Goal: Information Seeking & Learning: Learn about a topic

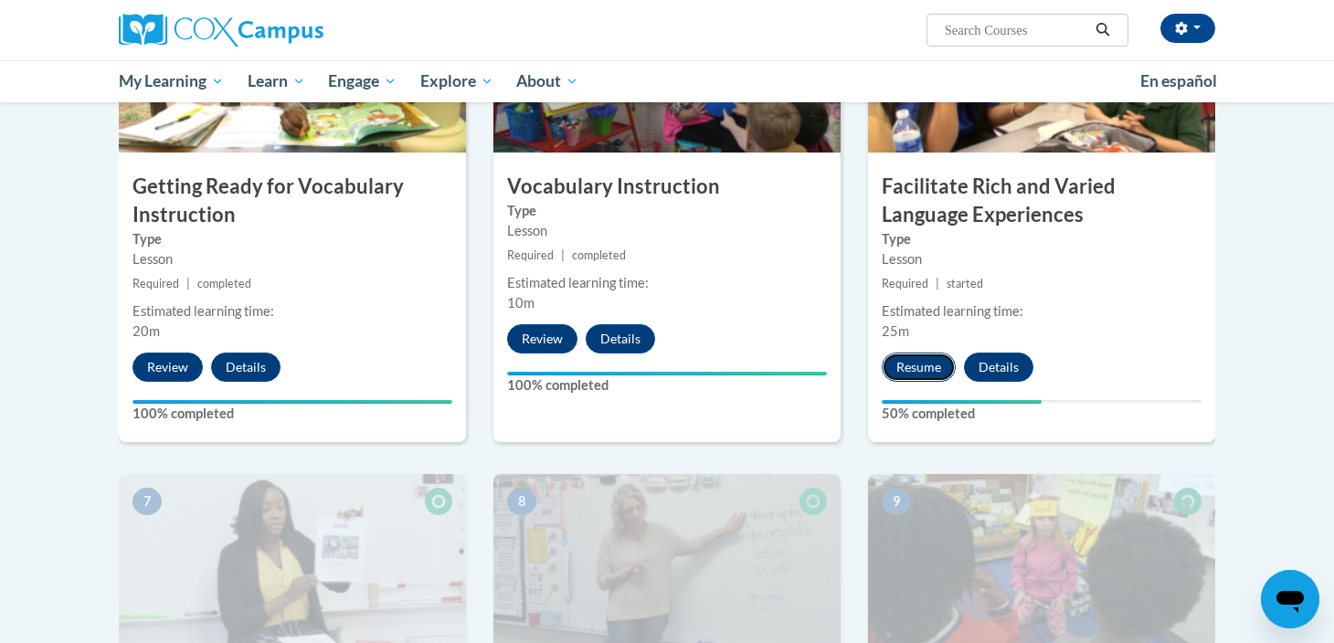
click at [927, 360] on button "Resume" at bounding box center [919, 367] width 74 height 29
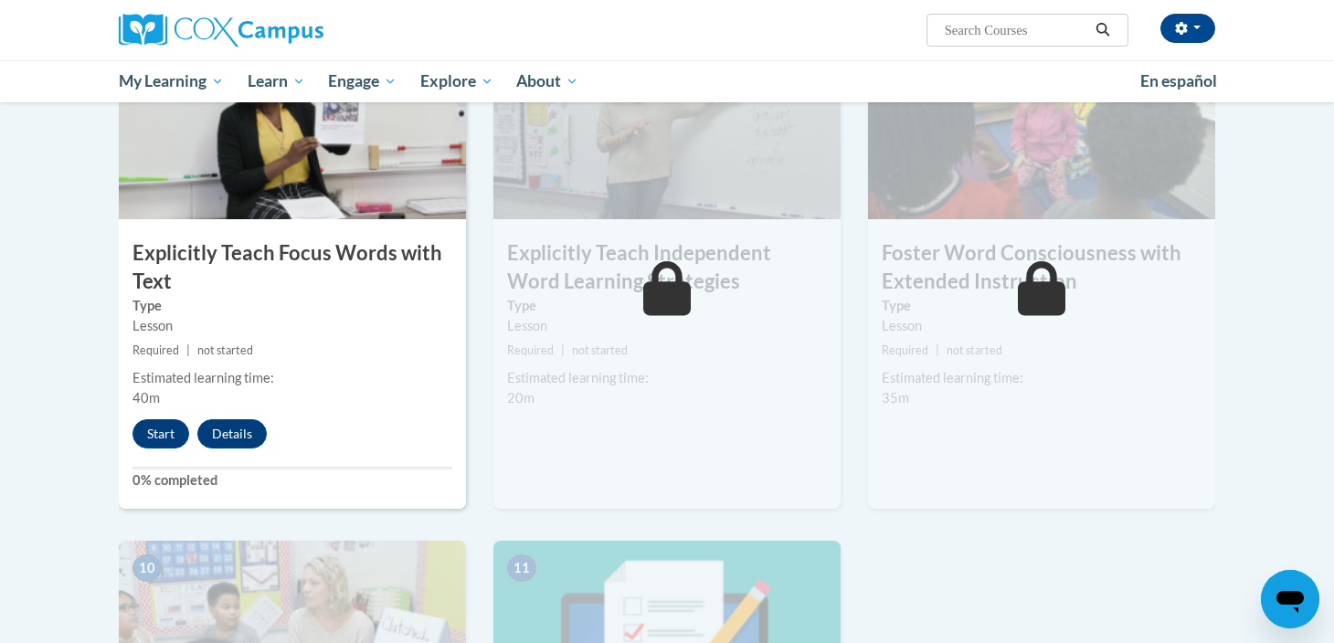
scroll to position [1452, 0]
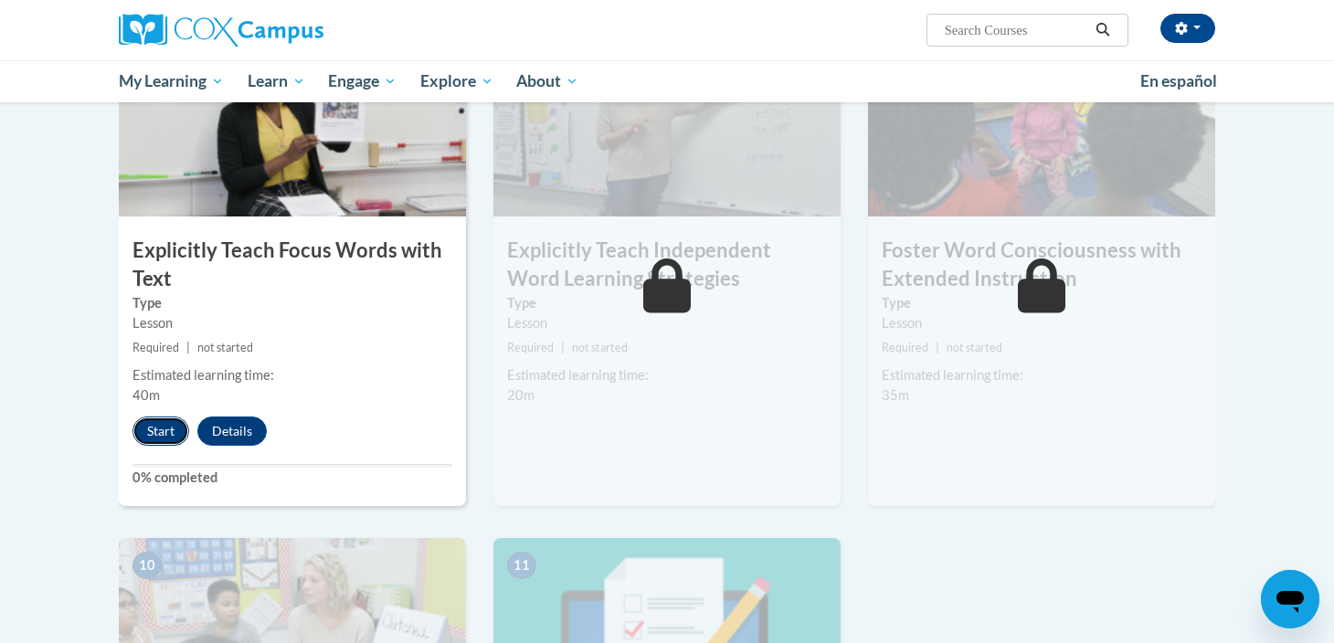
click at [164, 435] on button "Start" at bounding box center [160, 431] width 57 height 29
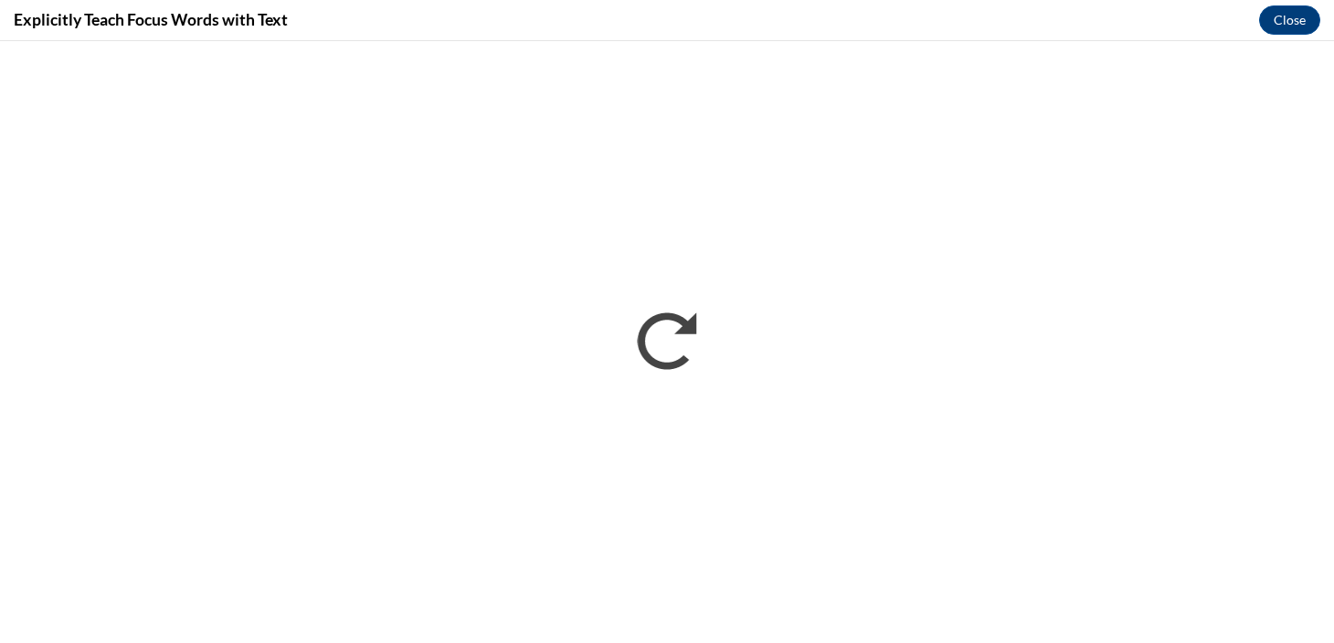
scroll to position [0, 0]
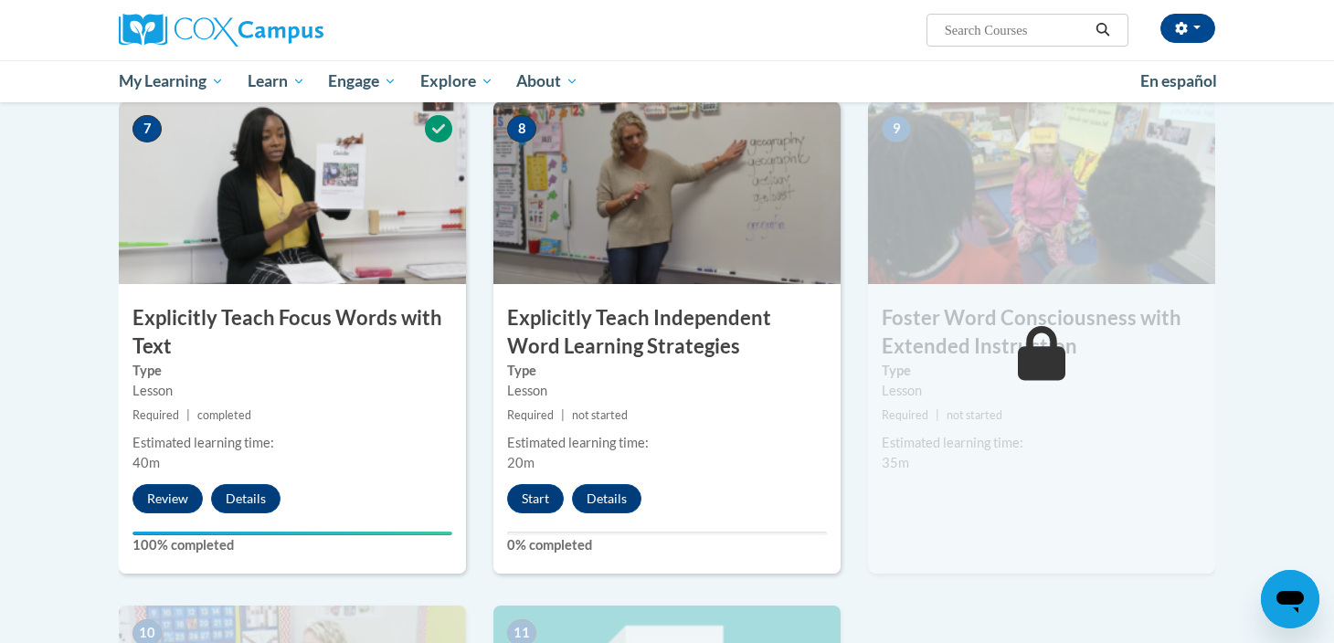
scroll to position [1387, 0]
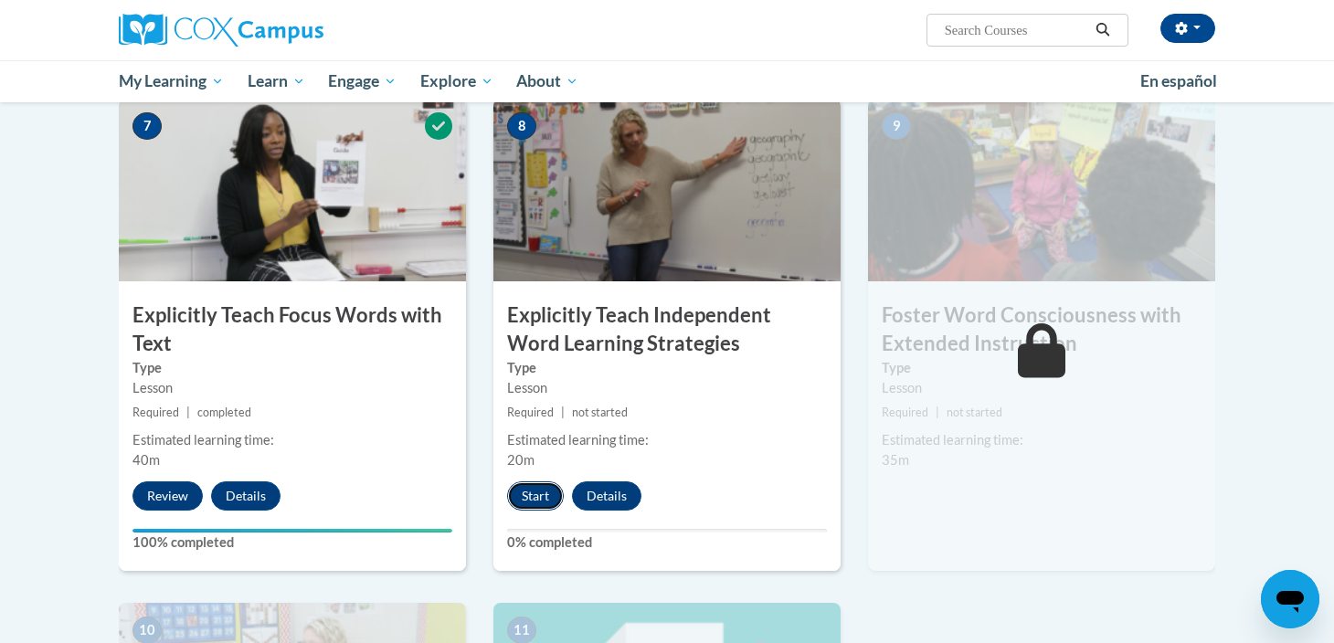
click at [535, 482] on button "Start" at bounding box center [535, 496] width 57 height 29
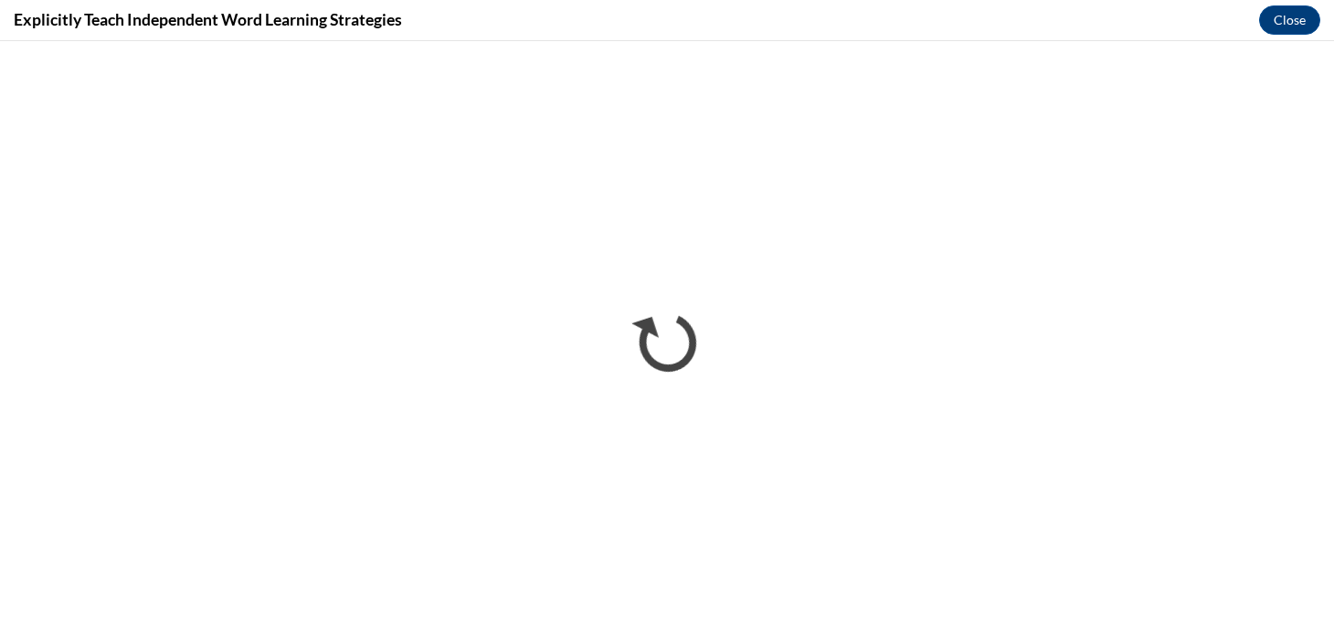
scroll to position [0, 0]
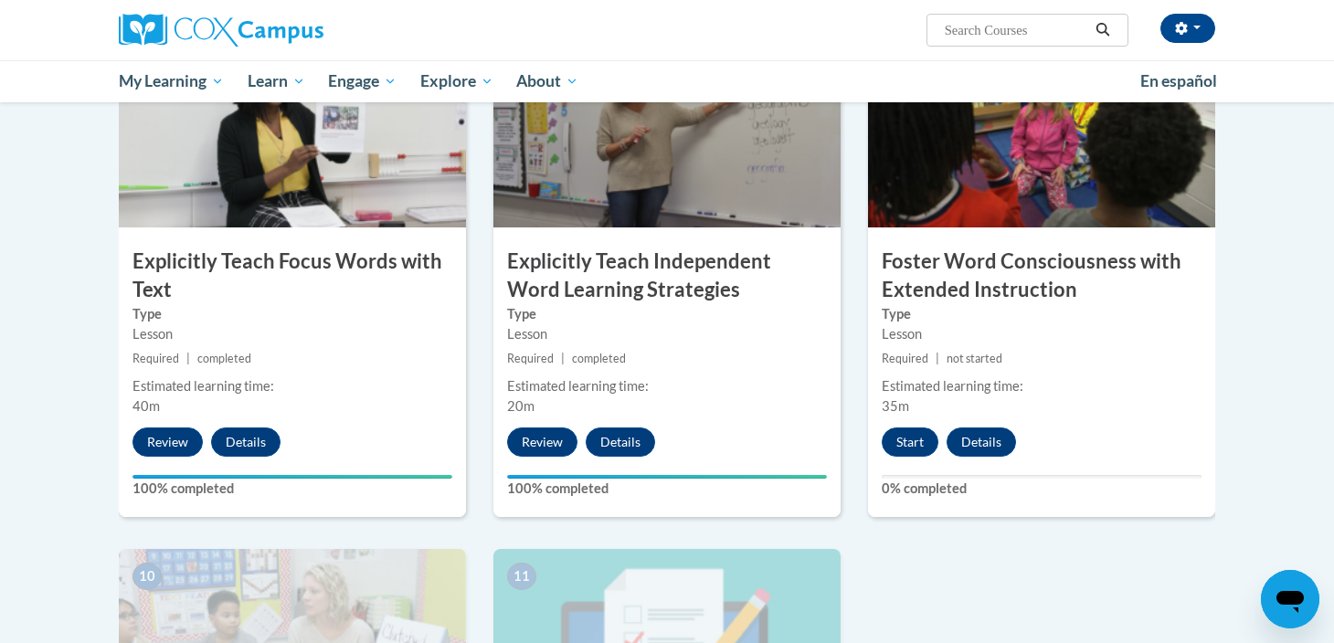
scroll to position [1440, 0]
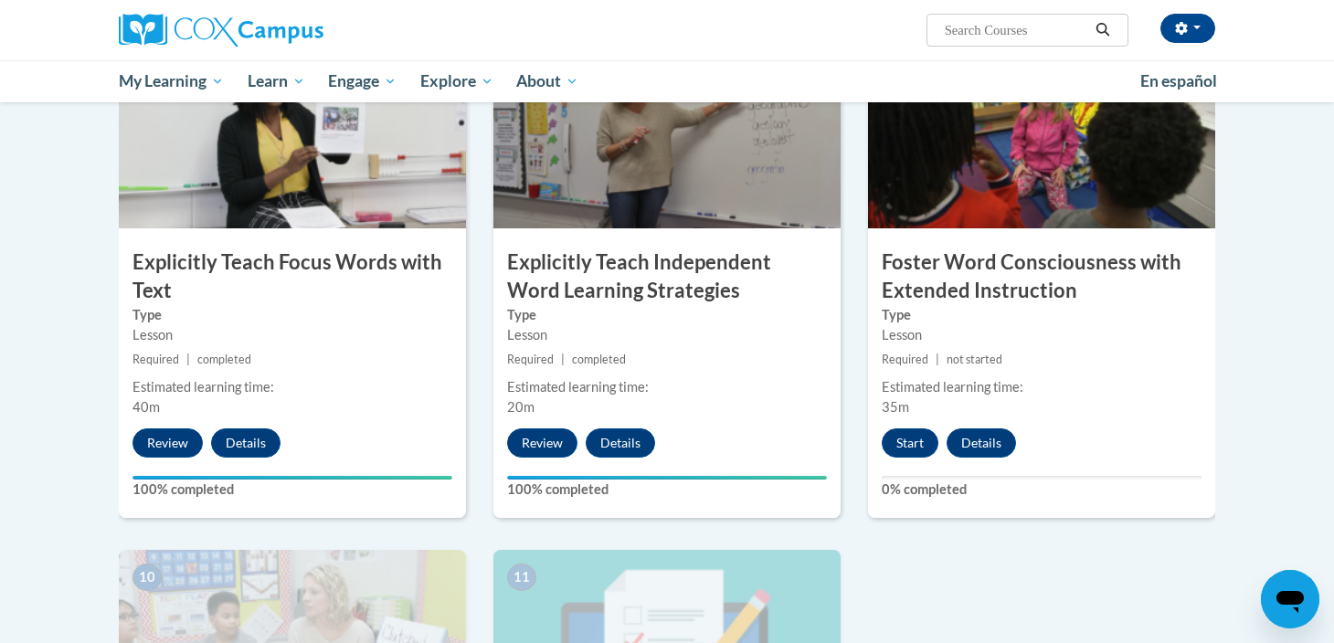
click at [902, 459] on div "9 Foster Word Consciousness with Extended Instruction Type Lesson Required | no…" at bounding box center [1041, 282] width 347 height 472
click at [904, 450] on button "Start" at bounding box center [910, 443] width 57 height 29
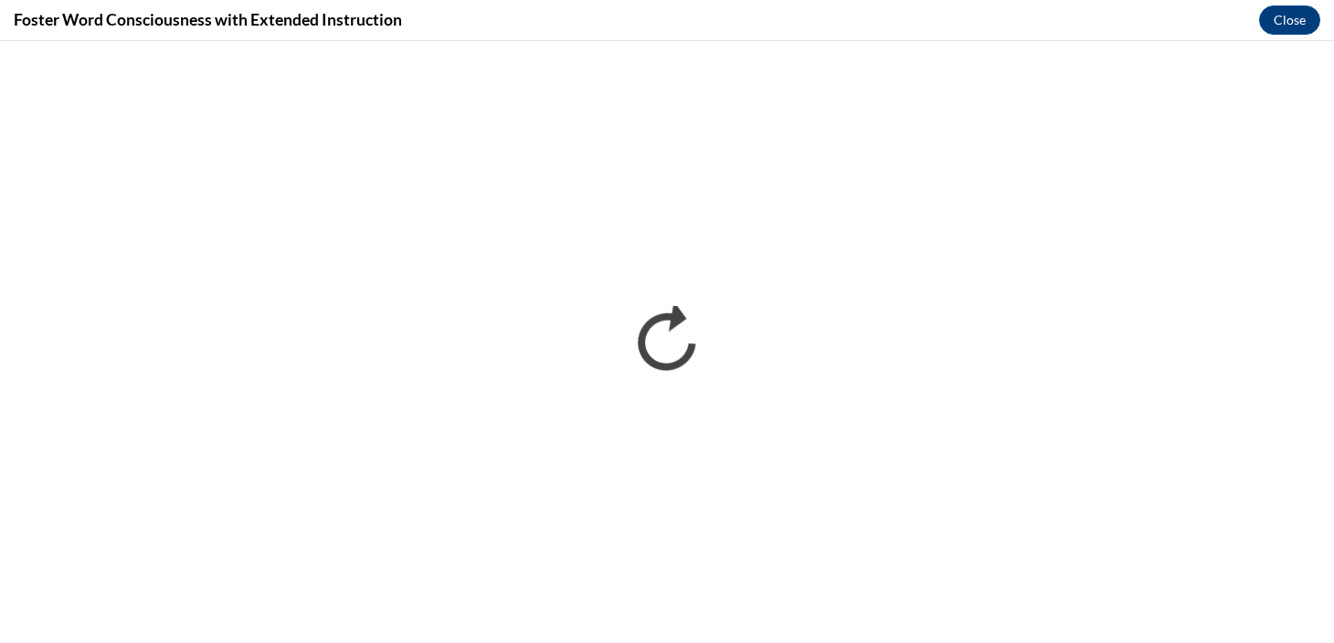
scroll to position [0, 0]
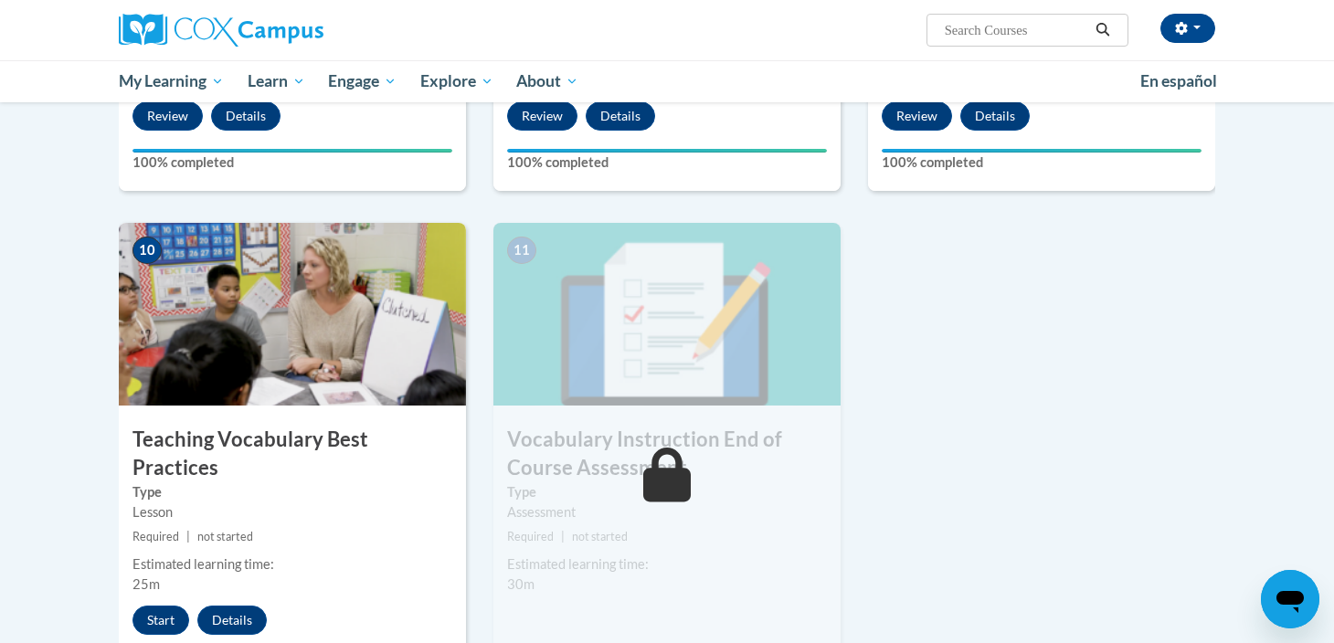
scroll to position [1787, 0]
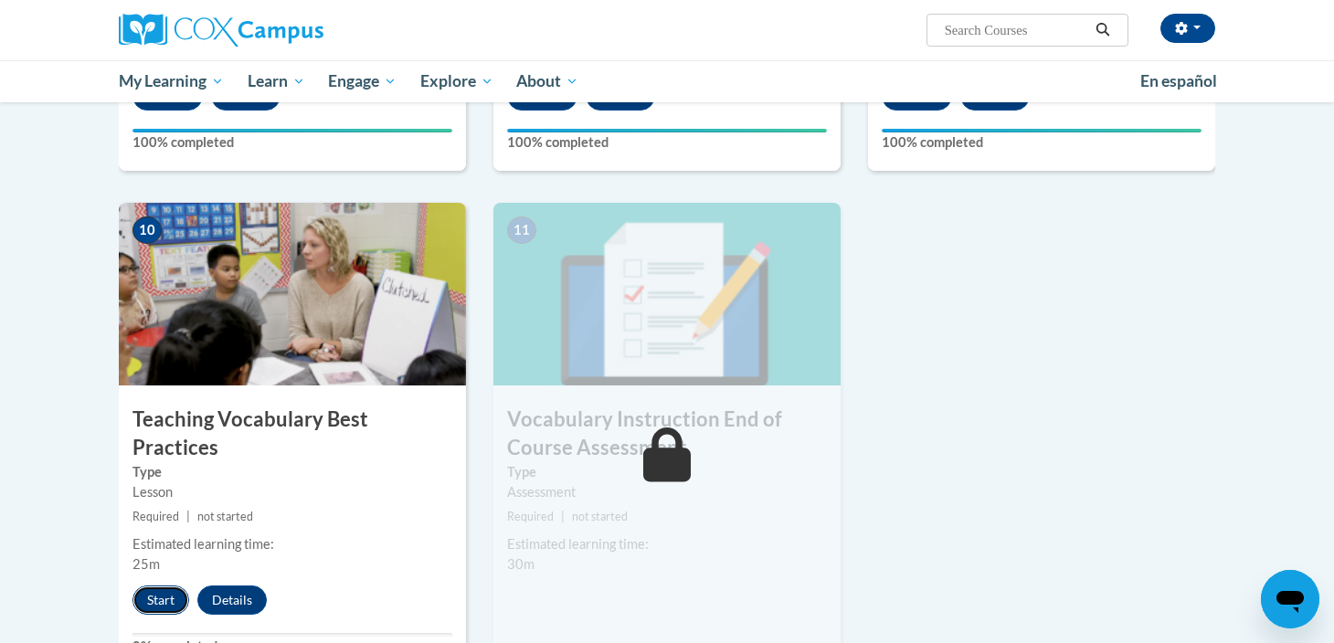
click at [145, 586] on button "Start" at bounding box center [160, 600] width 57 height 29
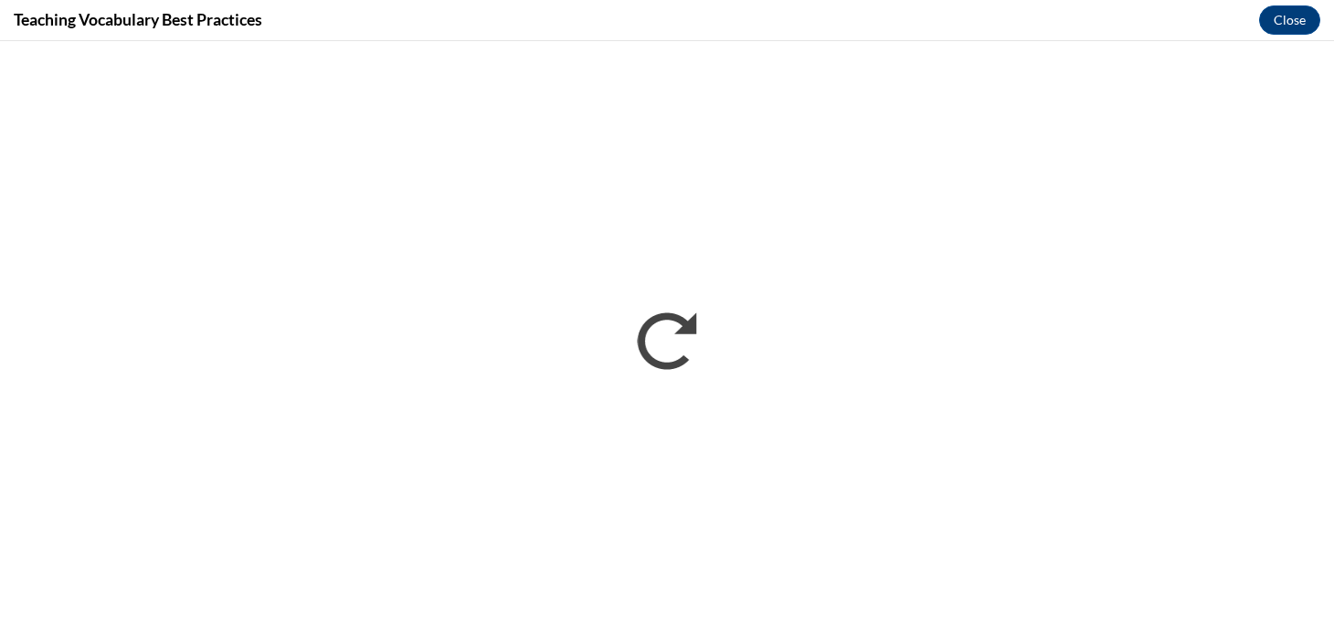
scroll to position [0, 0]
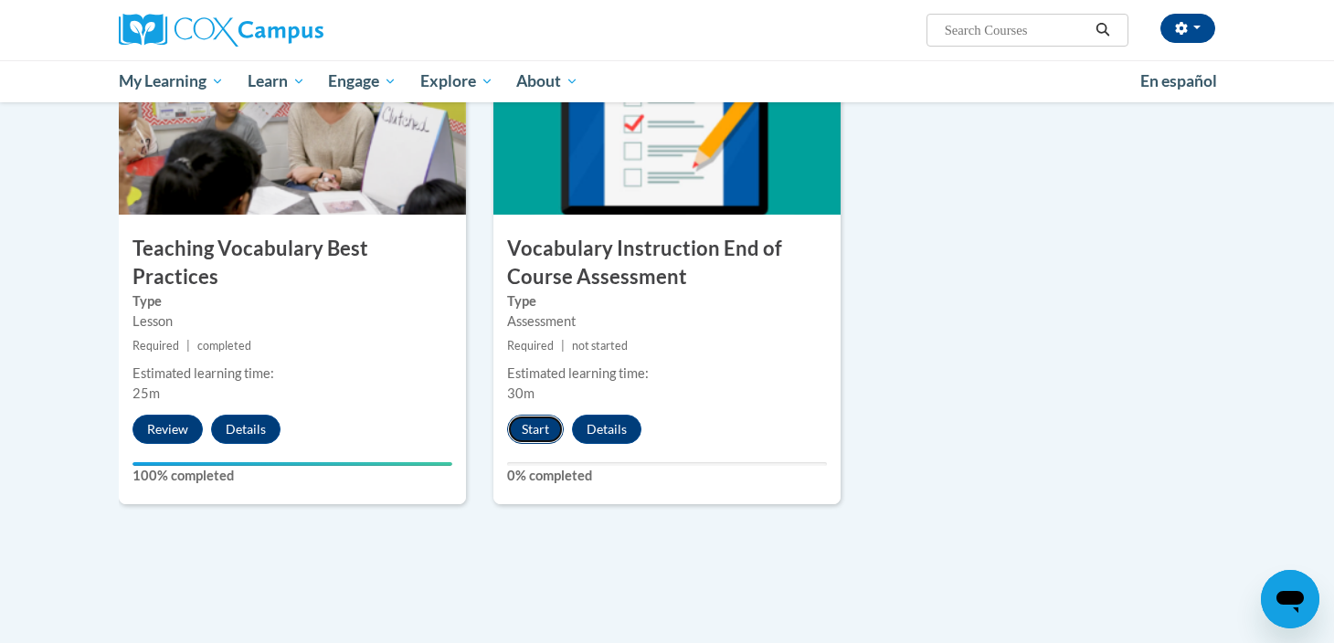
click at [535, 429] on button "Start" at bounding box center [535, 429] width 57 height 29
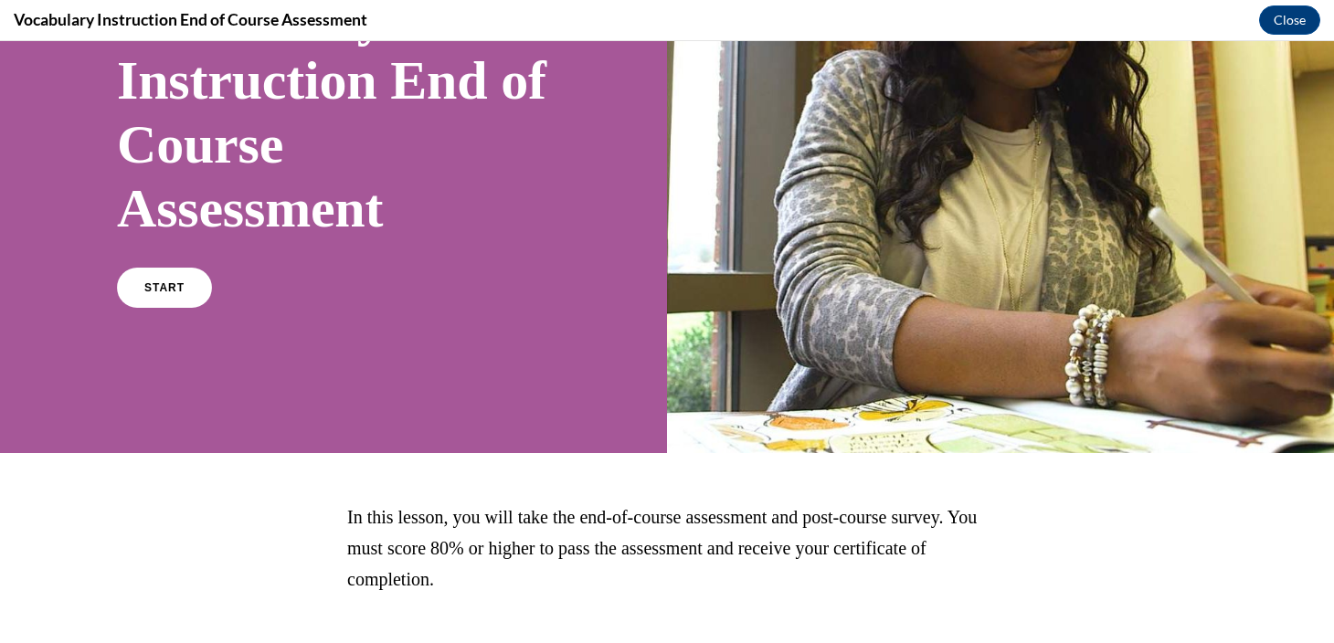
scroll to position [209, 0]
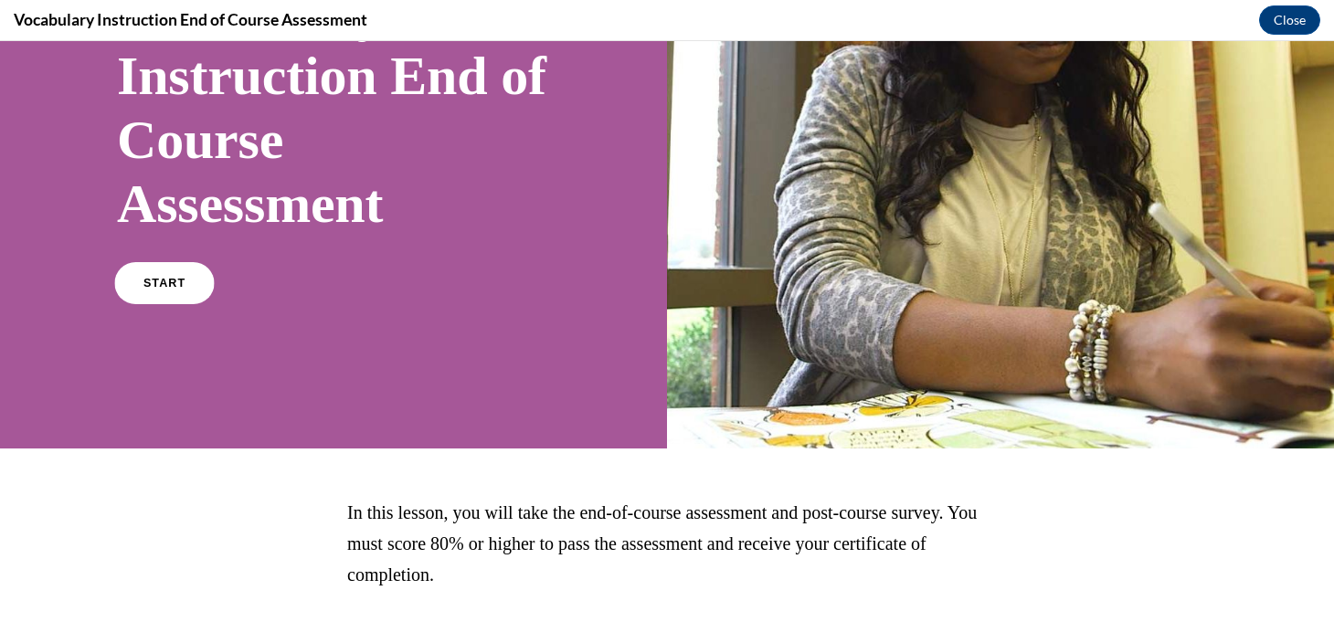
click at [165, 297] on link "START" at bounding box center [164, 283] width 100 height 42
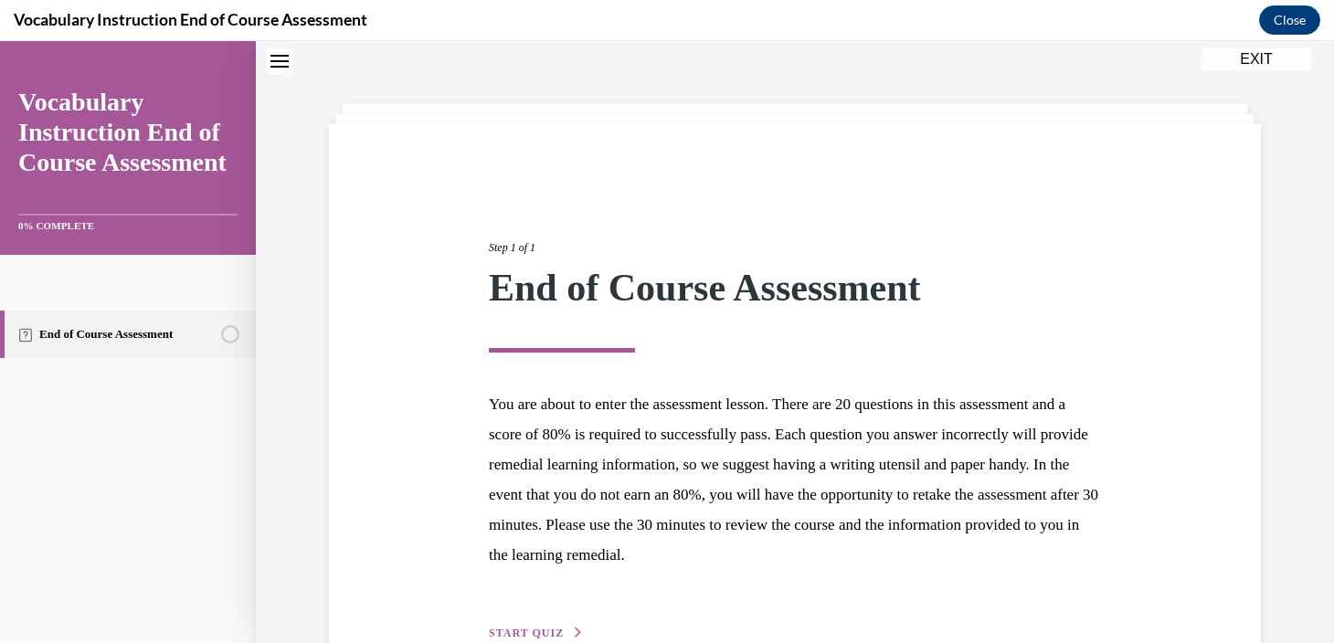
scroll to position [165, 0]
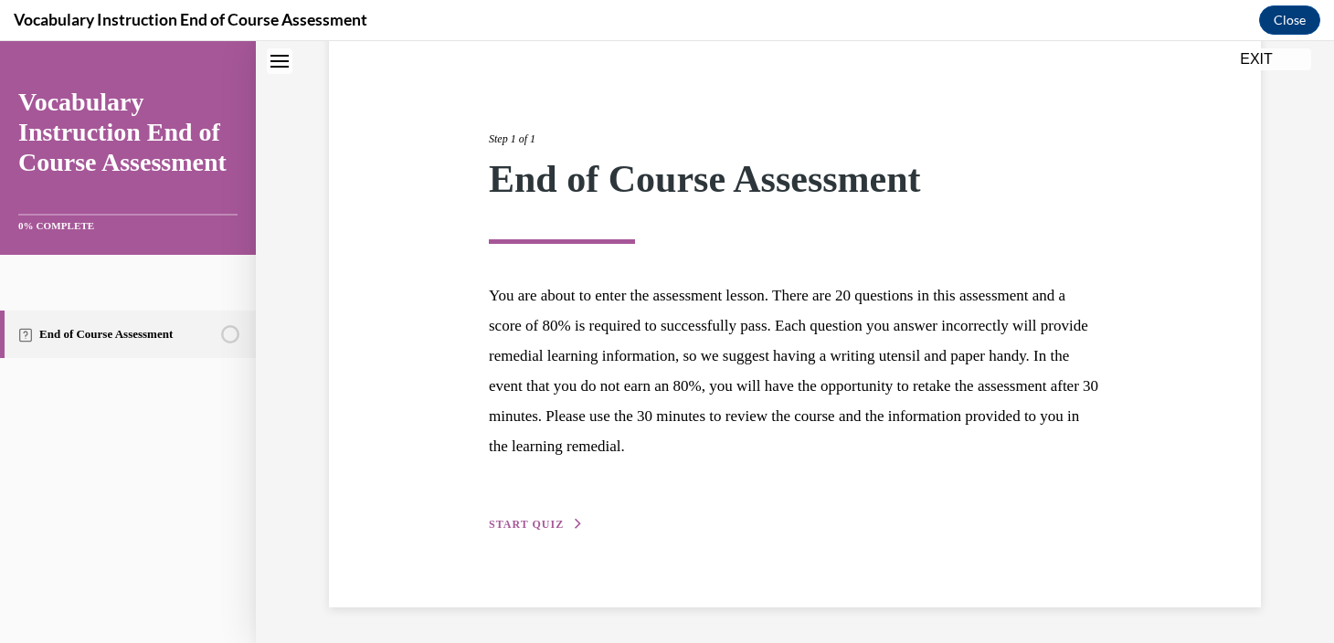
click at [549, 524] on span "START QUIZ" at bounding box center [526, 524] width 75 height 13
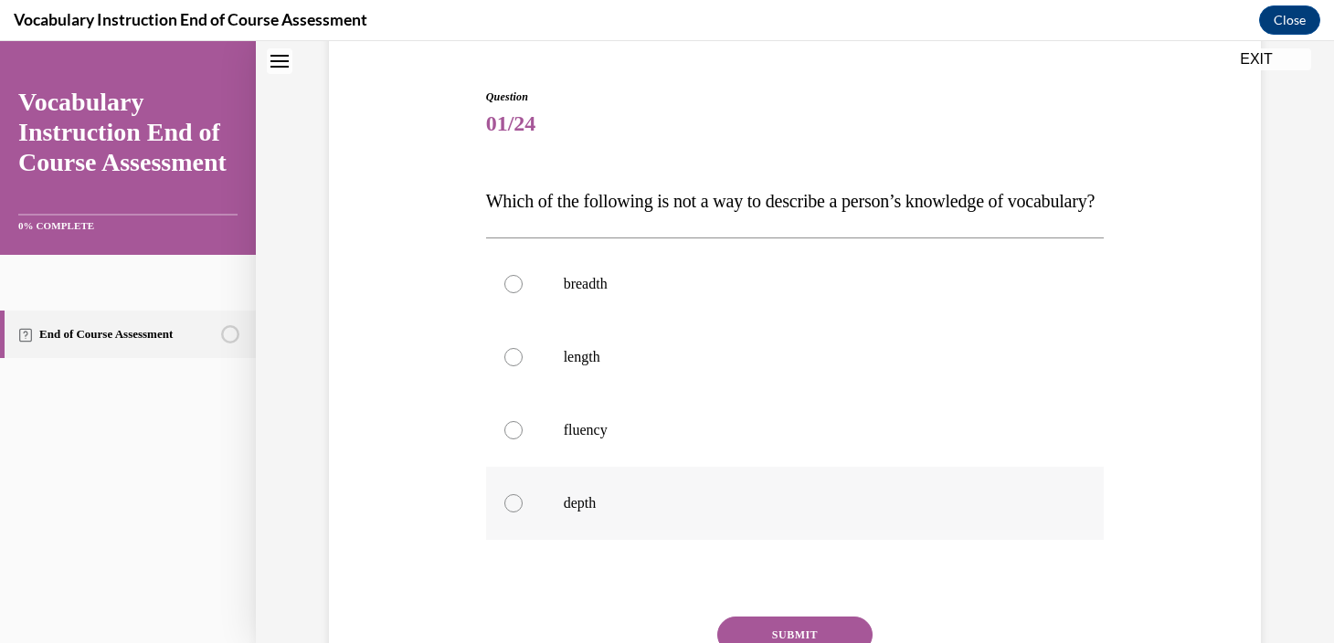
click at [548, 522] on label "depth" at bounding box center [795, 503] width 619 height 73
click at [523, 513] on input "depth" at bounding box center [513, 503] width 18 height 18
radio input "true"
click at [592, 394] on label "length" at bounding box center [795, 357] width 619 height 73
click at [523, 366] on input "length" at bounding box center [513, 357] width 18 height 18
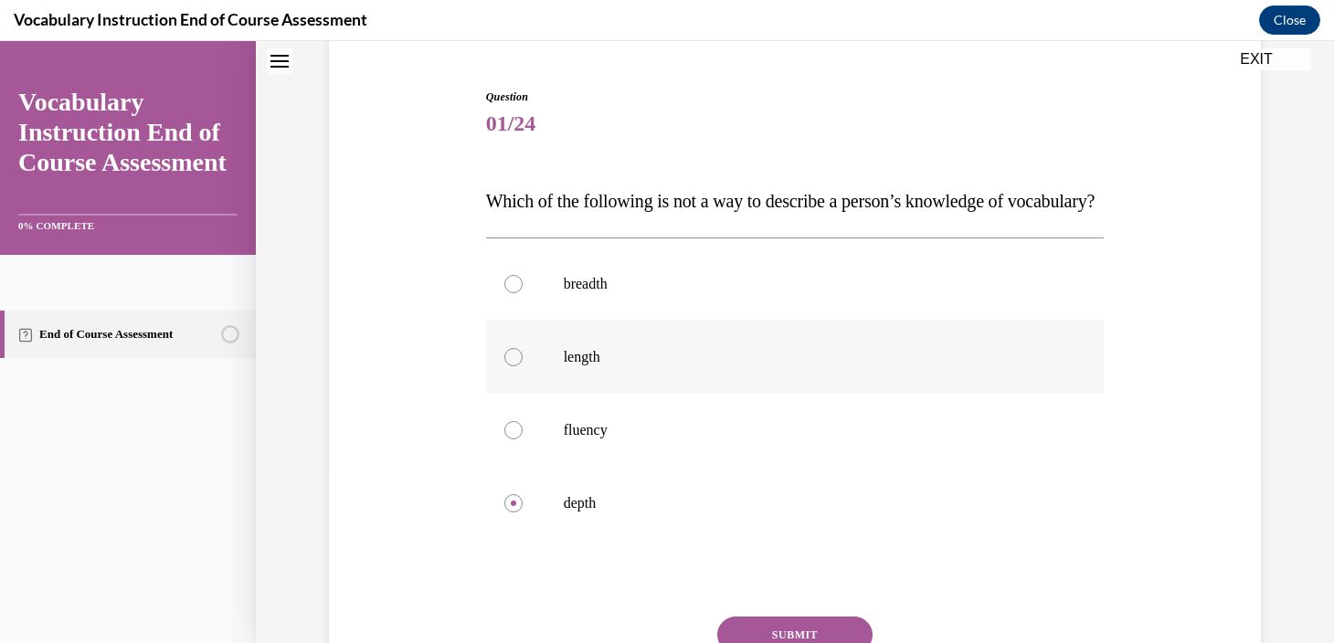
radio input "true"
click at [592, 394] on label "length" at bounding box center [795, 357] width 619 height 73
click at [523, 366] on input "length" at bounding box center [513, 357] width 18 height 18
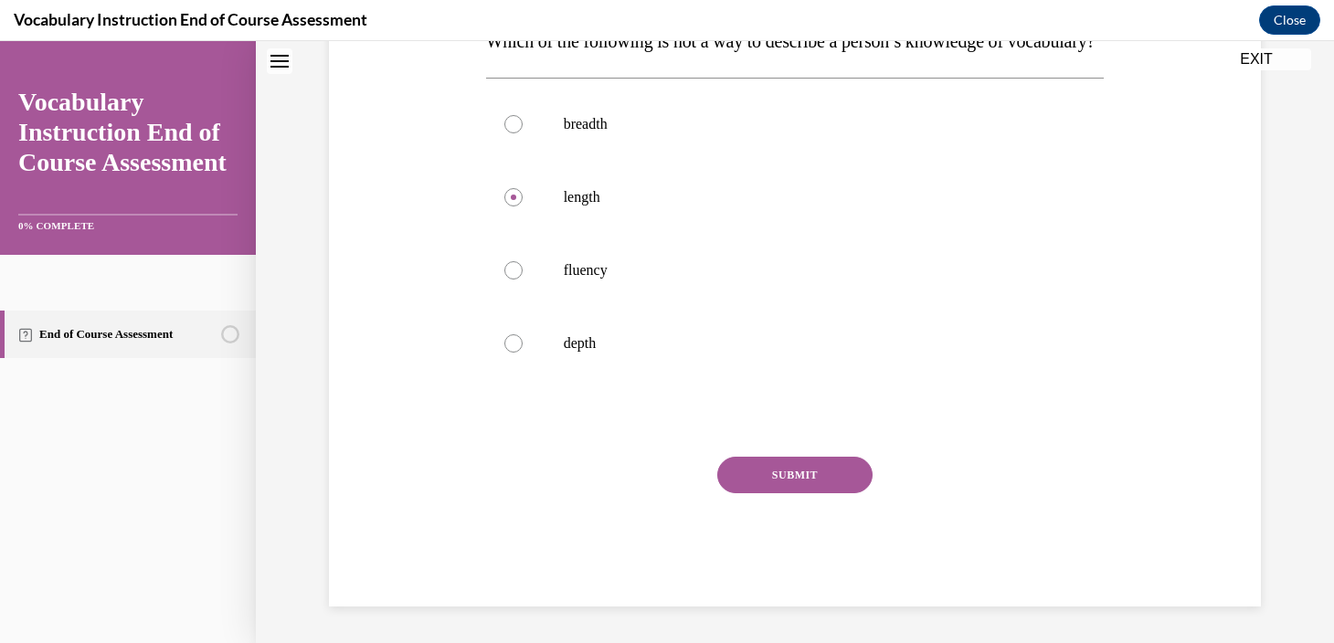
click at [831, 468] on button "SUBMIT" at bounding box center [794, 475] width 155 height 37
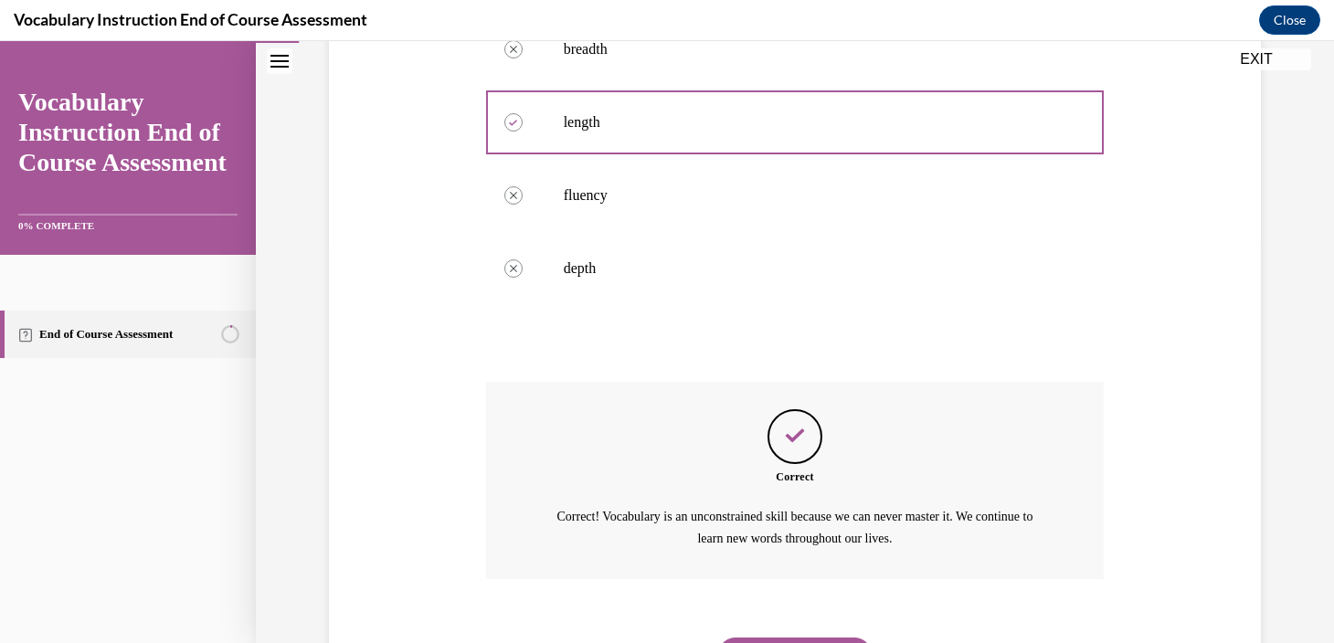
scroll to position [531, 0]
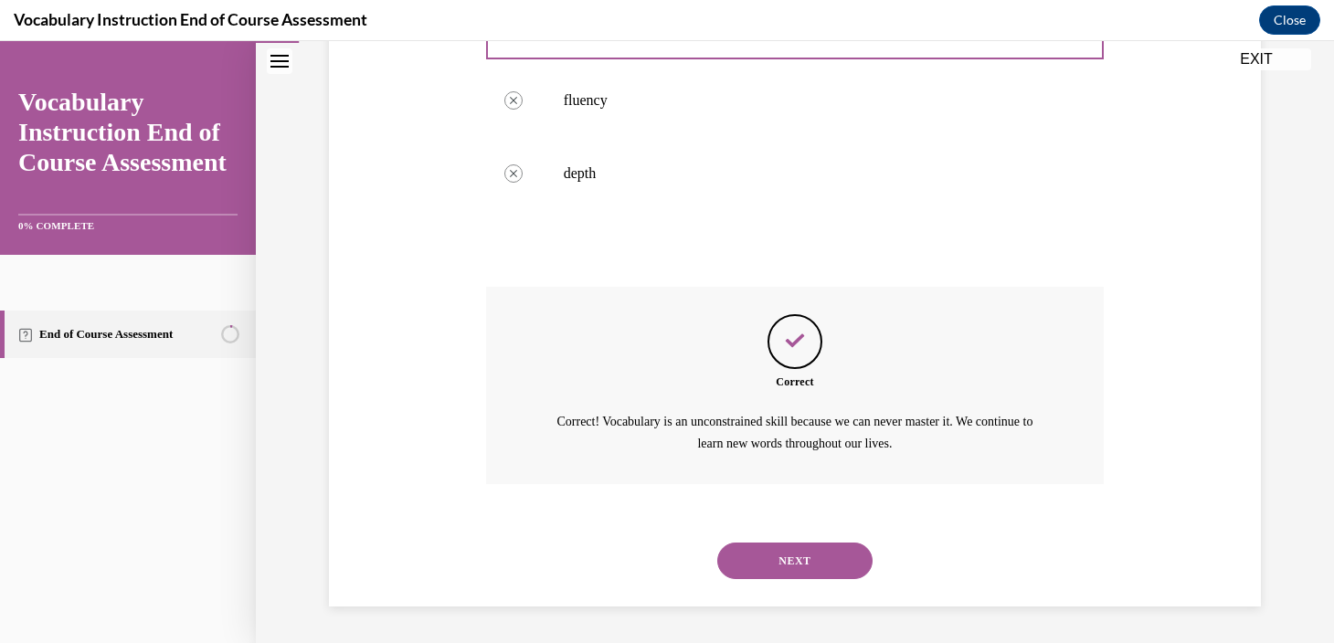
click at [831, 589] on div "NEXT" at bounding box center [795, 560] width 619 height 73
click at [832, 574] on button "NEXT" at bounding box center [794, 561] width 155 height 37
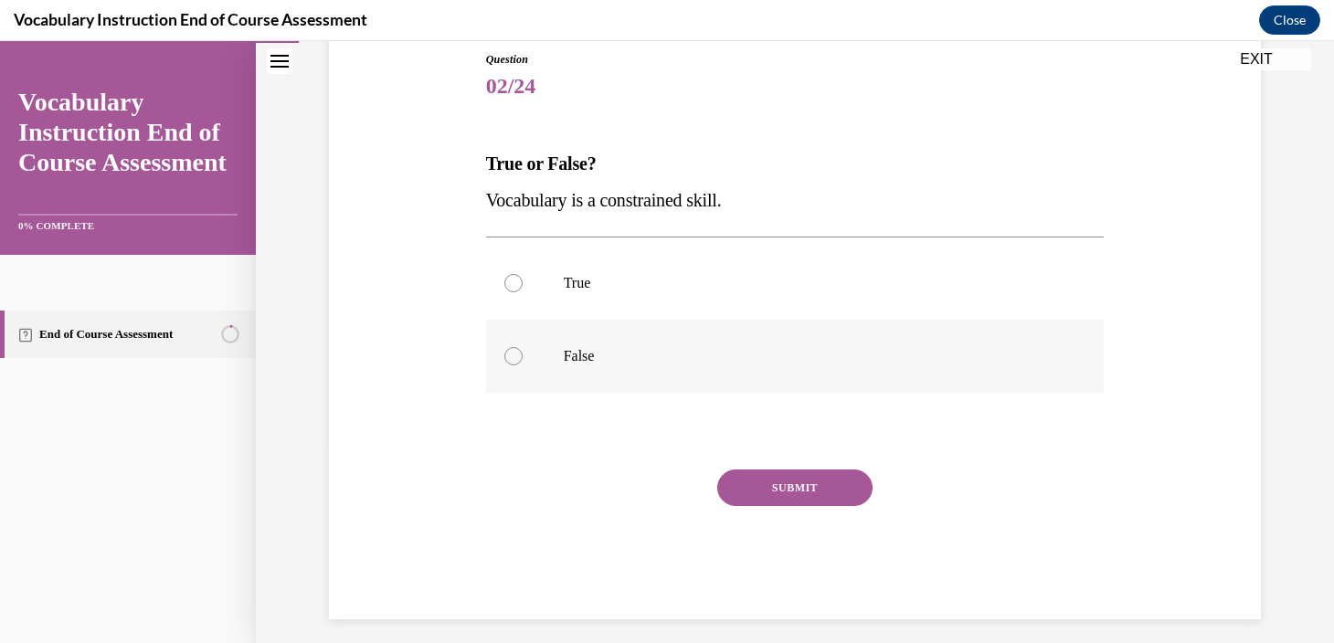
click at [695, 365] on label "False" at bounding box center [795, 356] width 619 height 73
click at [523, 365] on input "False" at bounding box center [513, 356] width 18 height 18
radio input "true"
click at [796, 491] on button "SUBMIT" at bounding box center [794, 488] width 155 height 37
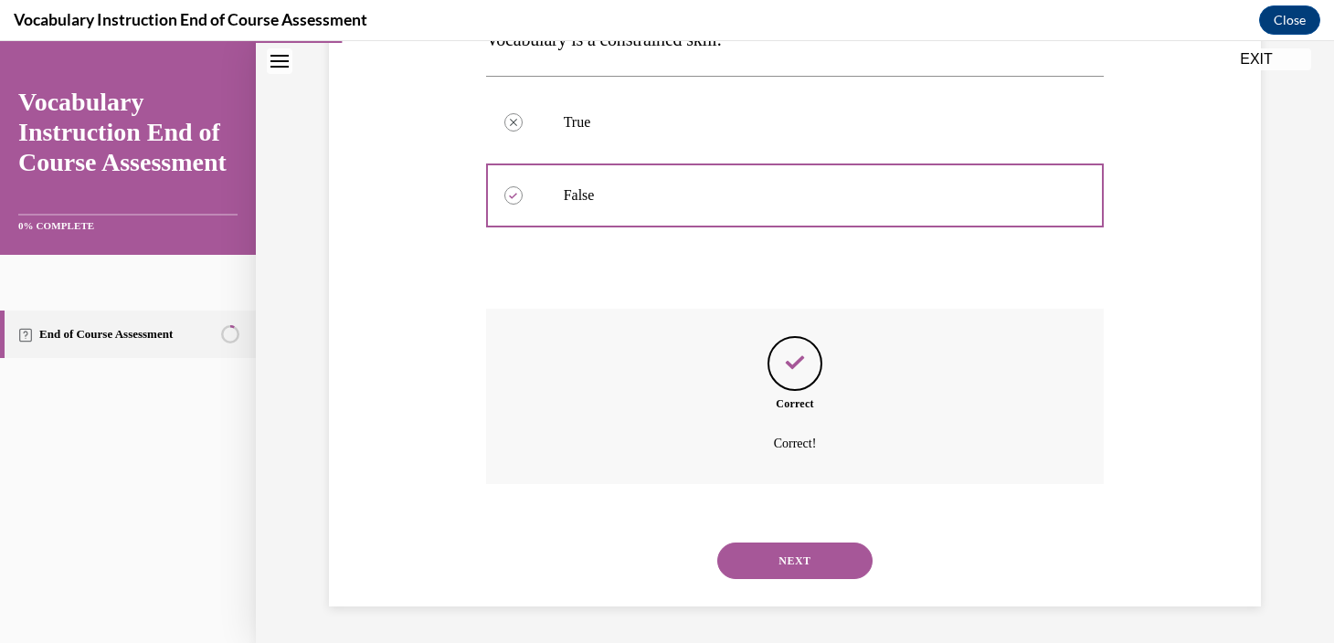
click at [800, 554] on button "NEXT" at bounding box center [794, 561] width 155 height 37
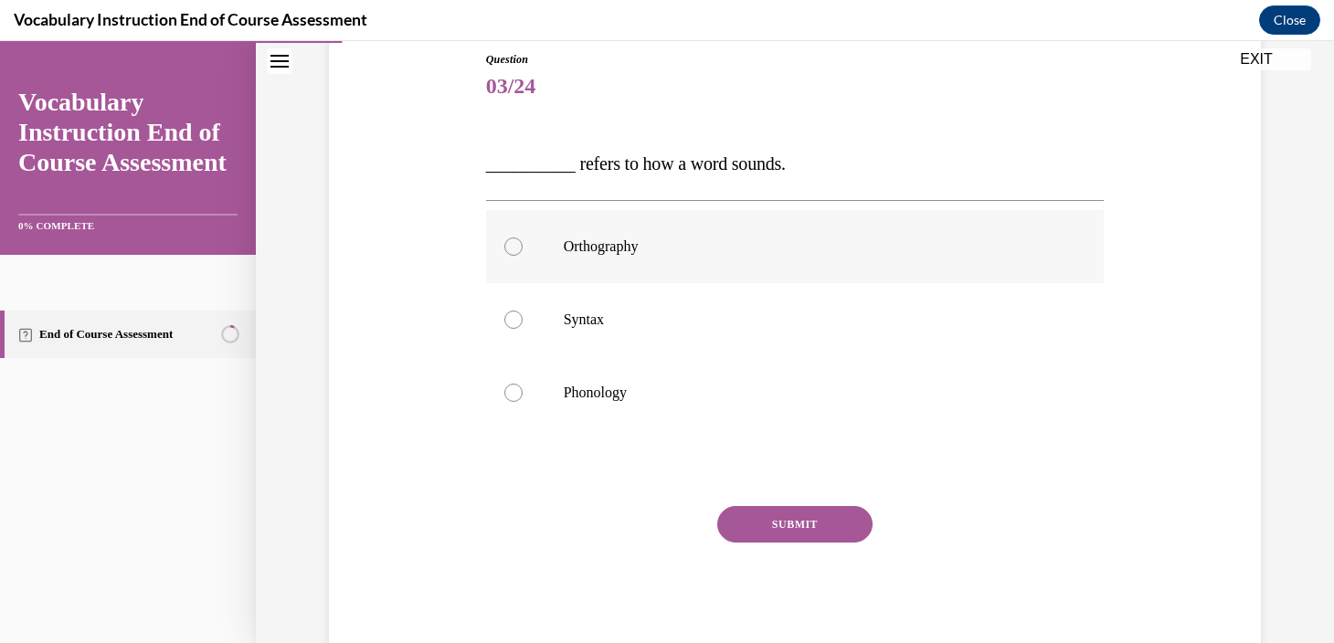
click at [714, 253] on p "Orthography" at bounding box center [811, 247] width 495 height 18
click at [523, 253] on input "Orthography" at bounding box center [513, 247] width 18 height 18
radio input "true"
click at [755, 525] on button "SUBMIT" at bounding box center [794, 524] width 155 height 37
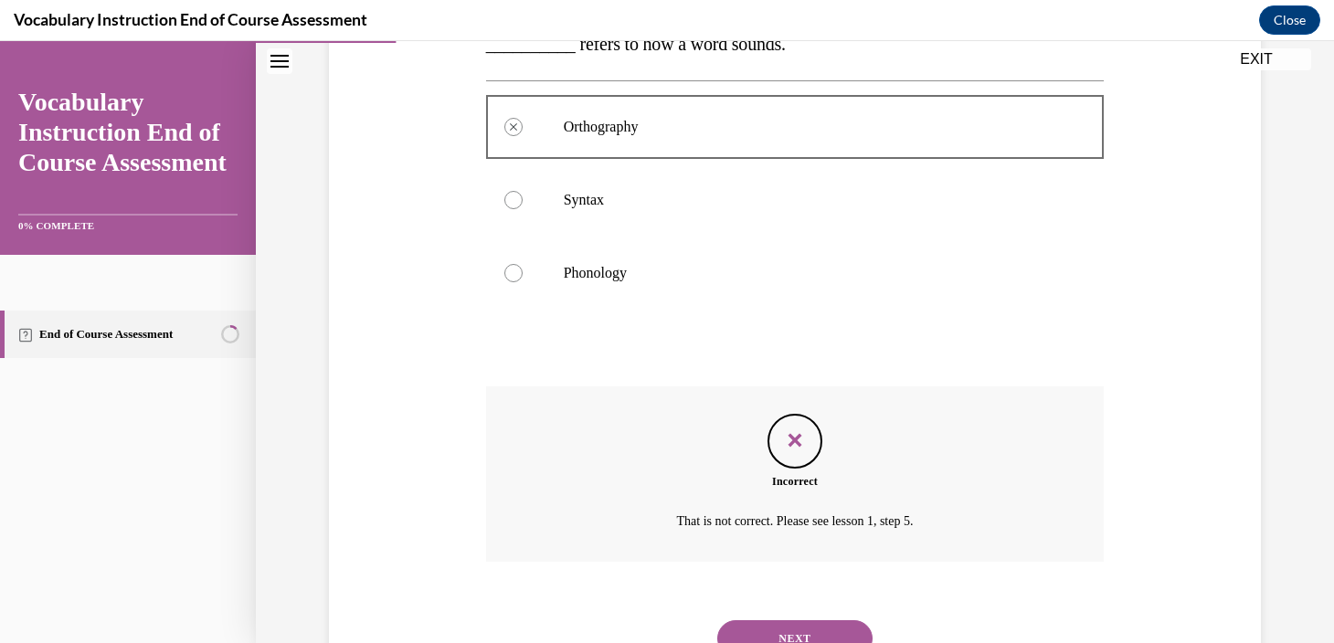
scroll to position [400, 0]
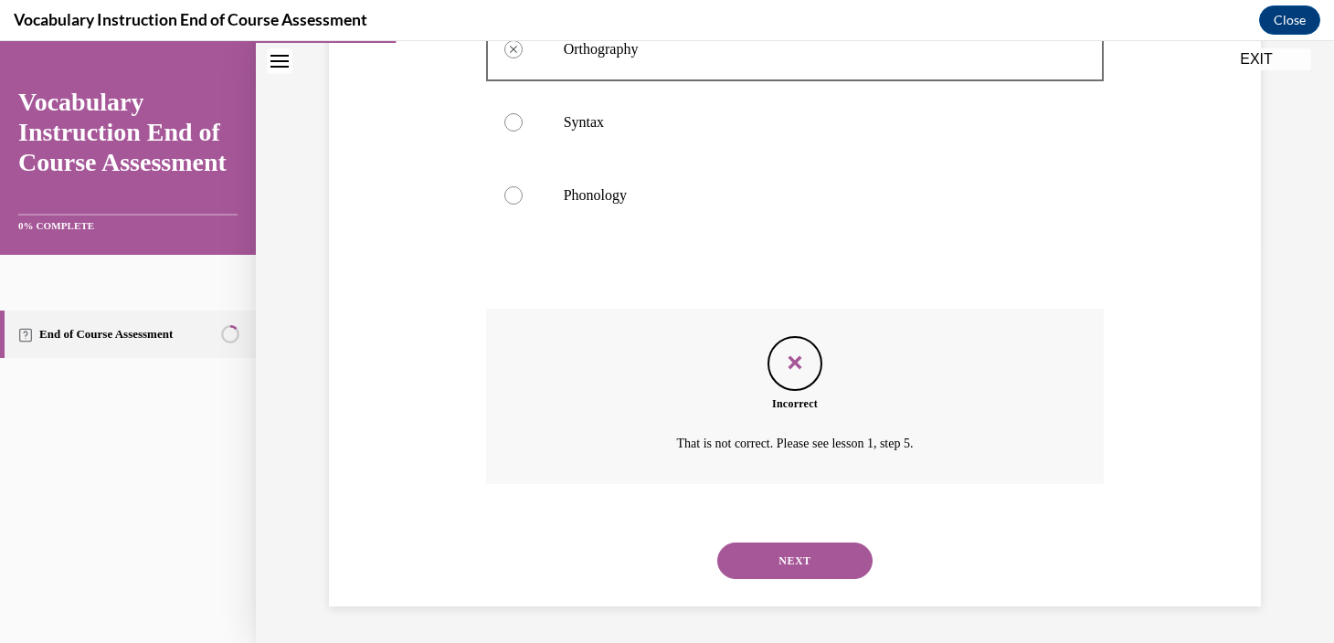
click at [761, 565] on button "NEXT" at bounding box center [794, 561] width 155 height 37
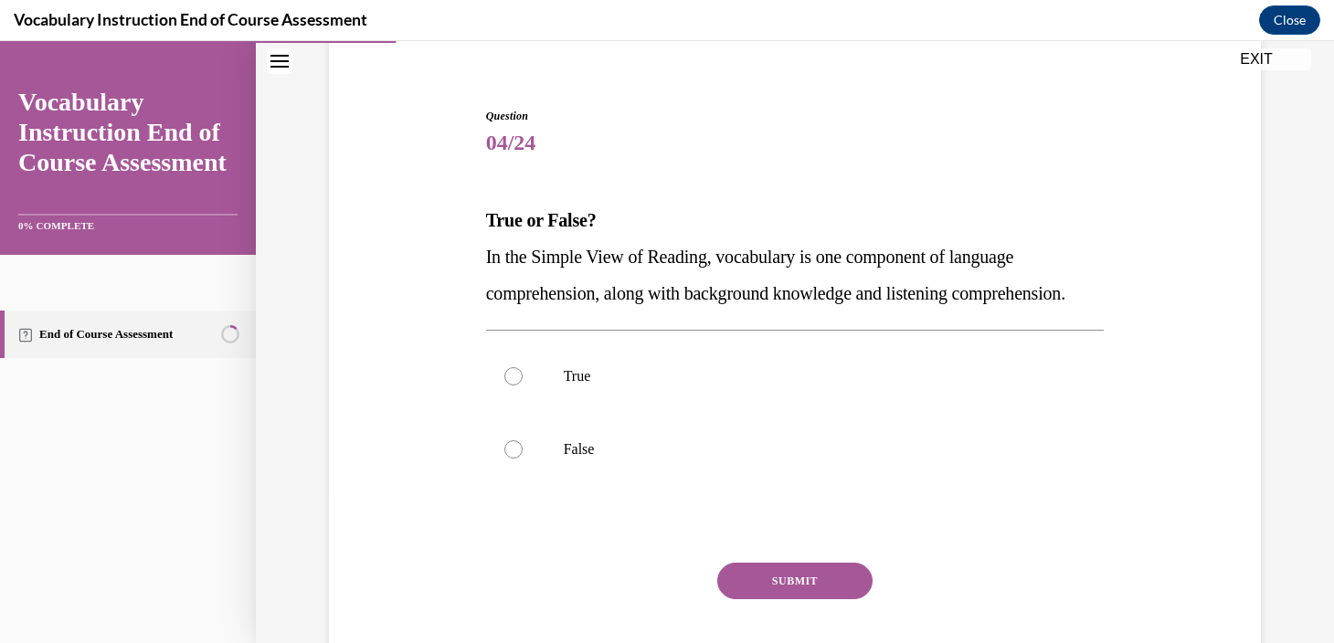
scroll to position [152, 0]
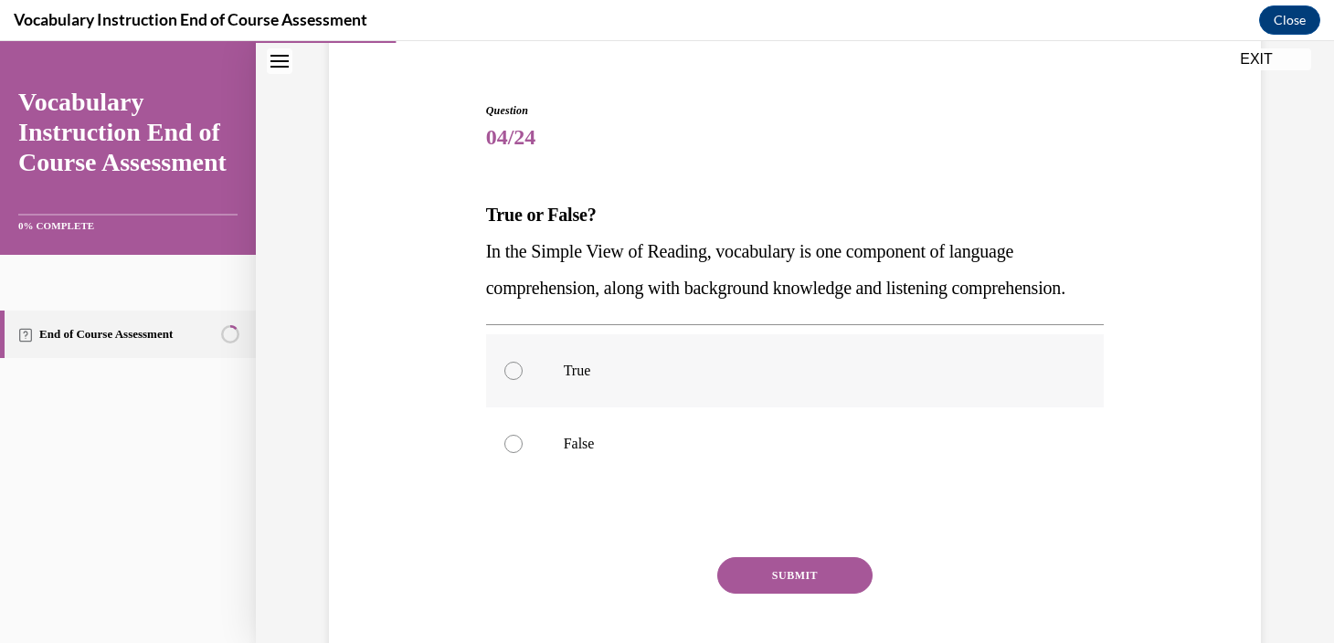
click at [953, 373] on label "True" at bounding box center [795, 370] width 619 height 73
click at [523, 373] on input "True" at bounding box center [513, 371] width 18 height 18
radio input "true"
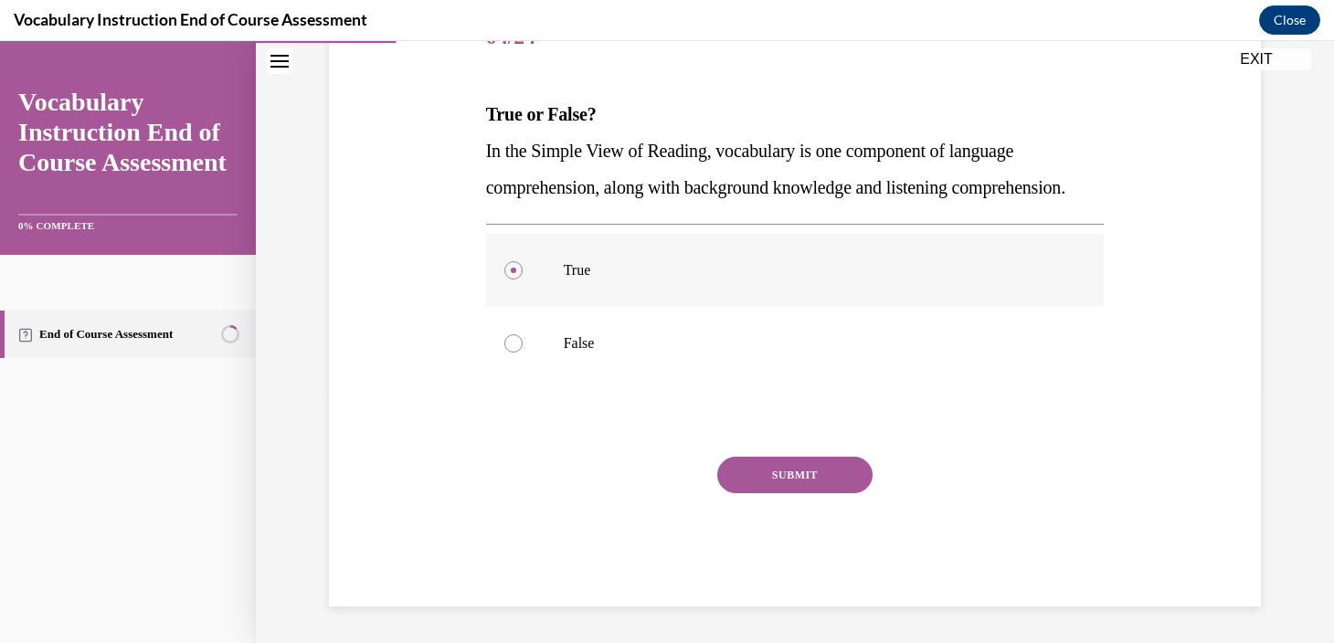
scroll to position [279, 0]
click at [831, 488] on button "SUBMIT" at bounding box center [794, 475] width 155 height 37
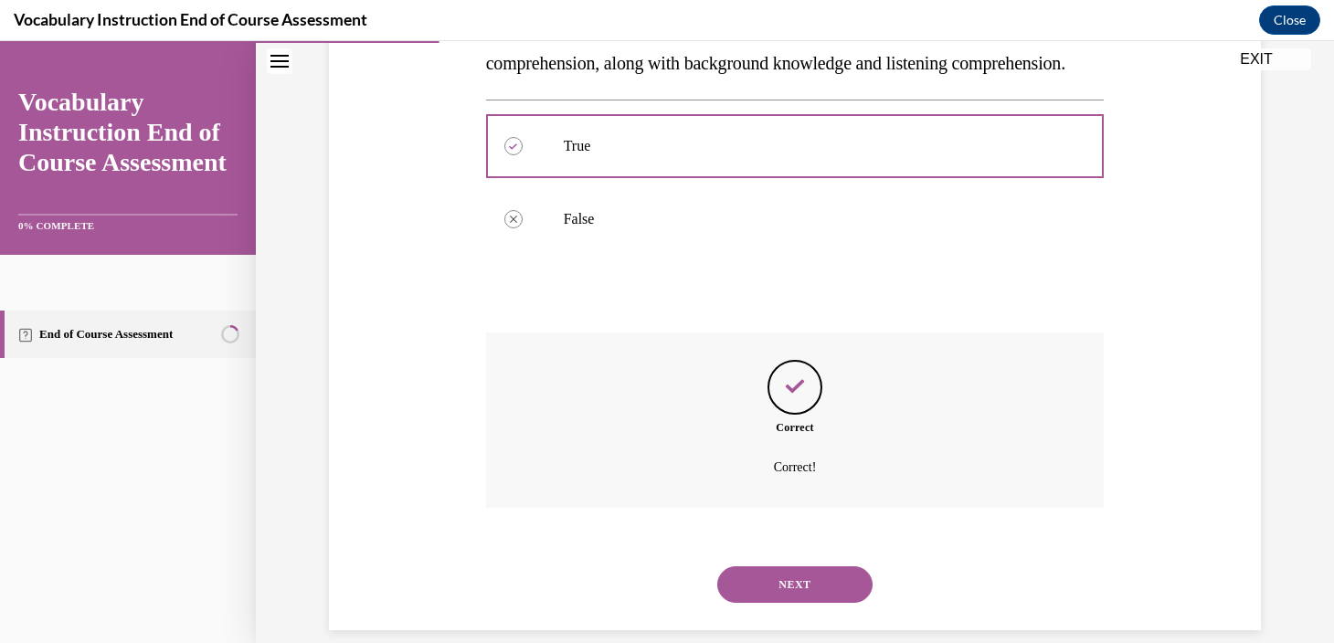
scroll to position [437, 0]
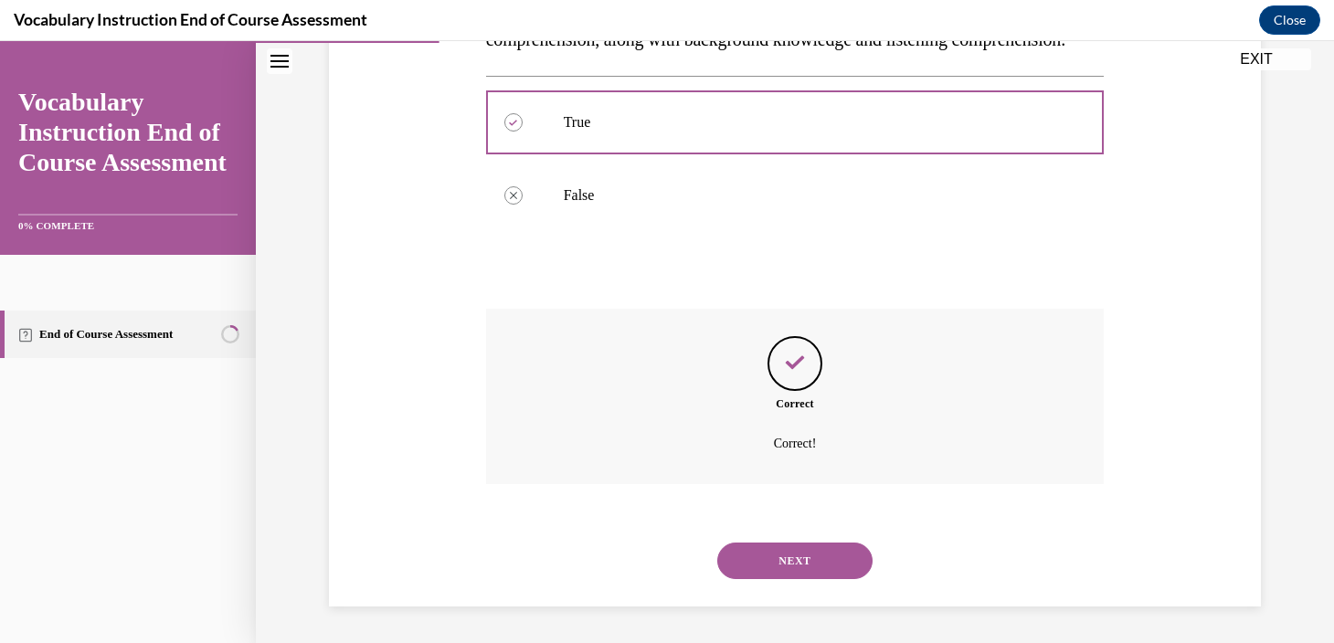
click at [831, 568] on button "NEXT" at bounding box center [794, 561] width 155 height 37
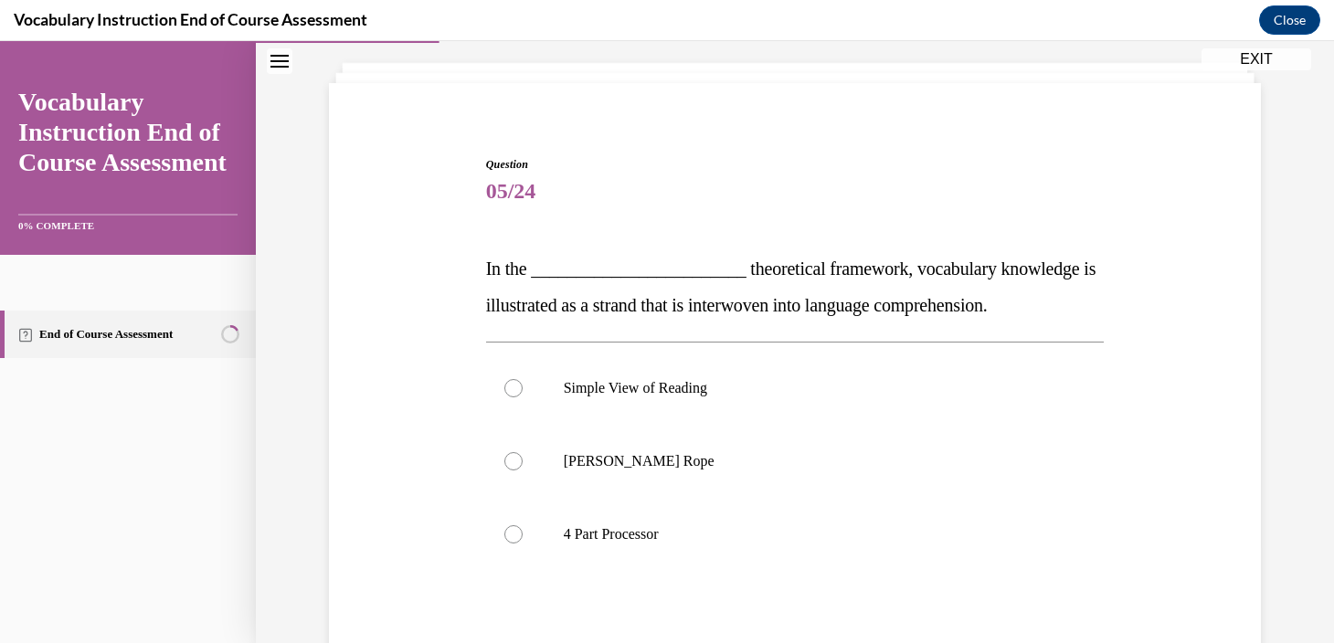
scroll to position [103, 0]
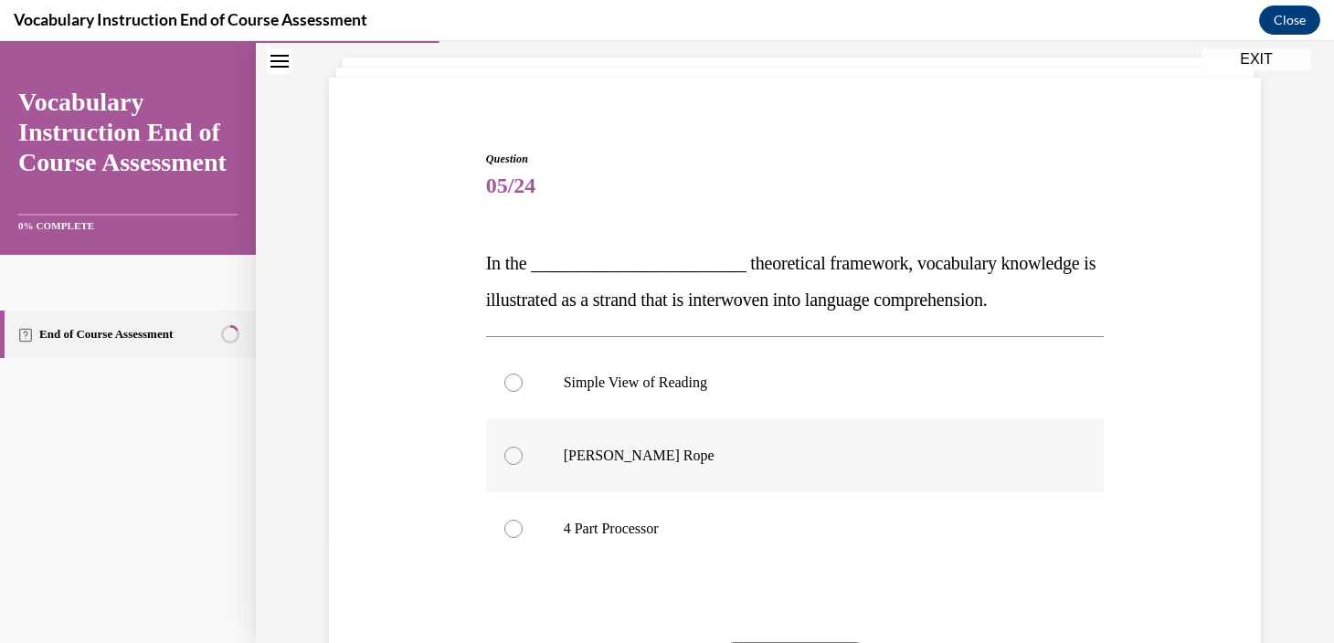
click at [866, 448] on p "Scarborough's Rope" at bounding box center [811, 456] width 495 height 18
click at [523, 448] on input "Scarborough's Rope" at bounding box center [513, 456] width 18 height 18
radio input "true"
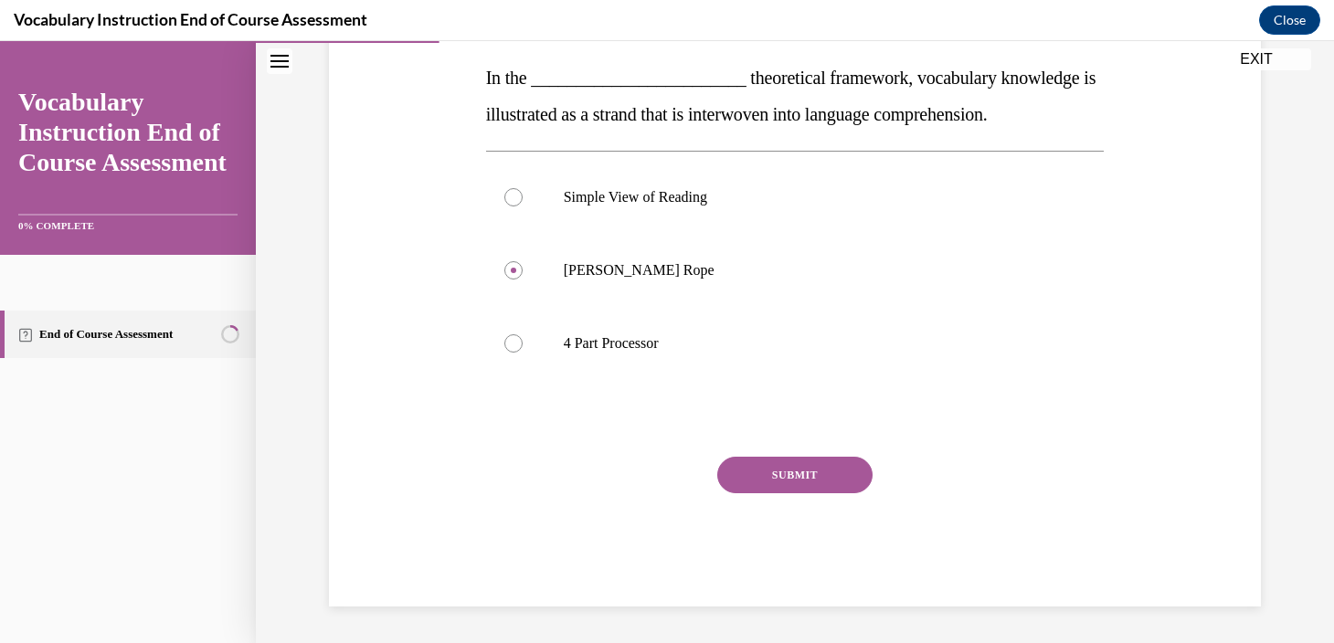
click at [863, 481] on button "SUBMIT" at bounding box center [794, 475] width 155 height 37
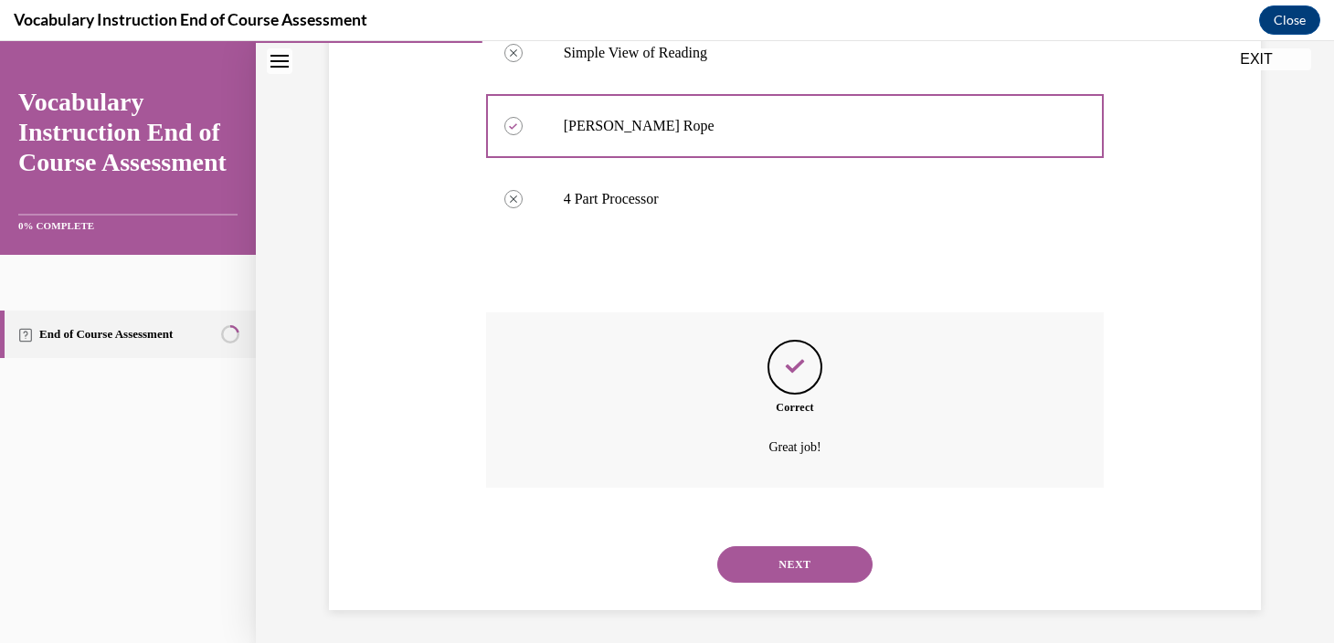
scroll to position [437, 0]
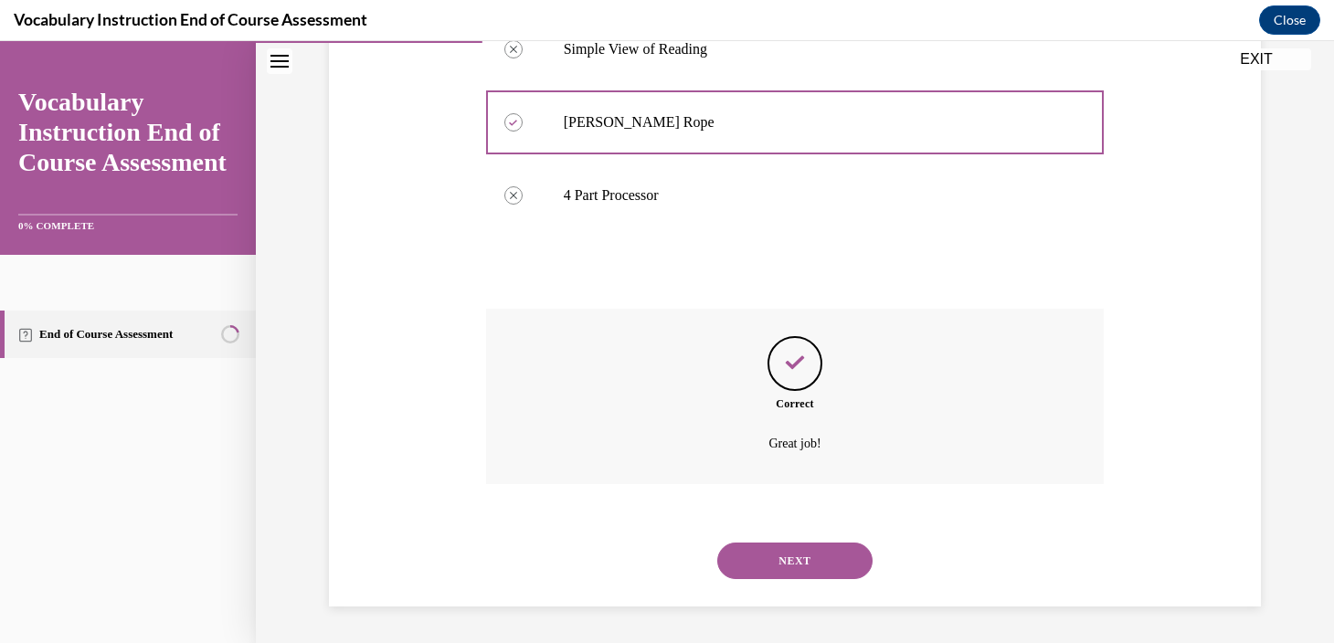
click at [843, 570] on button "NEXT" at bounding box center [794, 561] width 155 height 37
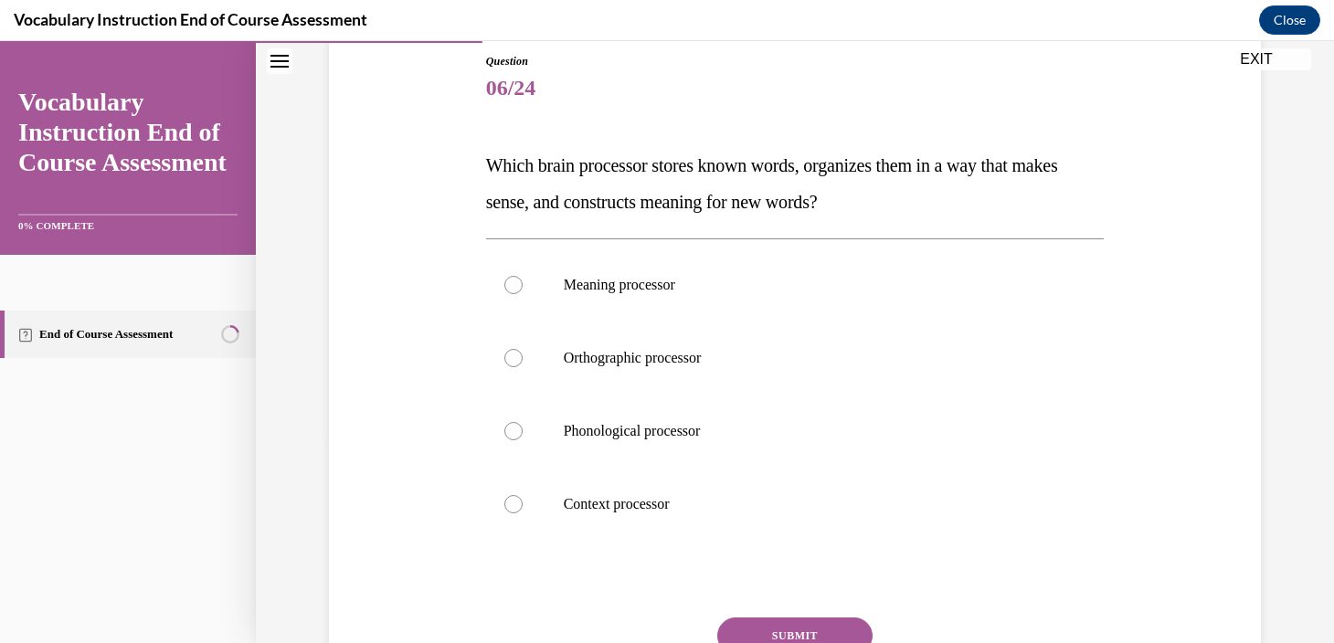
scroll to position [207, 0]
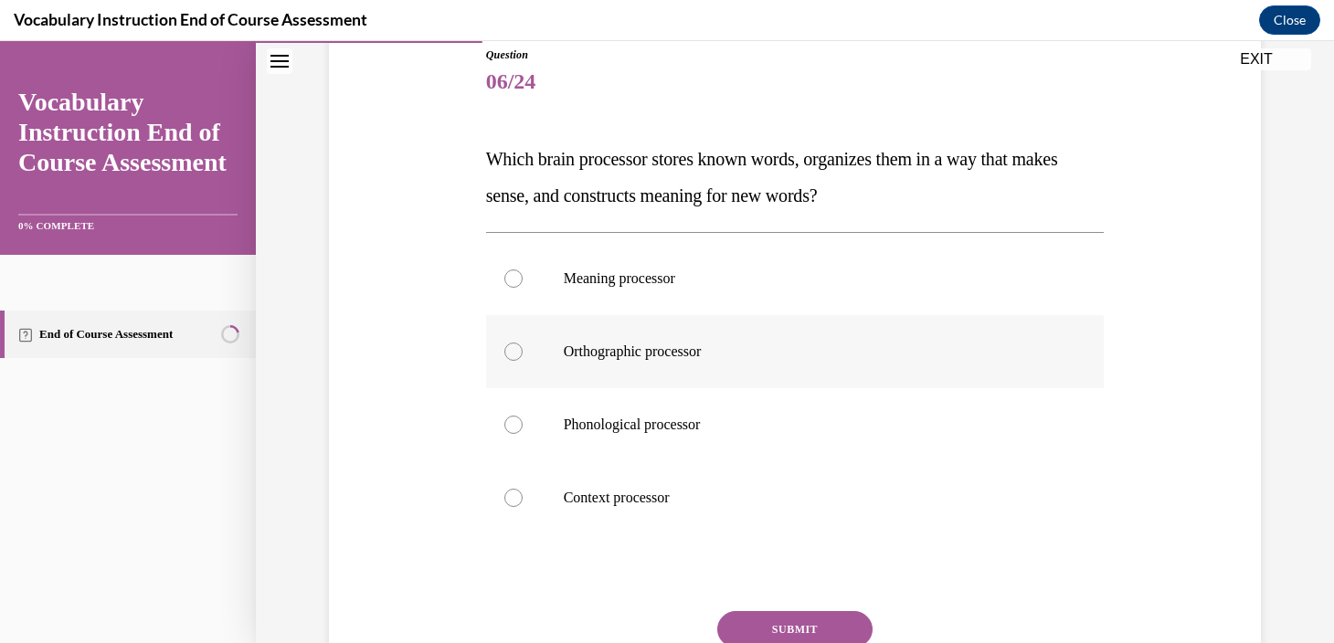
click at [876, 376] on label "Orthographic processor" at bounding box center [795, 351] width 619 height 73
click at [523, 361] on input "Orthographic processor" at bounding box center [513, 352] width 18 height 18
radio input "true"
click at [827, 616] on button "SUBMIT" at bounding box center [794, 629] width 155 height 37
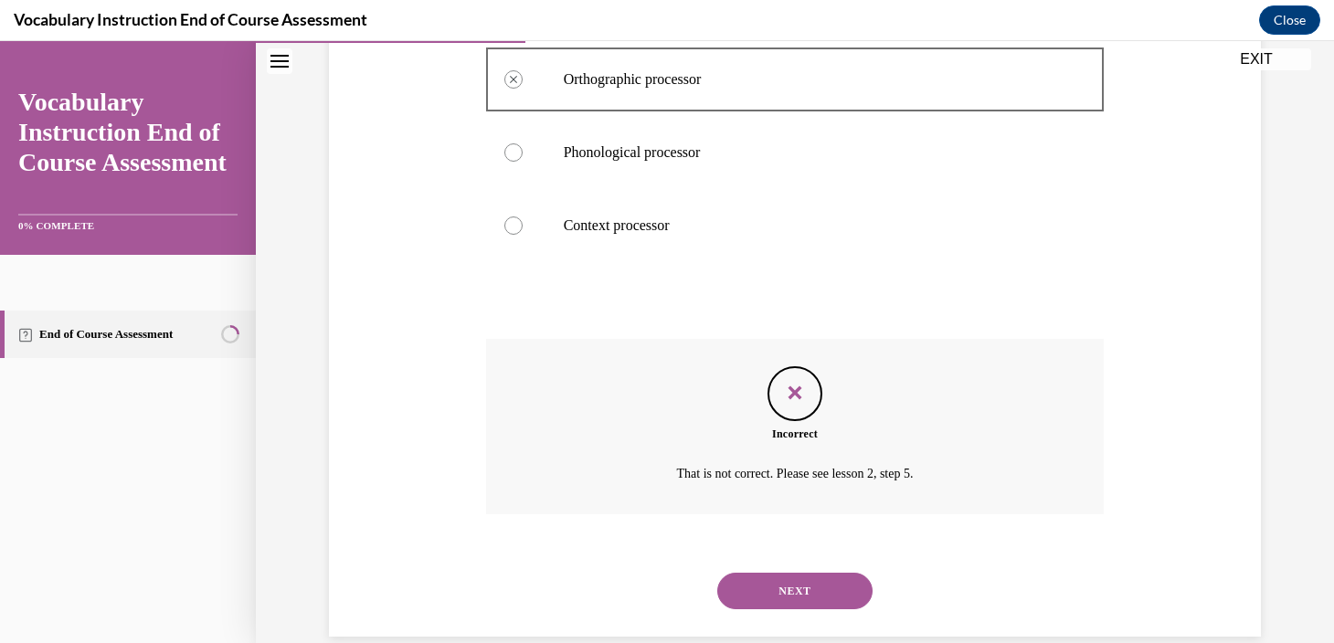
scroll to position [510, 0]
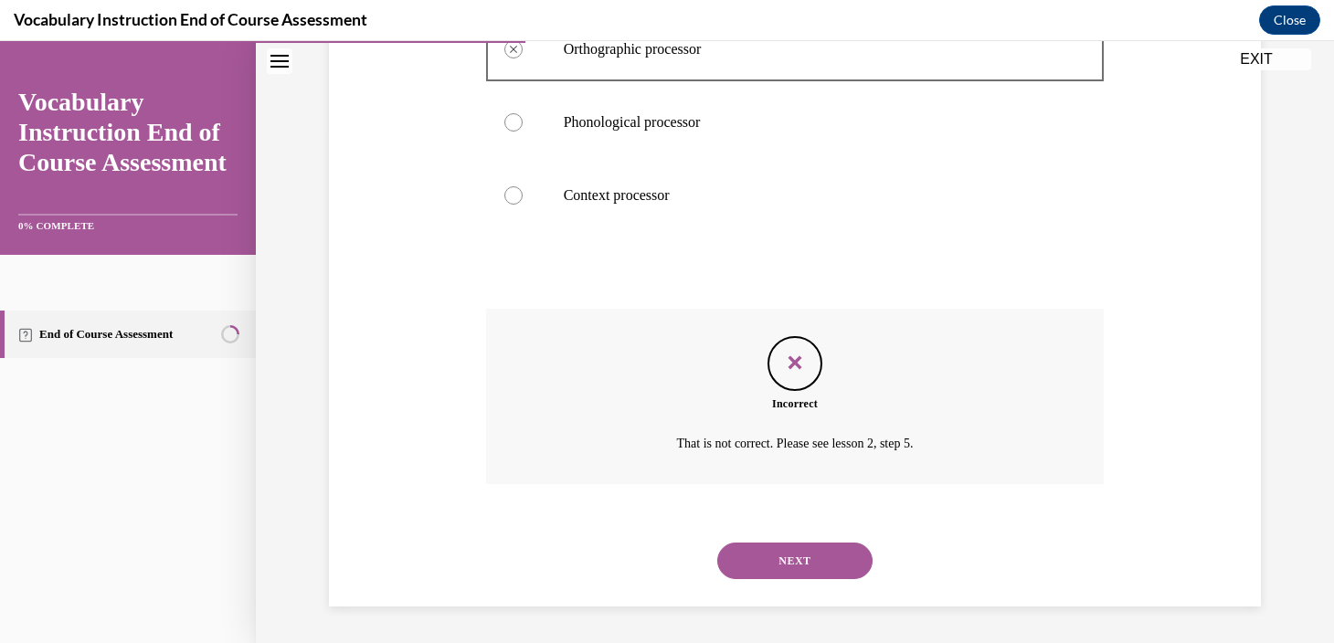
click at [842, 567] on button "NEXT" at bounding box center [794, 561] width 155 height 37
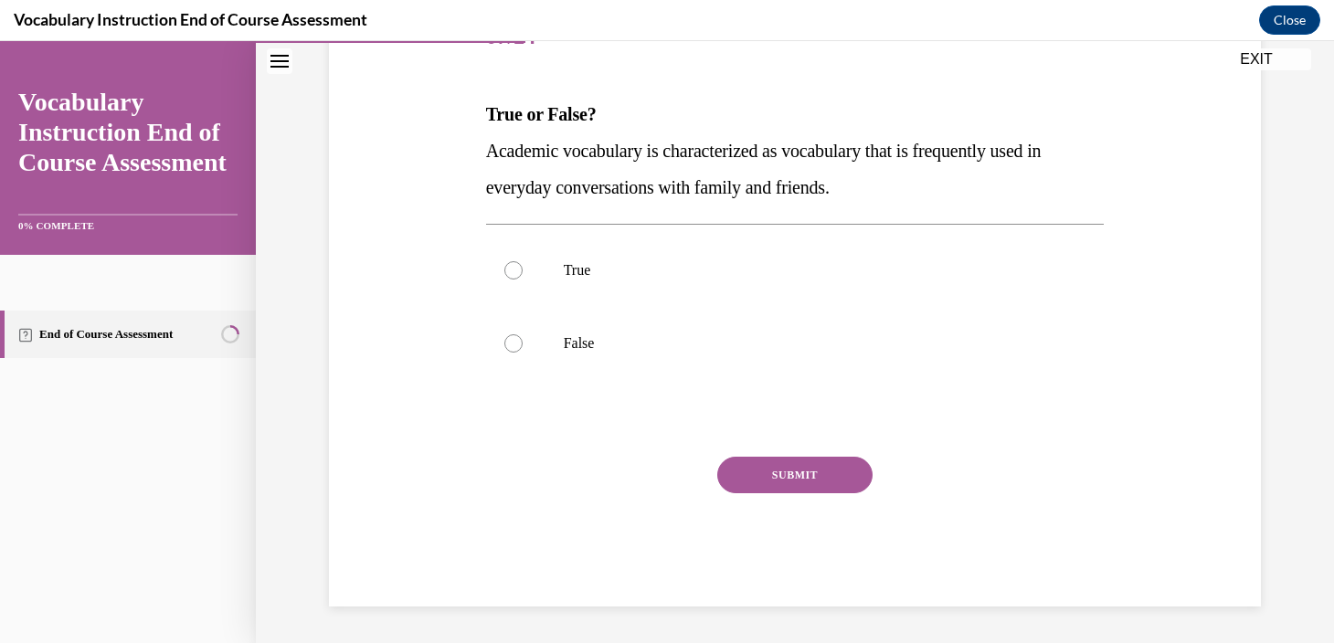
scroll to position [203, 0]
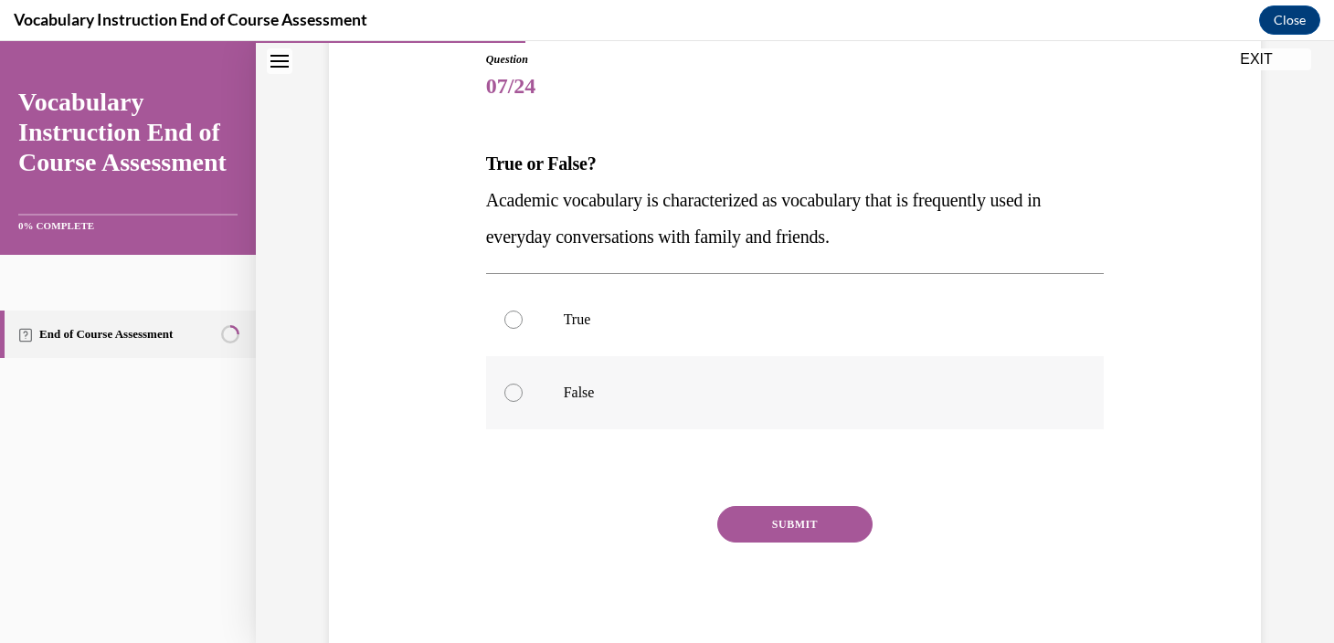
click at [992, 374] on label "False" at bounding box center [795, 392] width 619 height 73
click at [523, 384] on input "False" at bounding box center [513, 393] width 18 height 18
radio input "true"
click at [793, 527] on button "SUBMIT" at bounding box center [794, 524] width 155 height 37
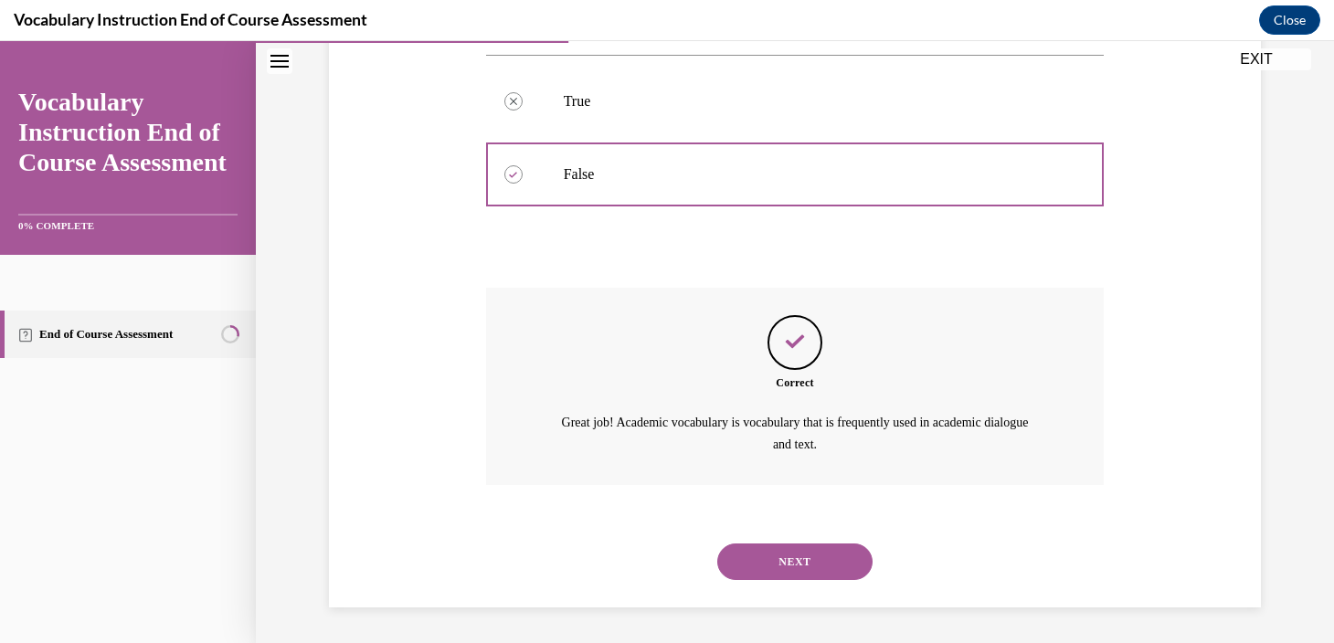
click at [794, 568] on button "NEXT" at bounding box center [794, 562] width 155 height 37
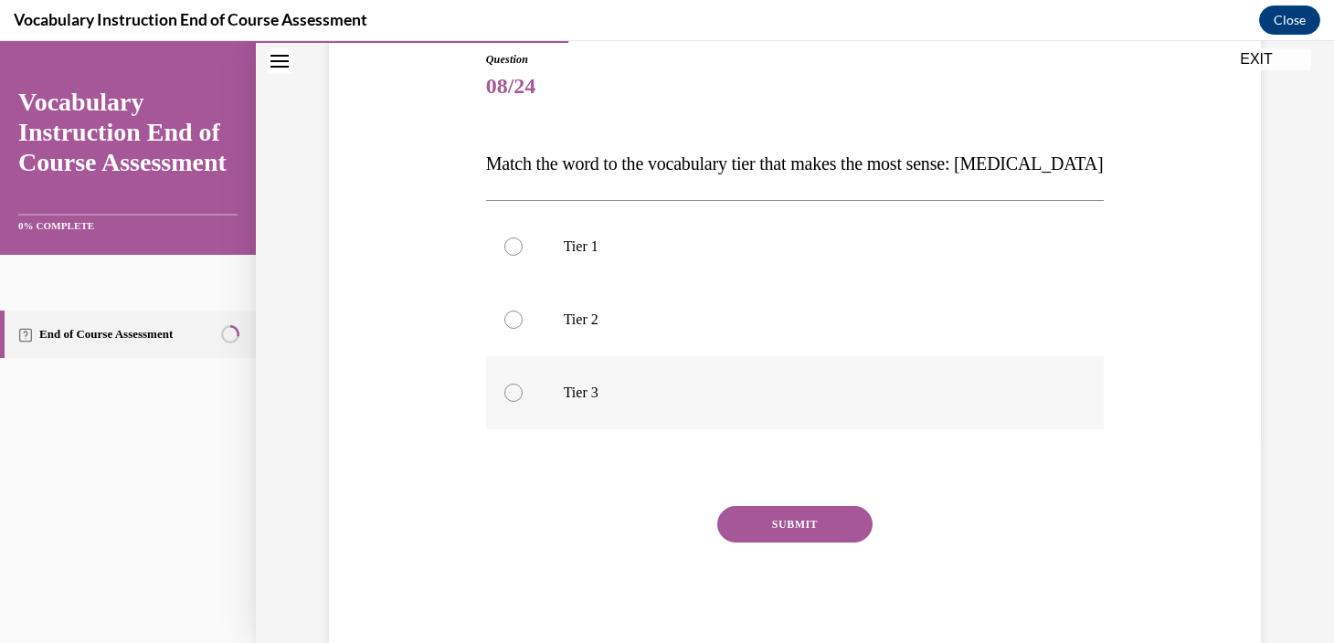
click at [747, 416] on label "Tier 3" at bounding box center [795, 392] width 619 height 73
click at [523, 402] on input "Tier 3" at bounding box center [513, 393] width 18 height 18
radio input "true"
click at [788, 529] on button "SUBMIT" at bounding box center [794, 524] width 155 height 37
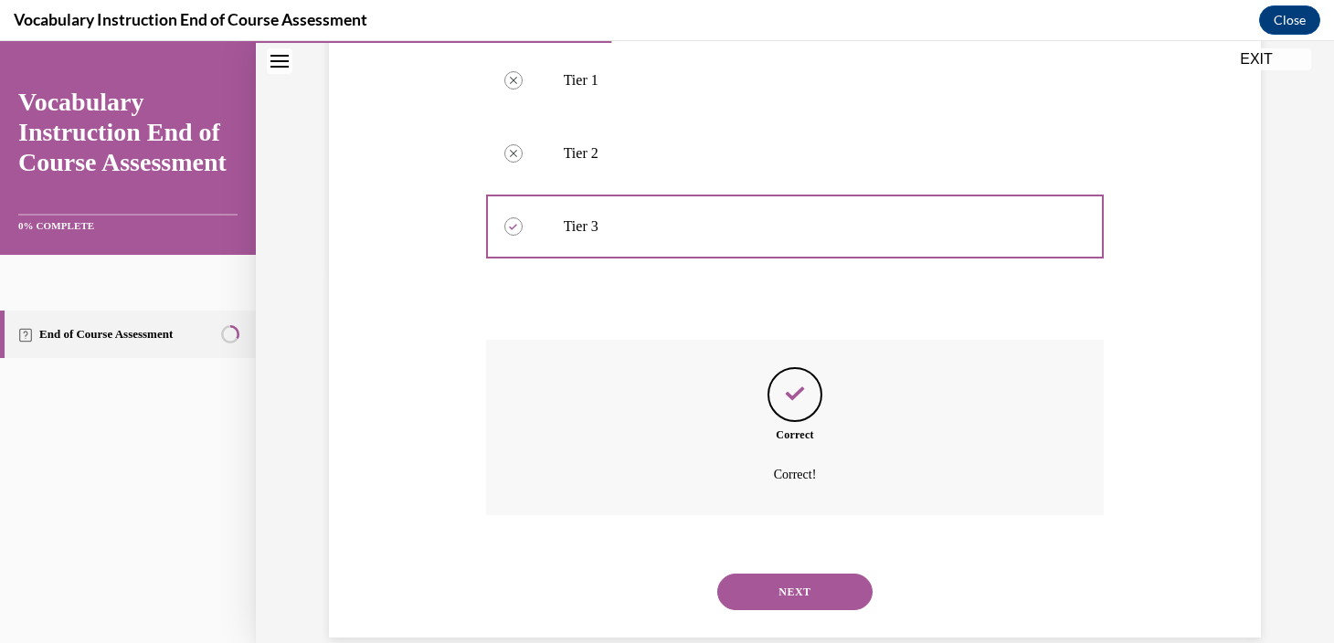
scroll to position [400, 0]
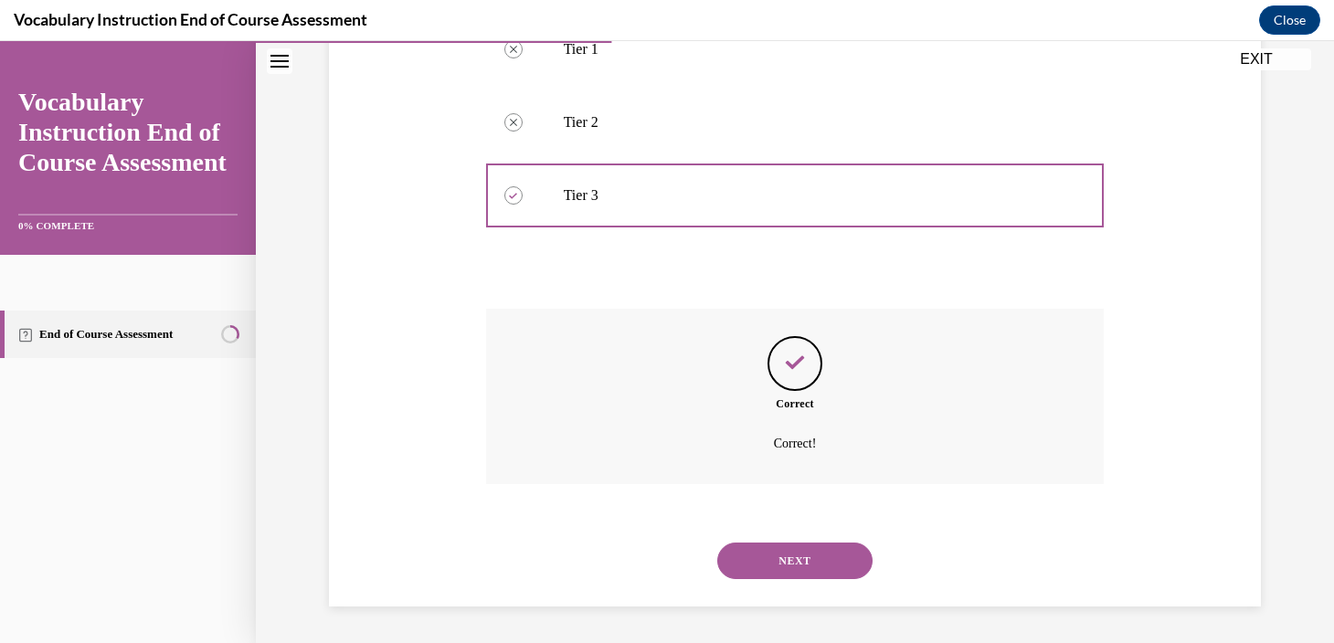
click at [792, 567] on button "NEXT" at bounding box center [794, 561] width 155 height 37
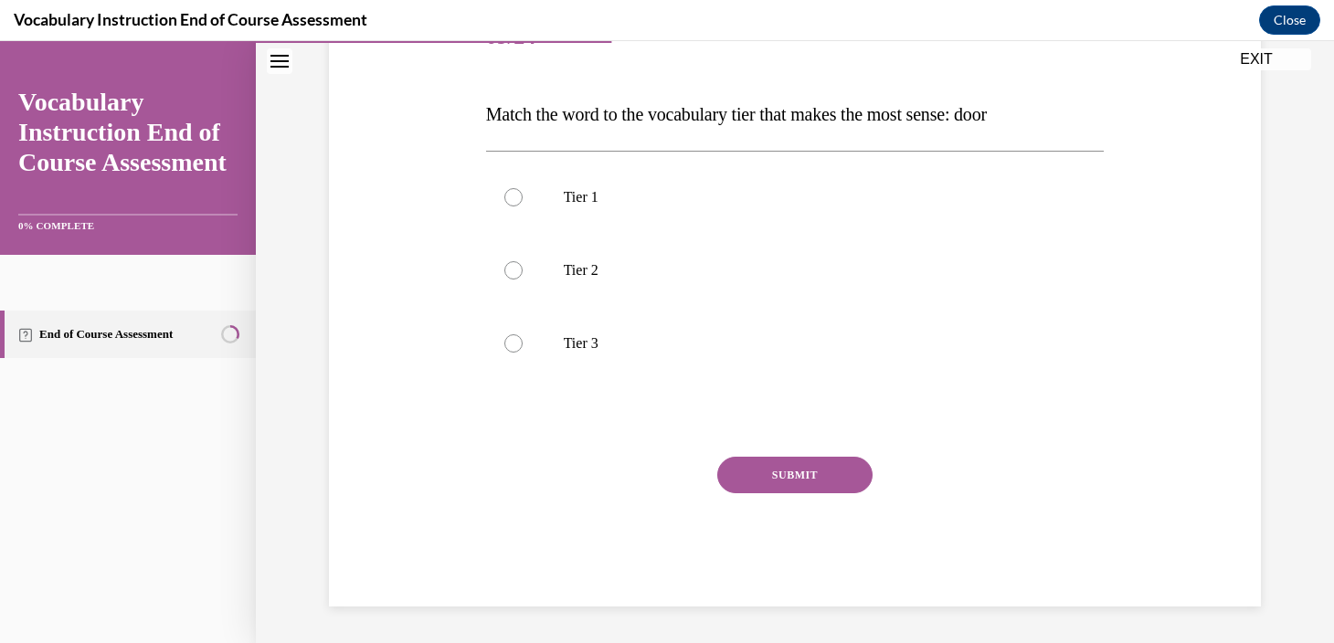
scroll to position [203, 0]
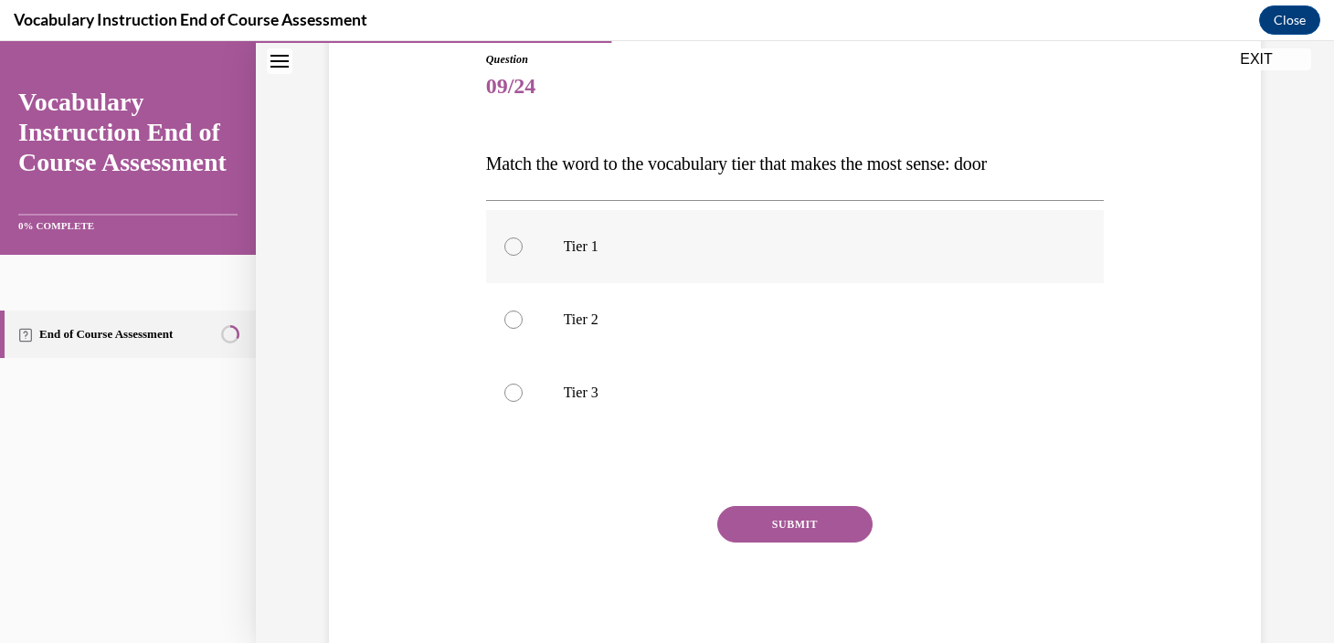
click at [697, 247] on p "Tier 1" at bounding box center [811, 247] width 495 height 18
click at [523, 247] on input "Tier 1" at bounding box center [513, 247] width 18 height 18
radio input "true"
click at [754, 524] on button "SUBMIT" at bounding box center [794, 524] width 155 height 37
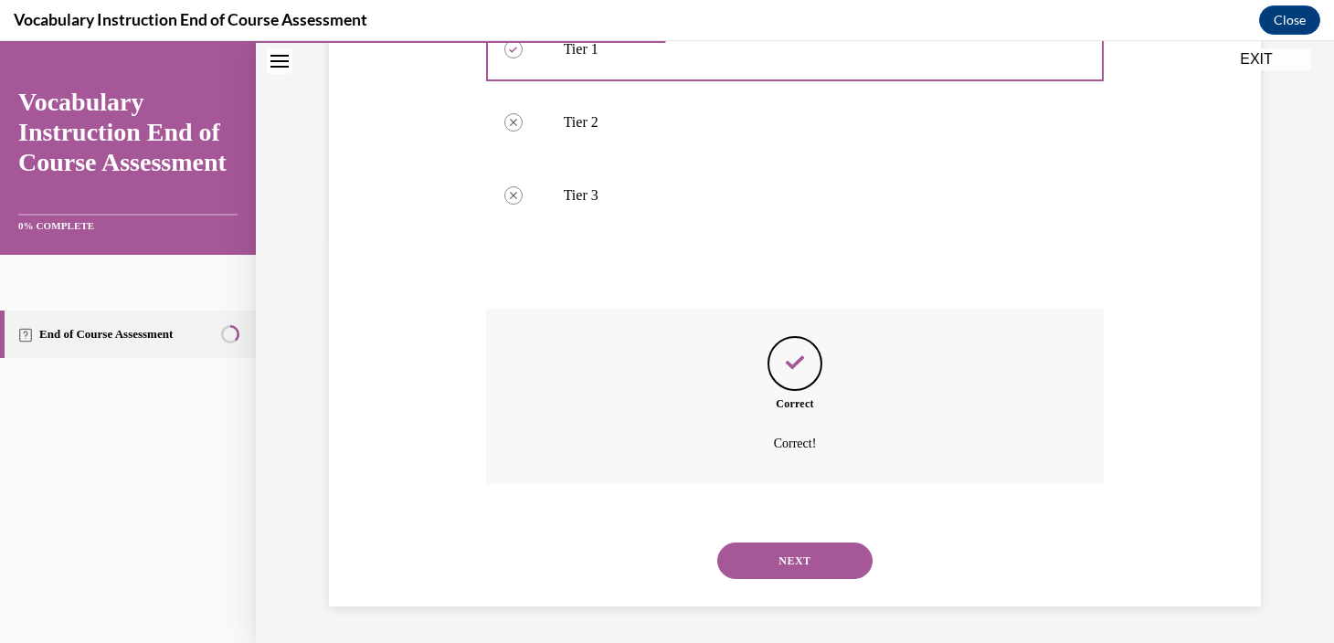
click at [749, 567] on button "NEXT" at bounding box center [794, 561] width 155 height 37
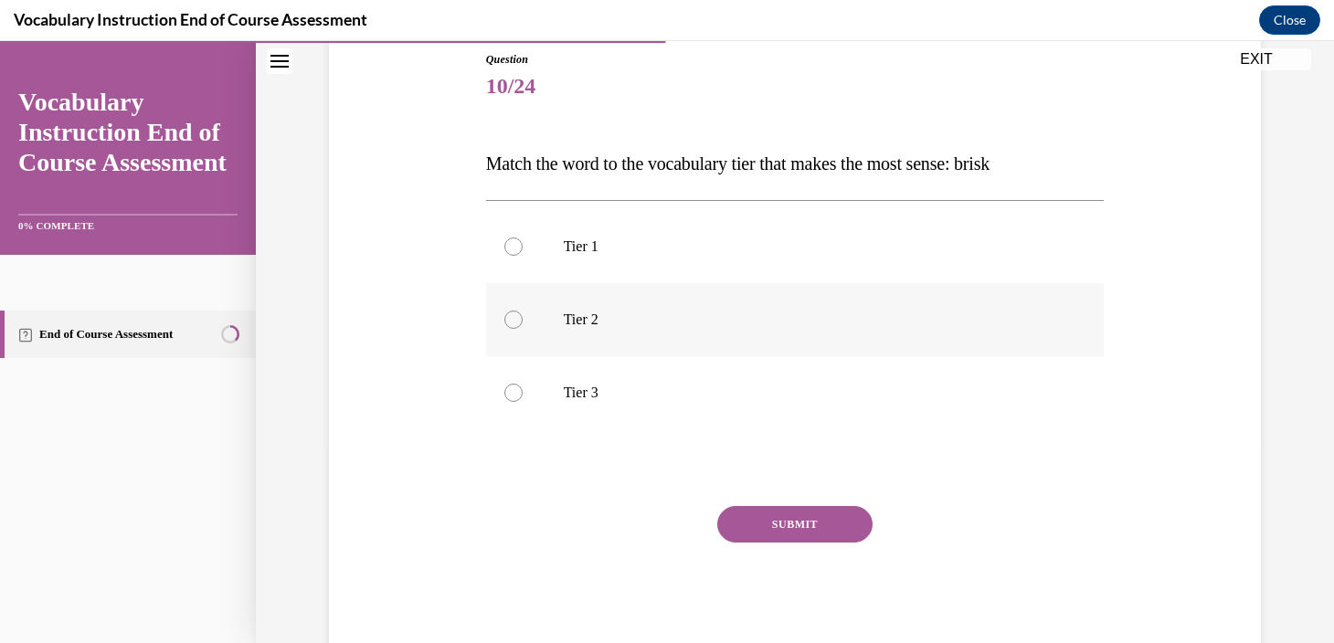
click at [658, 329] on label "Tier 2" at bounding box center [795, 319] width 619 height 73
click at [523, 329] on input "Tier 2" at bounding box center [513, 320] width 18 height 18
radio input "true"
click at [754, 528] on button "SUBMIT" at bounding box center [794, 524] width 155 height 37
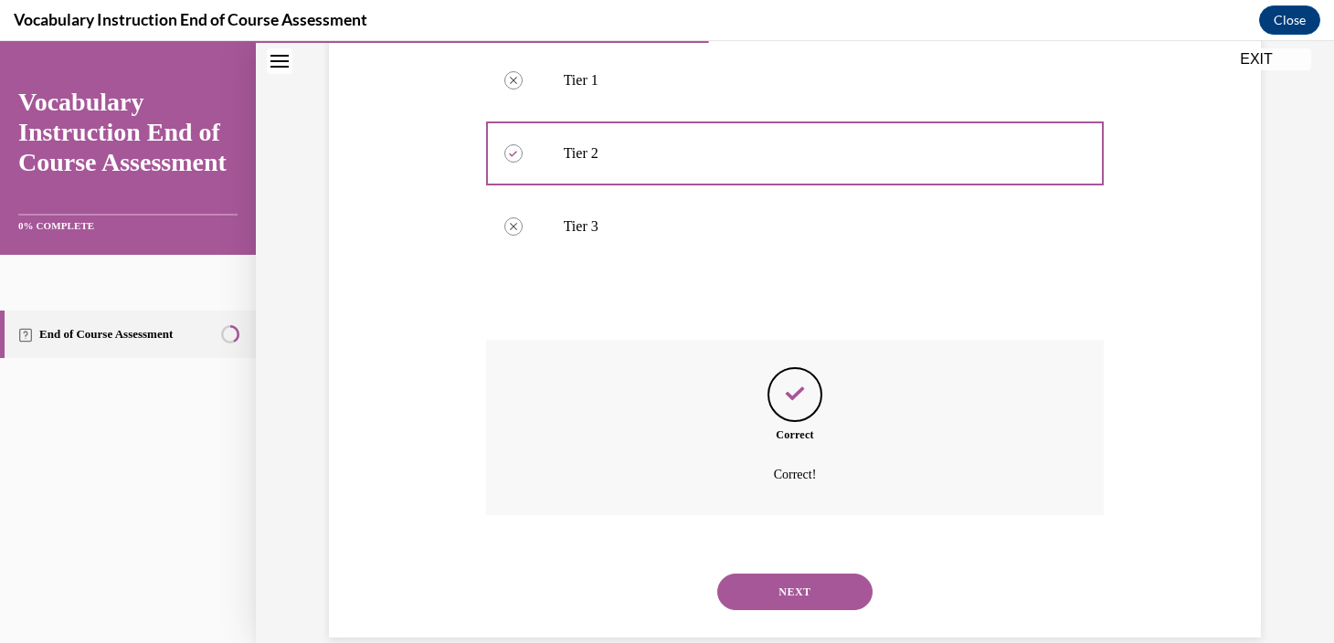
scroll to position [400, 0]
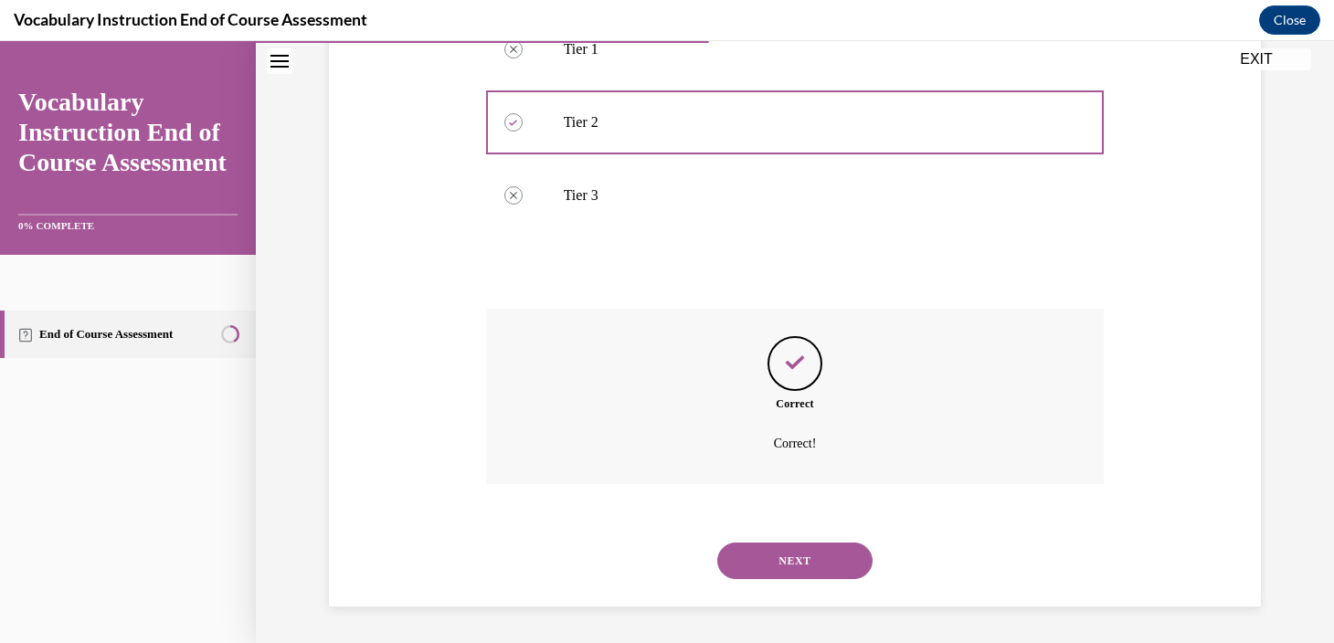
click at [758, 545] on button "NEXT" at bounding box center [794, 561] width 155 height 37
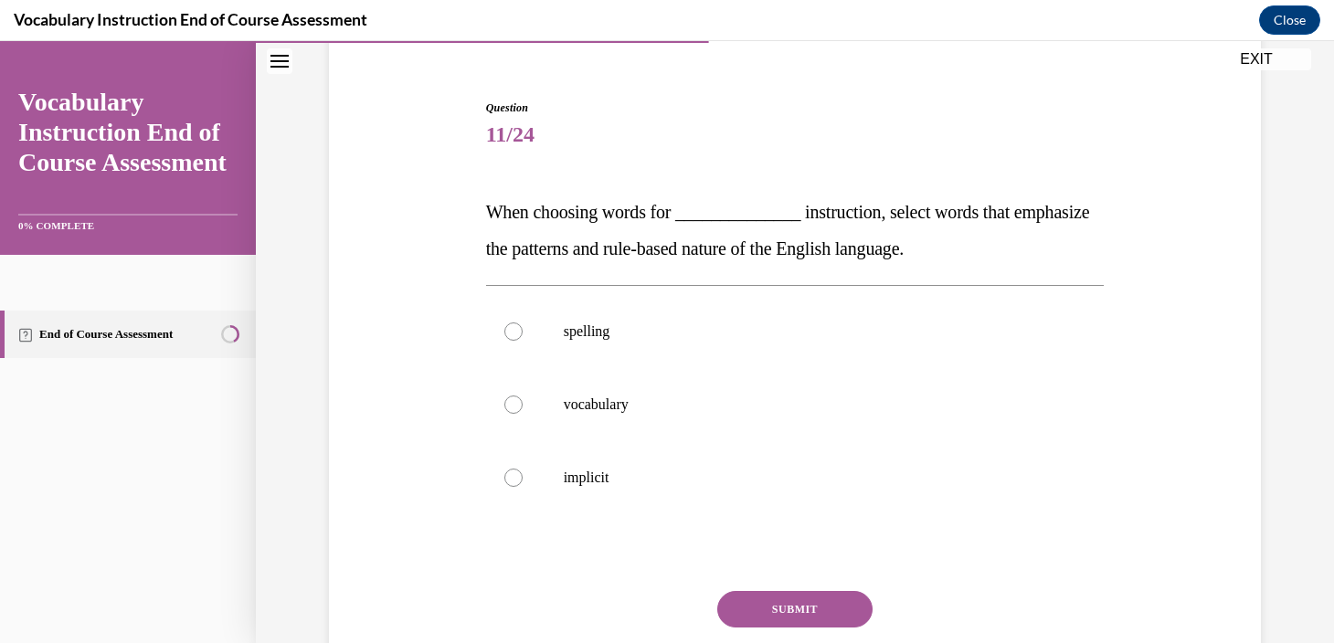
scroll to position [159, 0]
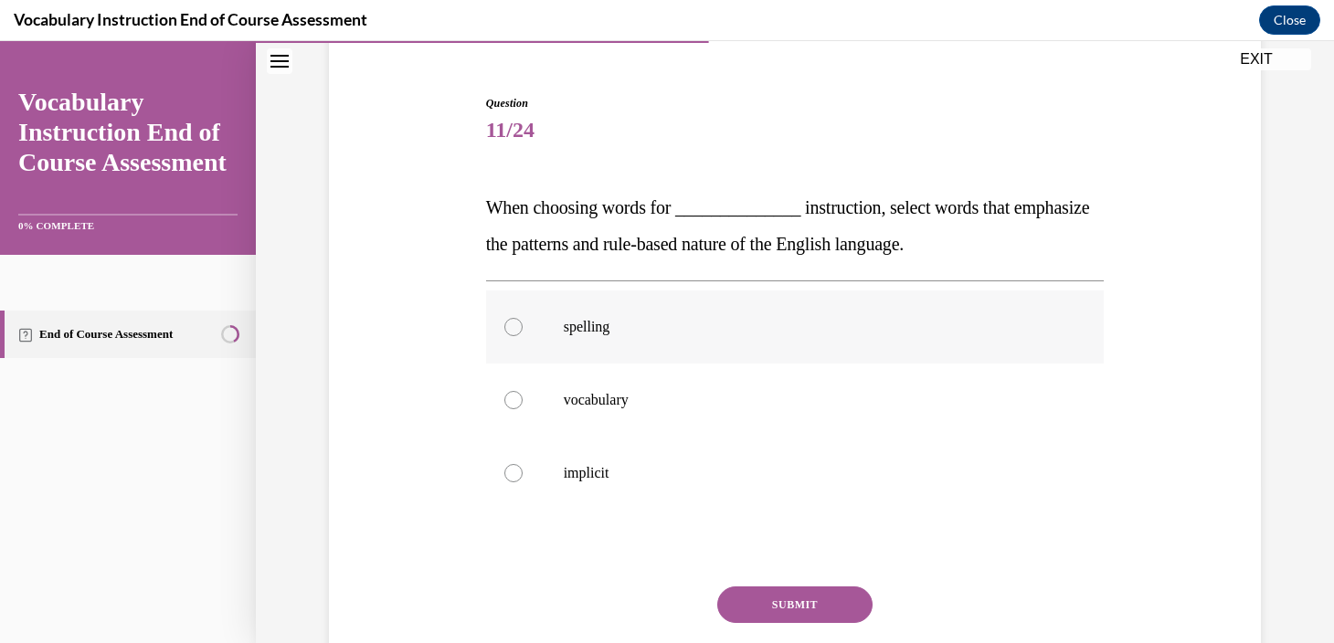
click at [774, 320] on p "spelling" at bounding box center [811, 327] width 495 height 18
click at [523, 320] on input "spelling" at bounding box center [513, 327] width 18 height 18
radio input "true"
click at [796, 591] on button "SUBMIT" at bounding box center [794, 605] width 155 height 37
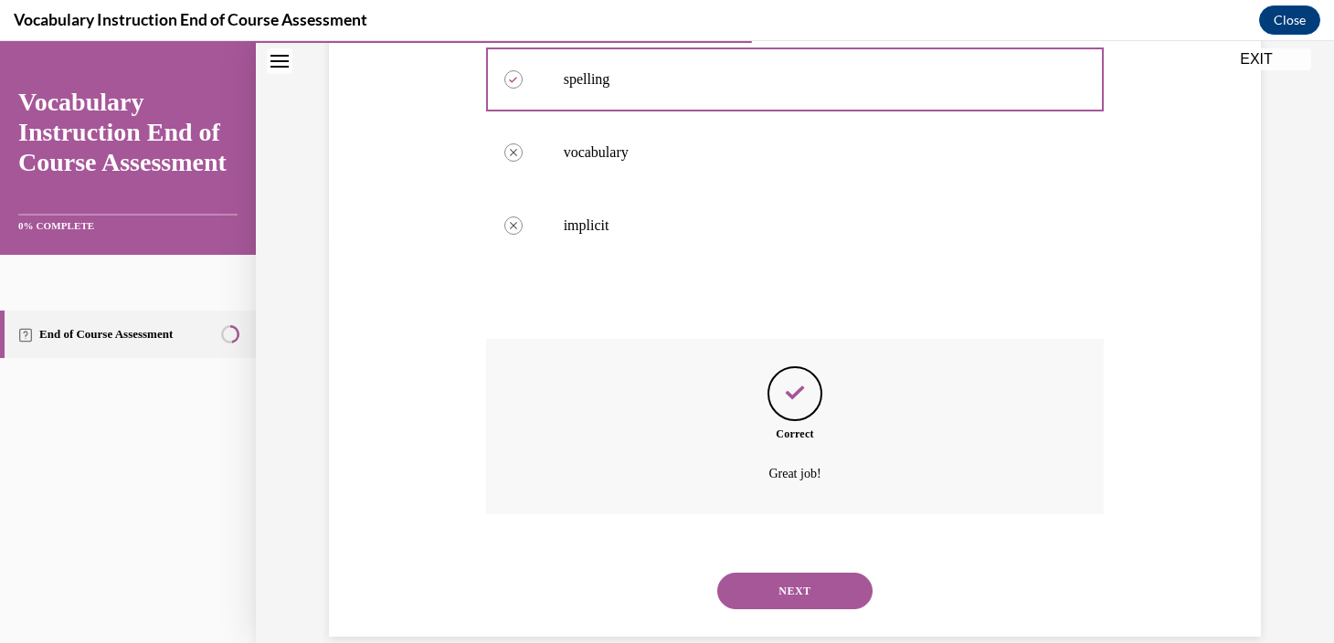
scroll to position [437, 0]
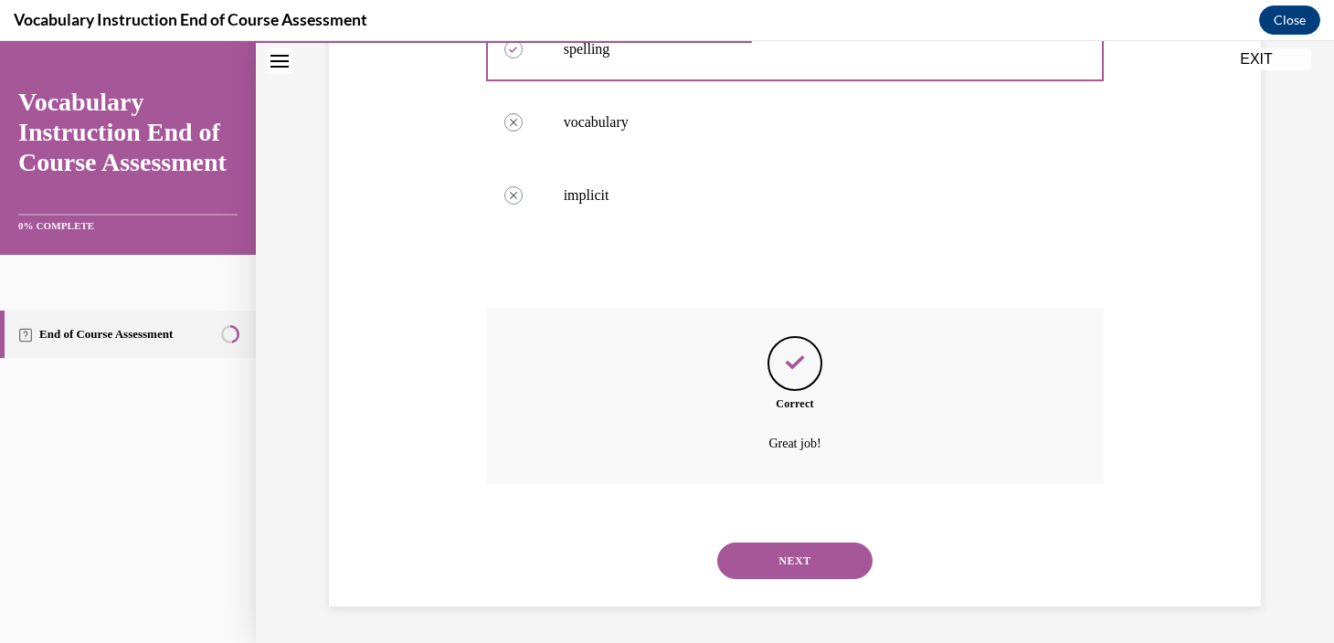
click at [793, 581] on div "NEXT" at bounding box center [795, 560] width 619 height 73
click at [790, 561] on button "NEXT" at bounding box center [794, 561] width 155 height 37
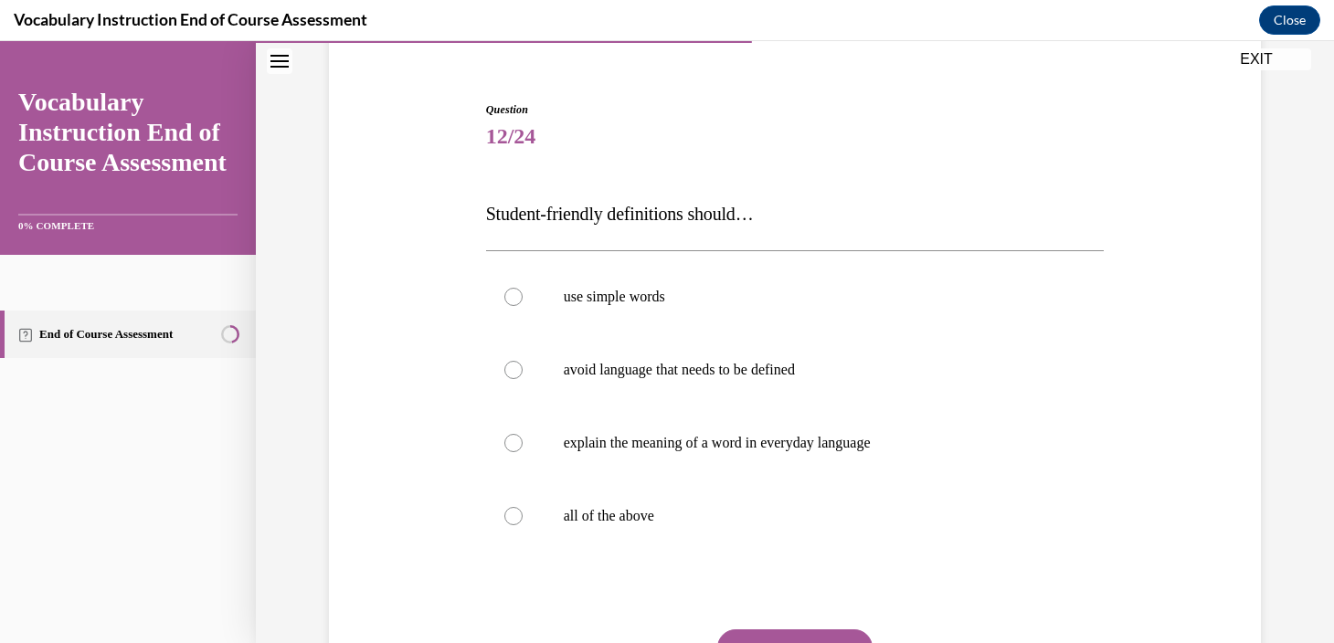
scroll to position [154, 0]
click at [754, 549] on label "all of the above" at bounding box center [795, 514] width 619 height 73
click at [523, 524] on input "all of the above" at bounding box center [513, 514] width 18 height 18
radio input "true"
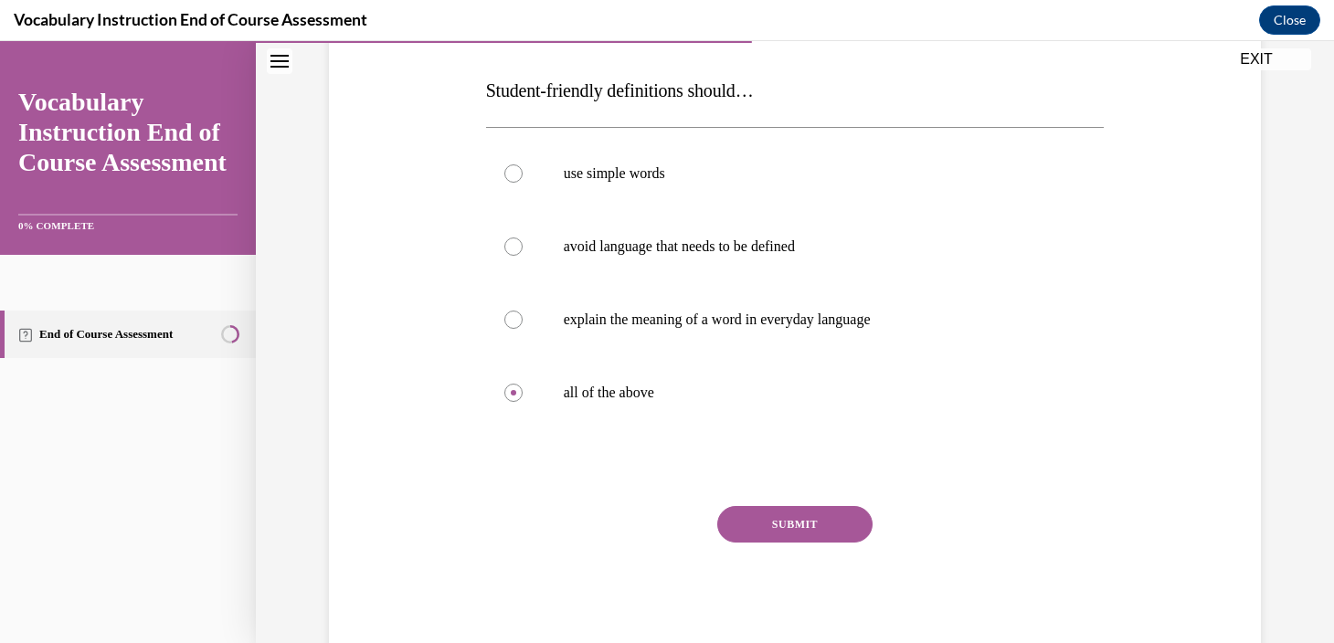
click at [766, 549] on div "SUBMIT" at bounding box center [795, 551] width 619 height 91
click at [767, 524] on button "SUBMIT" at bounding box center [794, 524] width 155 height 37
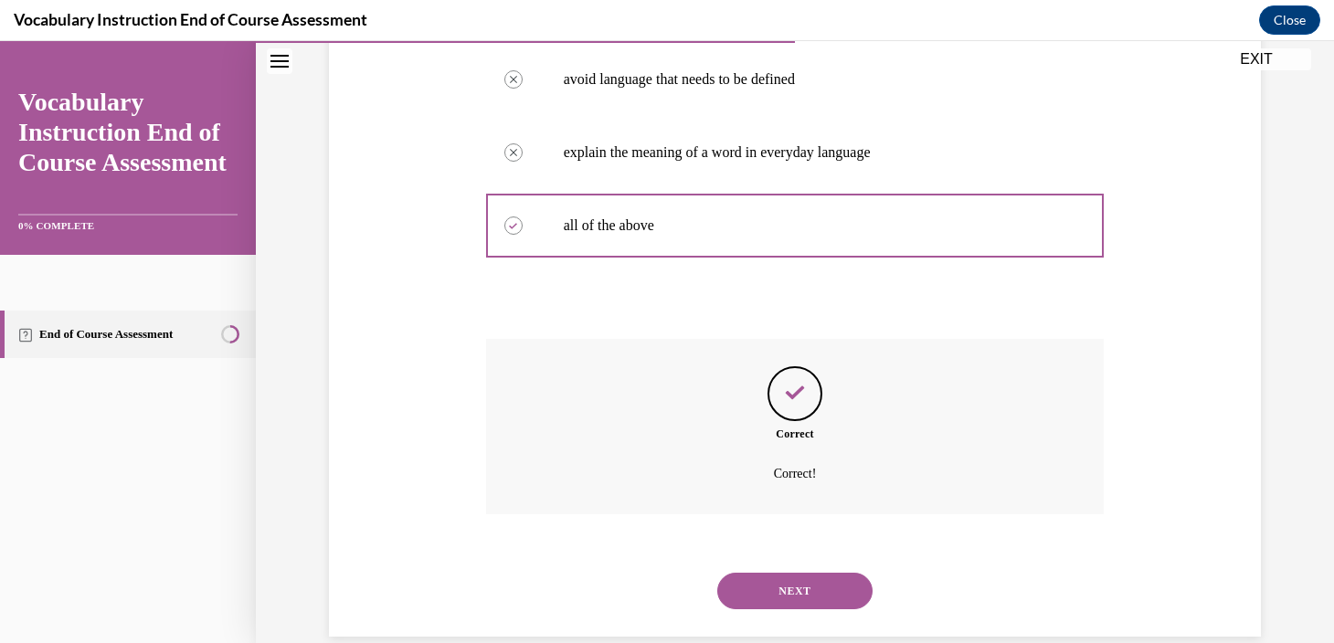
scroll to position [473, 0]
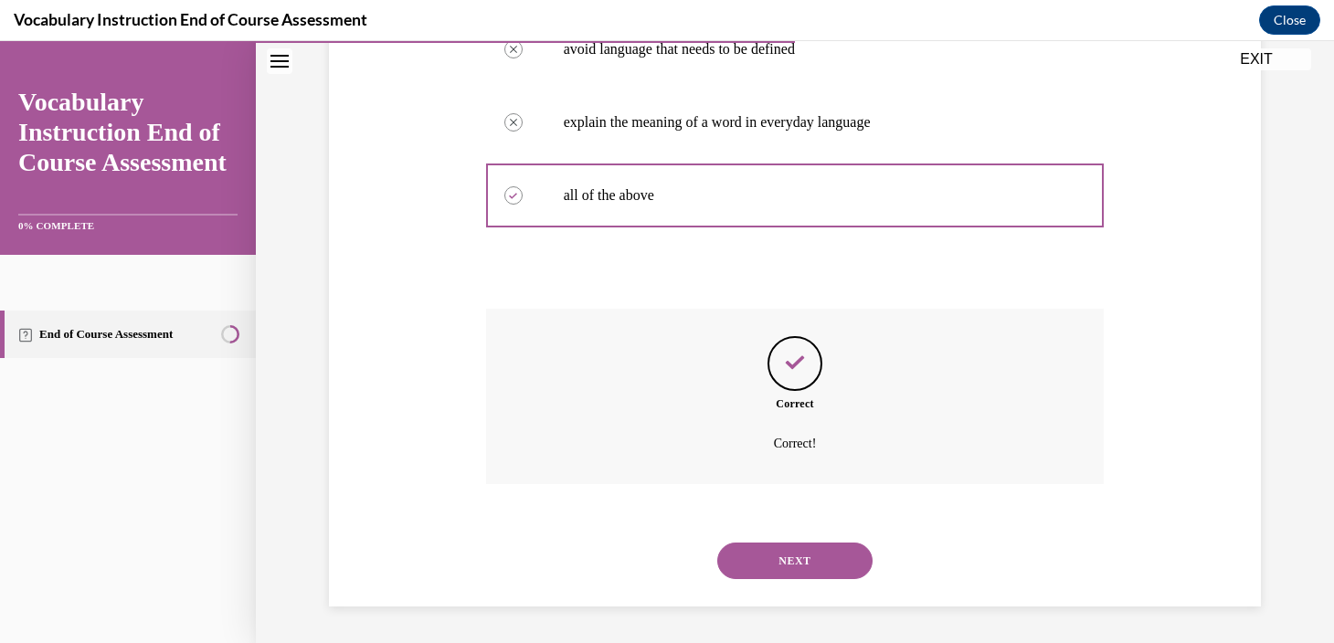
click at [778, 567] on button "NEXT" at bounding box center [794, 561] width 155 height 37
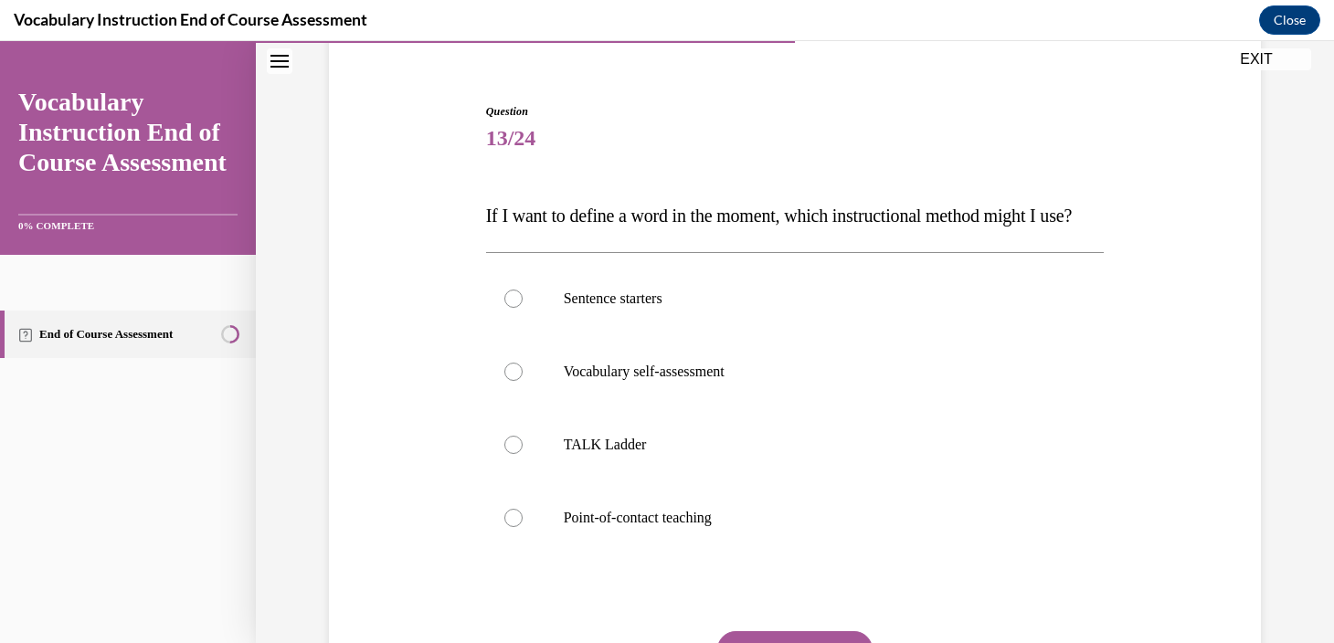
scroll to position [154, 0]
click at [781, 525] on label "Point-of-contact teaching" at bounding box center [795, 515] width 619 height 73
click at [523, 524] on input "Point-of-contact teaching" at bounding box center [513, 515] width 18 height 18
radio input "true"
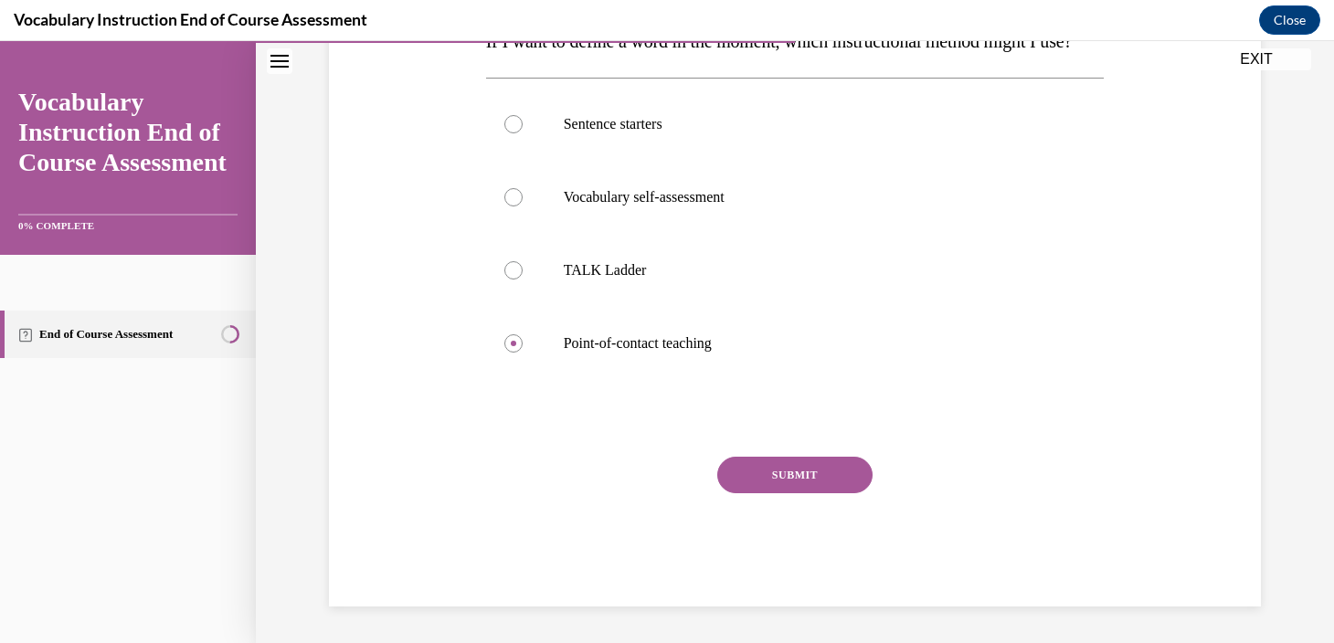
click at [810, 480] on button "SUBMIT" at bounding box center [794, 475] width 155 height 37
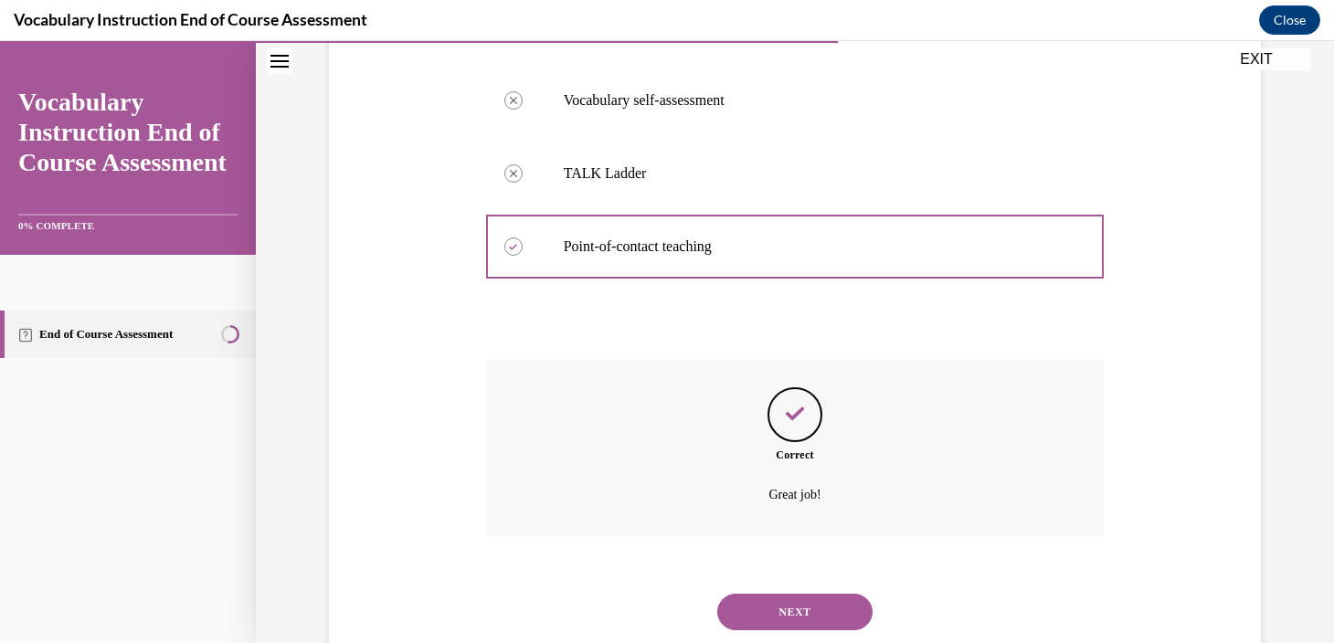
scroll to position [510, 0]
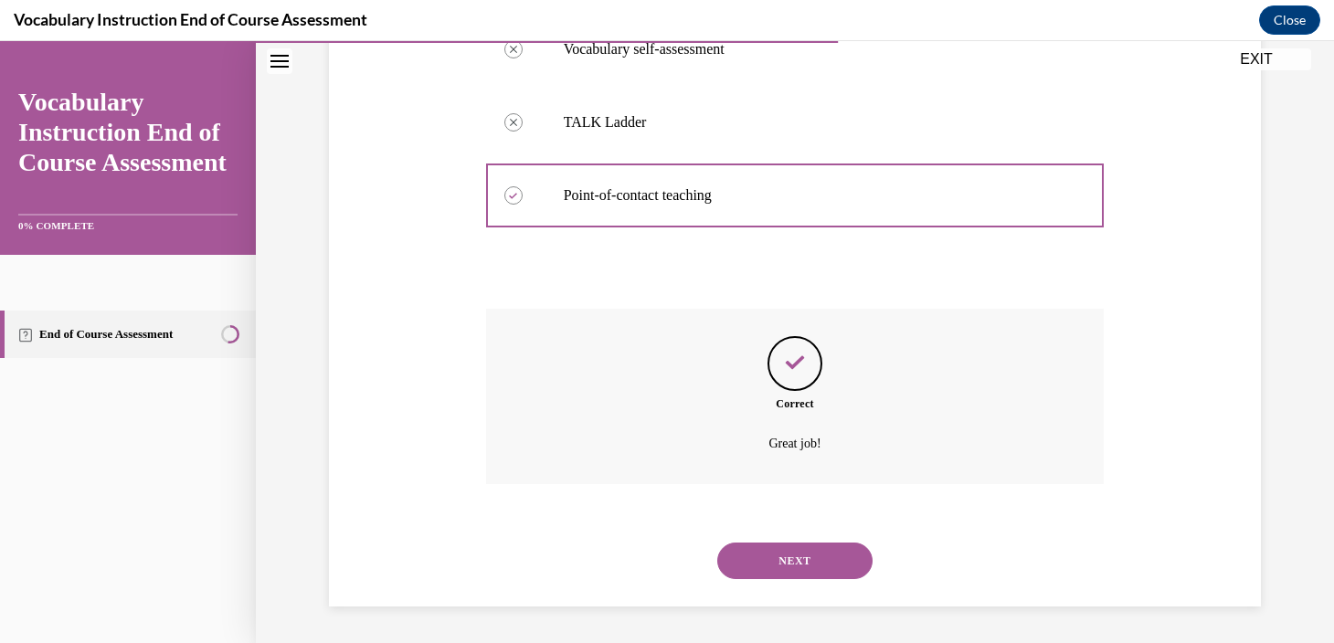
click at [814, 552] on button "NEXT" at bounding box center [794, 561] width 155 height 37
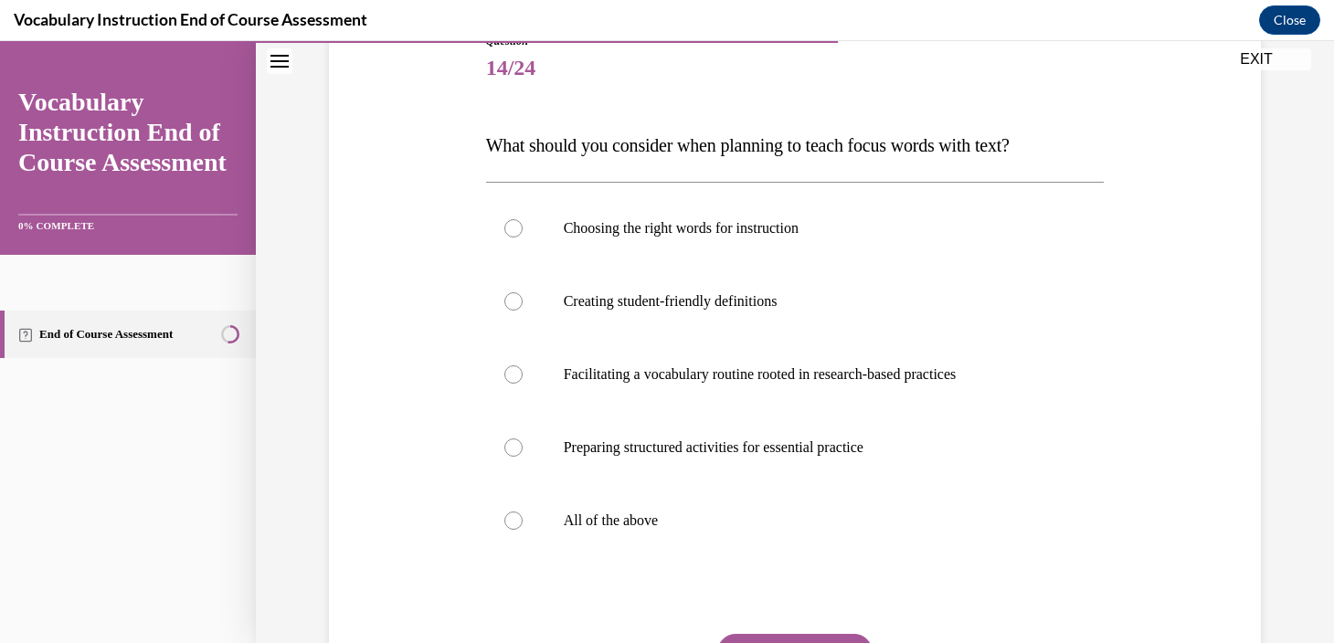
scroll to position [223, 0]
click at [877, 518] on p "All of the above" at bounding box center [811, 519] width 495 height 18
click at [523, 518] on input "All of the above" at bounding box center [513, 519] width 18 height 18
radio input "true"
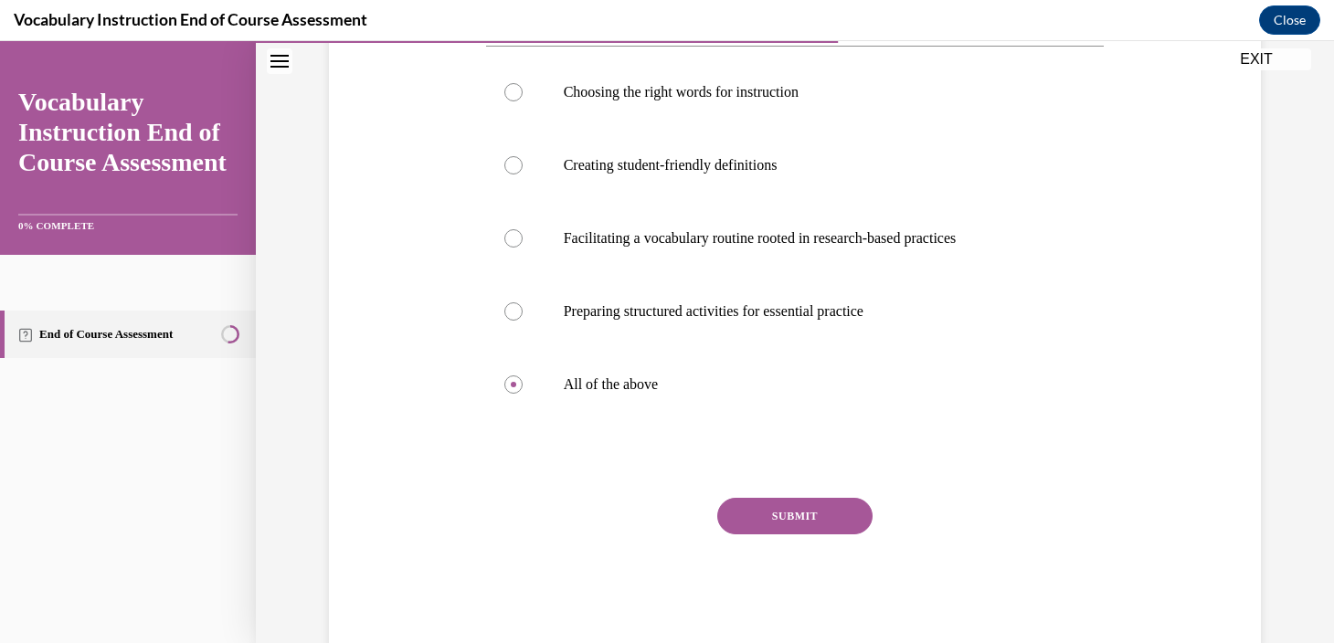
click at [856, 520] on button "SUBMIT" at bounding box center [794, 516] width 155 height 37
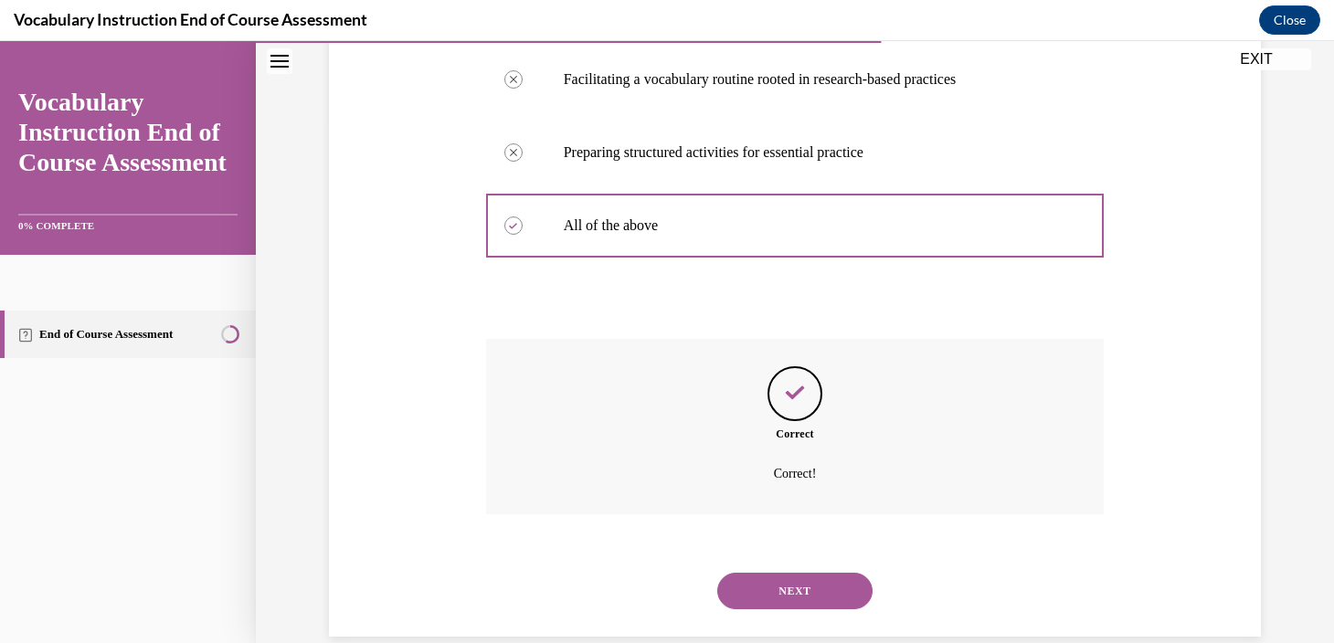
scroll to position [546, 0]
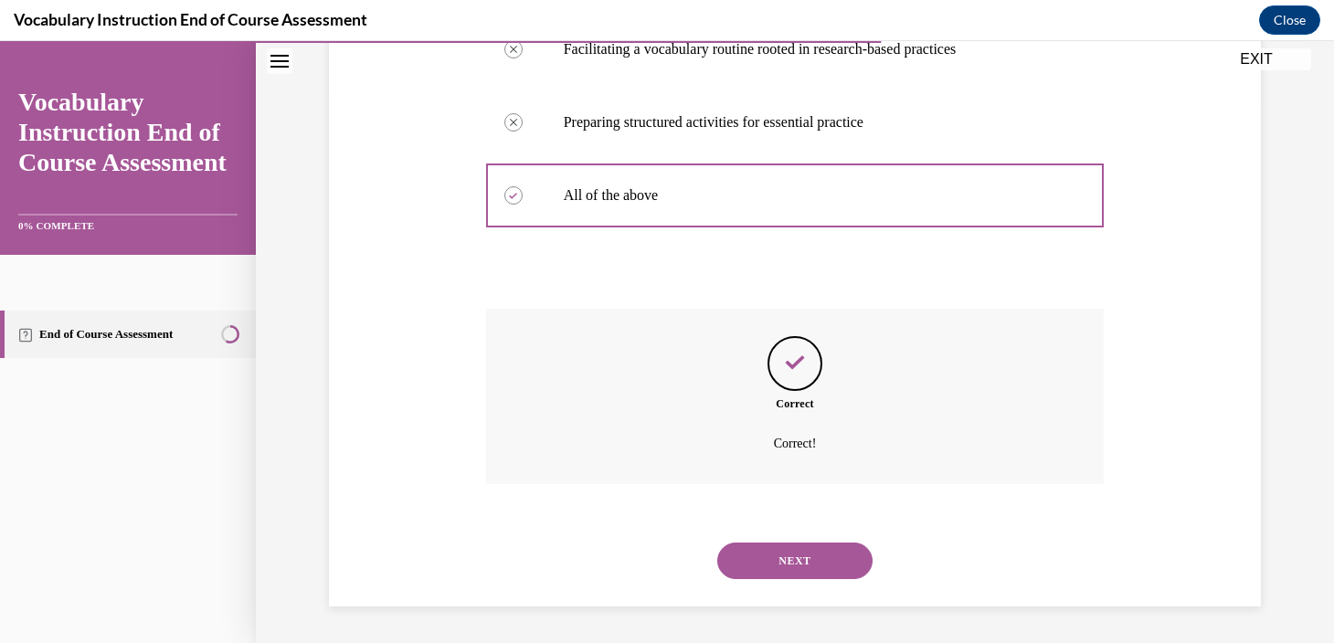
click at [843, 558] on button "NEXT" at bounding box center [794, 561] width 155 height 37
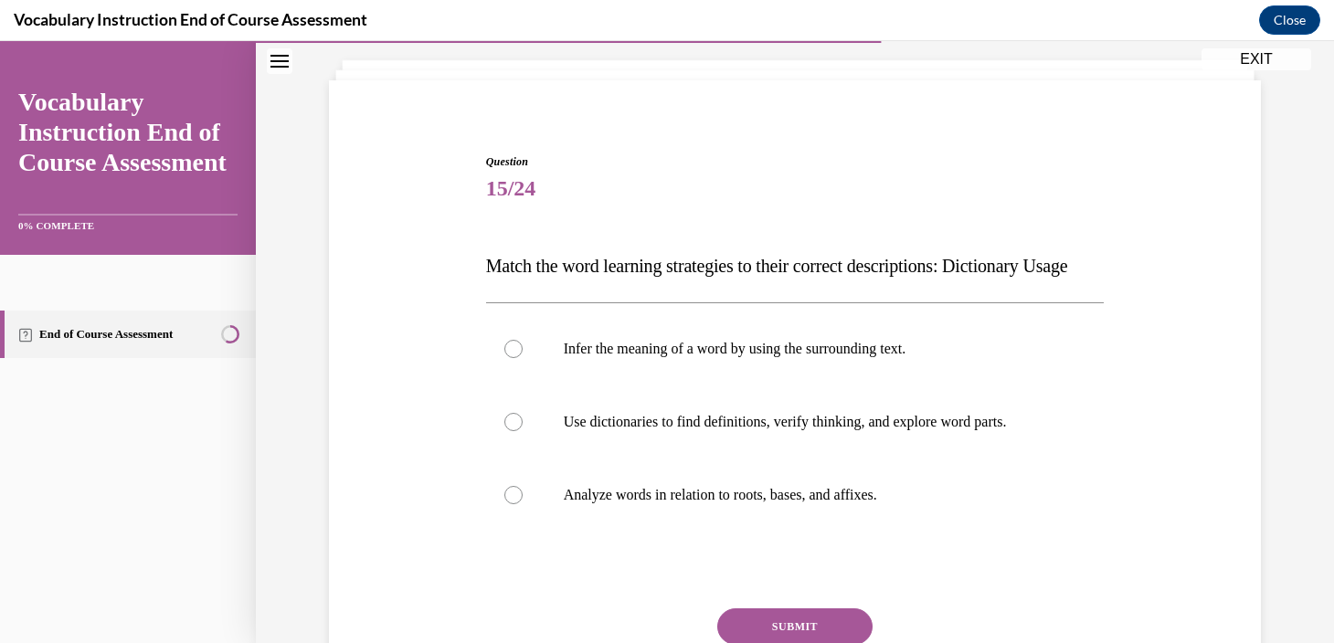
scroll to position [115, 0]
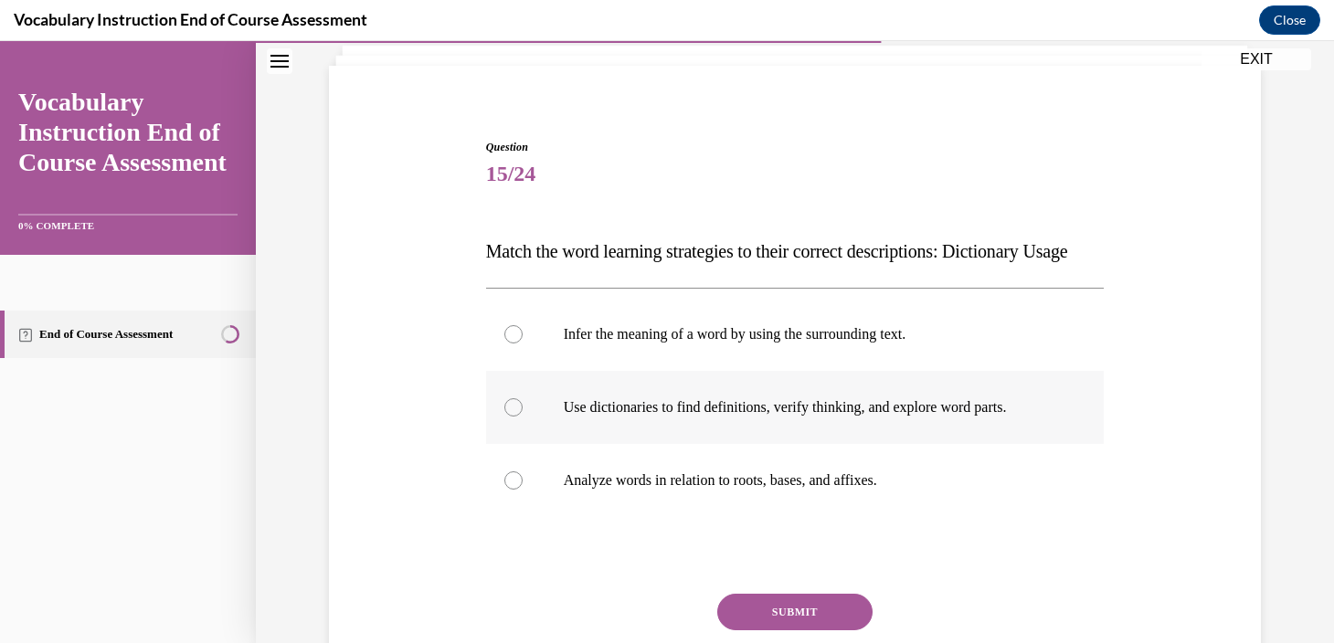
click at [1067, 444] on label "Use dictionaries to find definitions, verify thinking, and explore word parts." at bounding box center [795, 407] width 619 height 73
click at [523, 417] on input "Use dictionaries to find definitions, verify thinking, and explore word parts." at bounding box center [513, 407] width 18 height 18
radio input "true"
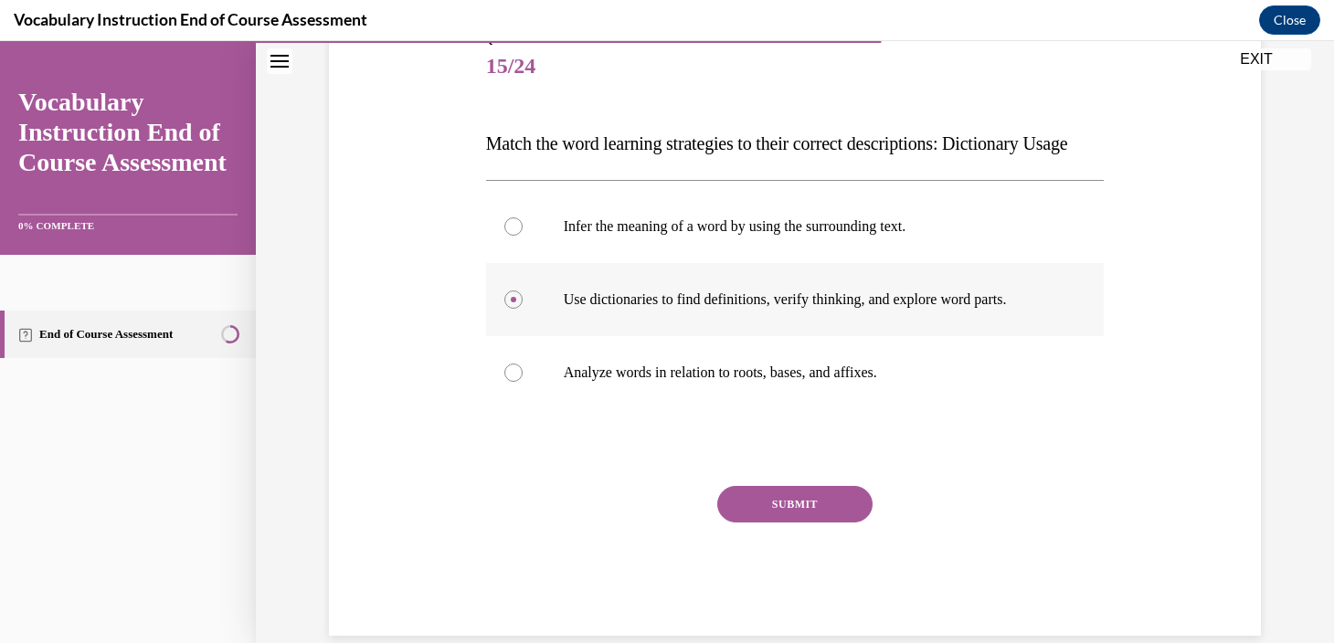
scroll to position [236, 0]
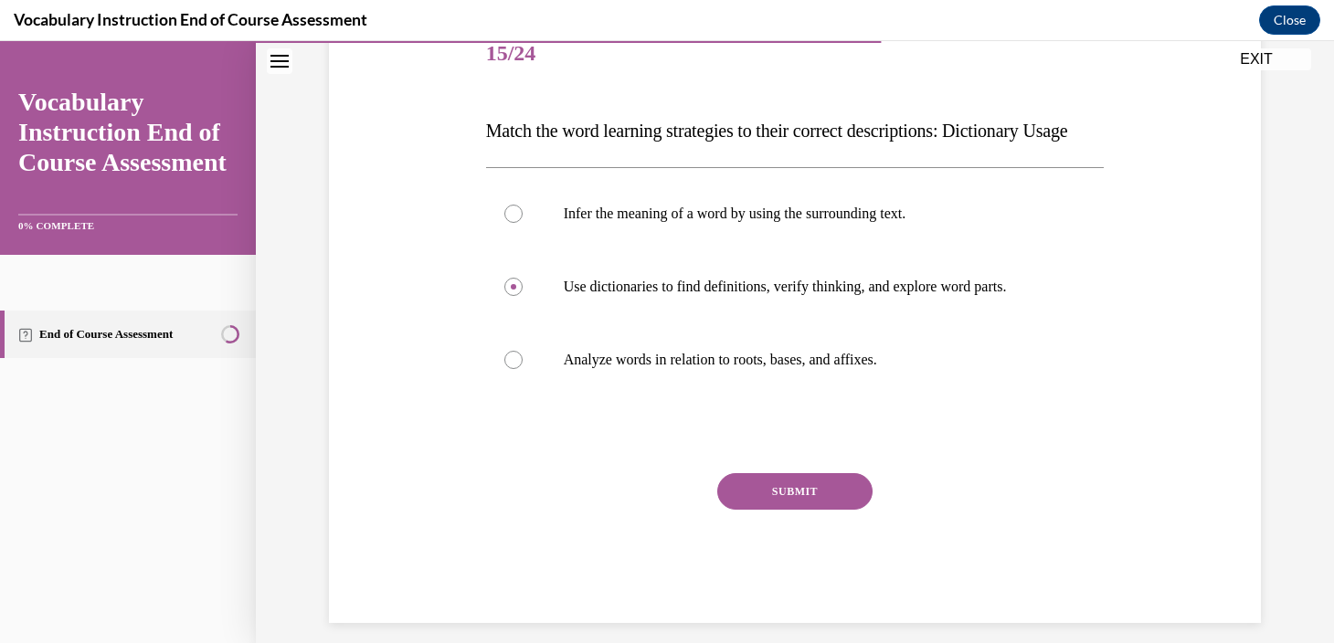
click at [800, 556] on div "SUBMIT" at bounding box center [795, 518] width 619 height 91
click at [815, 503] on div "Question 15/24 Match the word learning strategies to their correct descriptions…" at bounding box center [795, 320] width 619 height 605
click at [820, 510] on button "SUBMIT" at bounding box center [794, 491] width 155 height 37
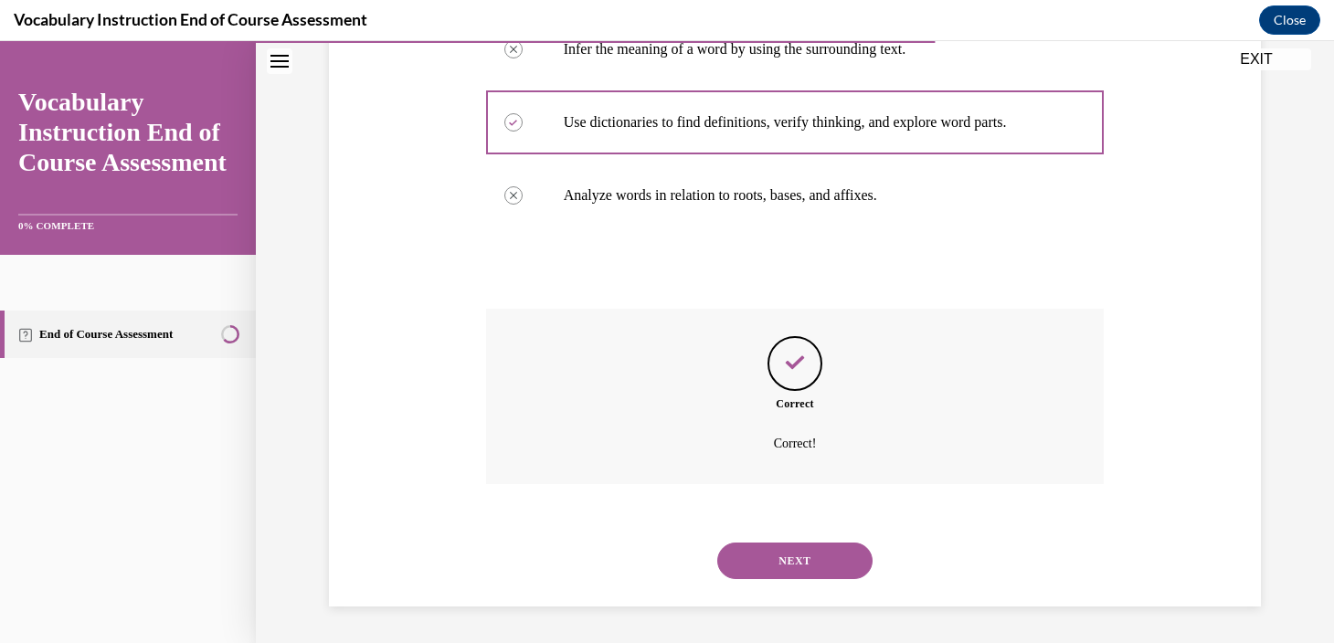
scroll to position [437, 0]
click at [821, 554] on button "NEXT" at bounding box center [794, 561] width 155 height 37
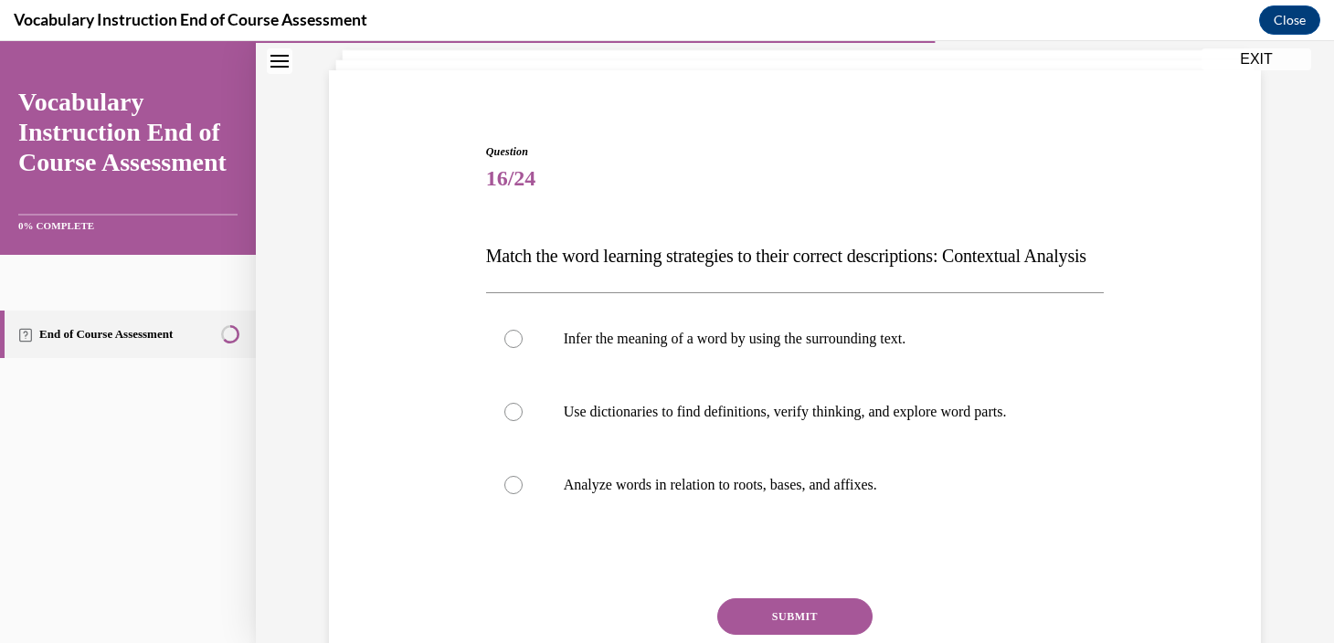
scroll to position [113, 0]
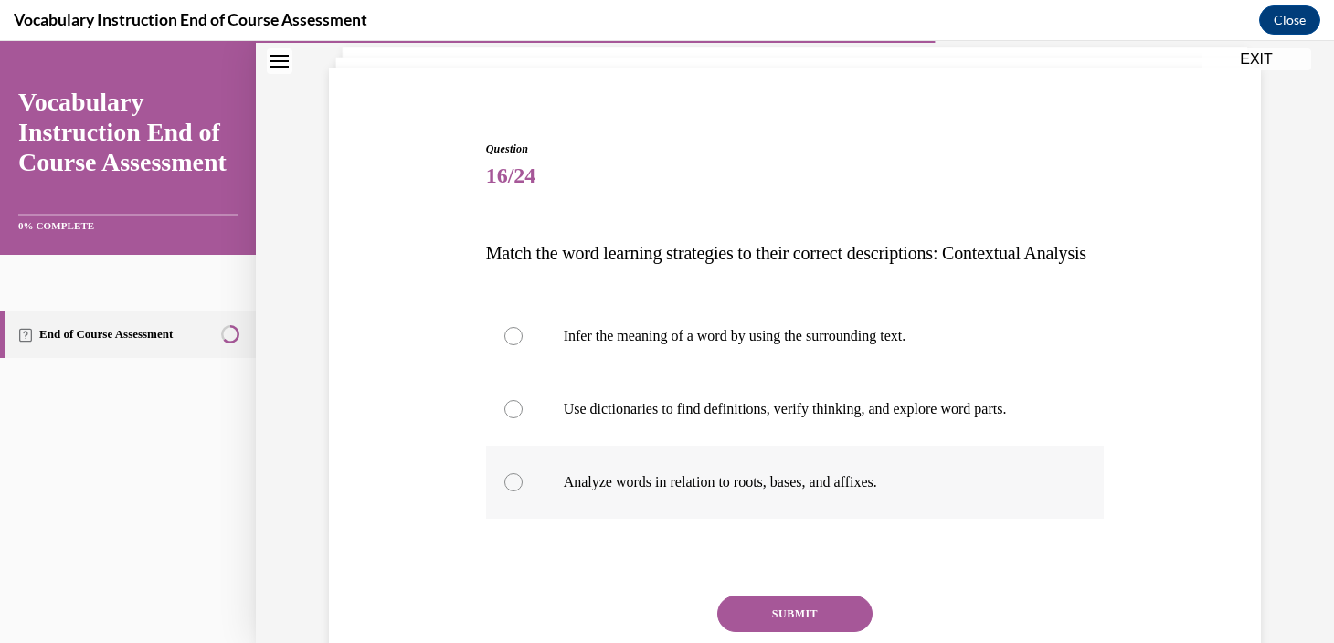
click at [944, 492] on p "Analyze words in relation to roots, bases, and affixes." at bounding box center [811, 482] width 495 height 18
click at [523, 492] on input "Analyze words in relation to roots, bases, and affixes." at bounding box center [513, 482] width 18 height 18
radio input "true"
click at [964, 345] on p "Infer the meaning of a word by using the surrounding text." at bounding box center [811, 336] width 495 height 18
click at [523, 345] on input "Infer the meaning of a word by using the surrounding text." at bounding box center [513, 336] width 18 height 18
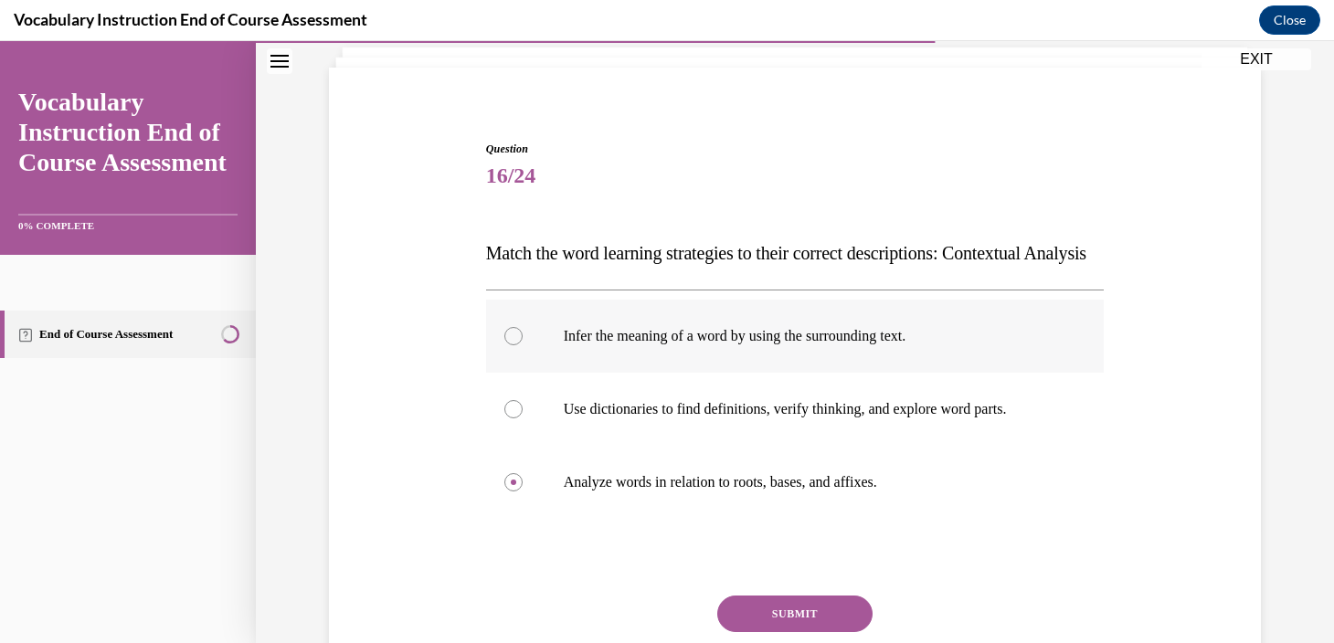
radio input "true"
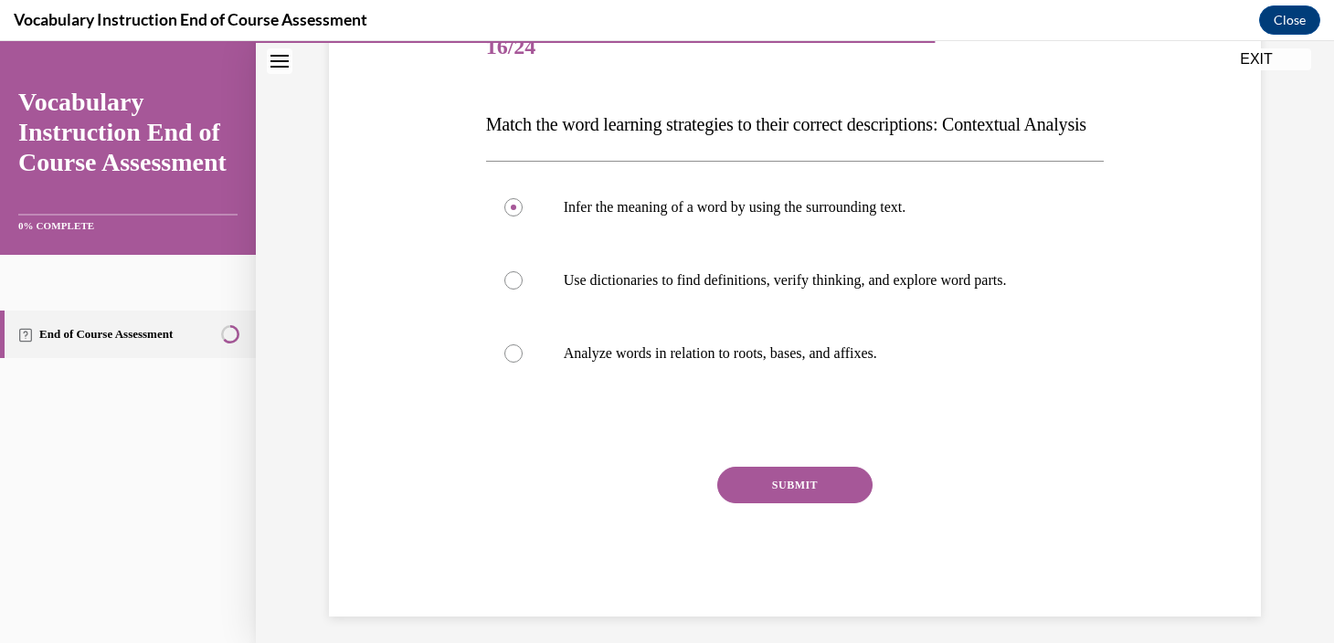
click at [851, 503] on button "SUBMIT" at bounding box center [794, 485] width 155 height 37
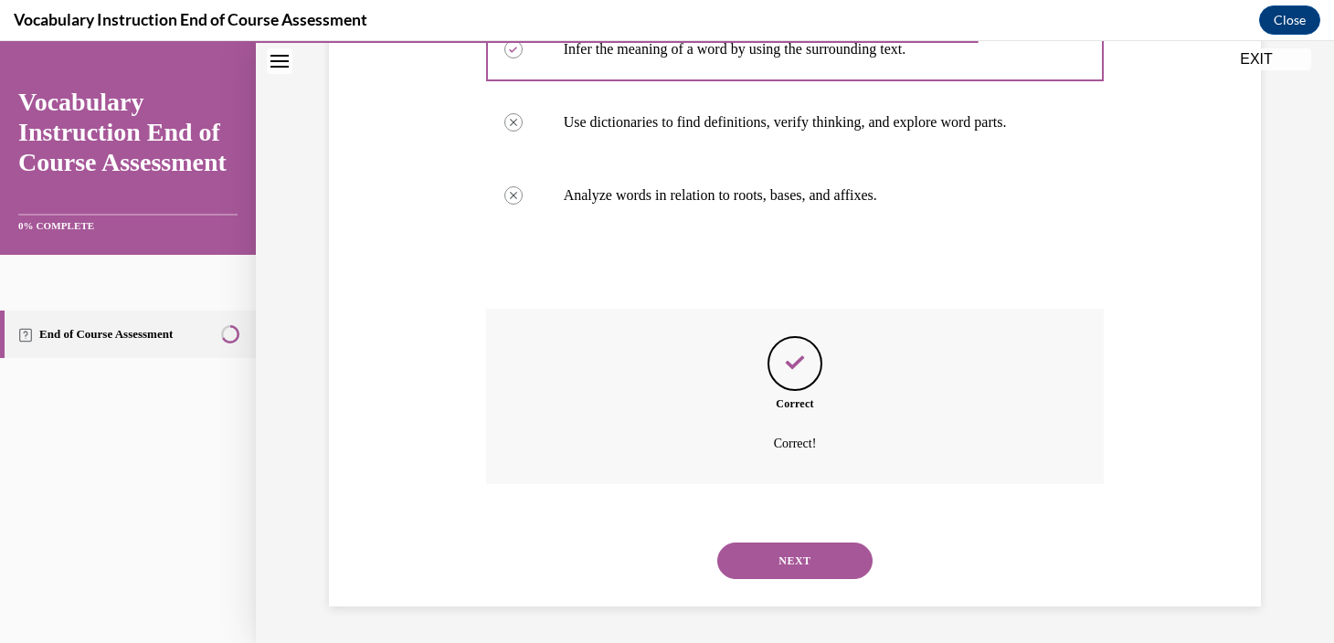
scroll to position [437, 0]
click at [848, 568] on button "NEXT" at bounding box center [794, 561] width 155 height 37
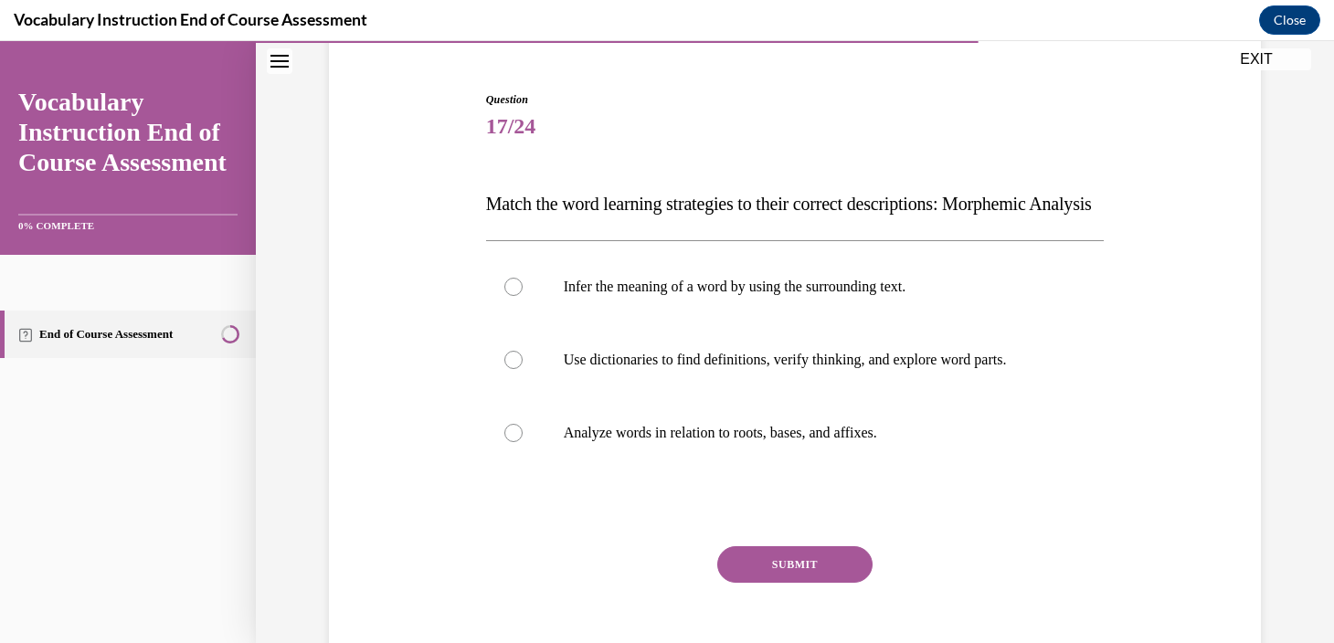
scroll to position [166, 0]
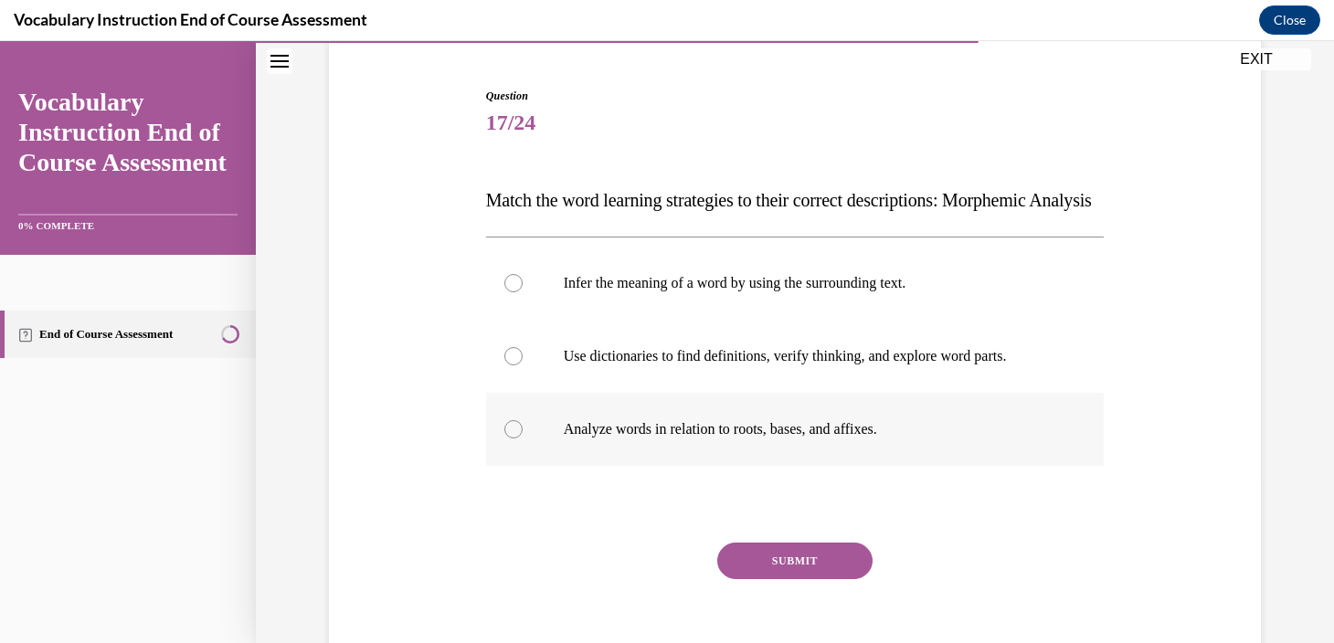
click at [1045, 439] on p "Analyze words in relation to roots, bases, and affixes." at bounding box center [811, 429] width 495 height 18
click at [523, 439] on input "Analyze words in relation to roots, bases, and affixes." at bounding box center [513, 429] width 18 height 18
radio input "true"
click at [859, 579] on button "SUBMIT" at bounding box center [794, 561] width 155 height 37
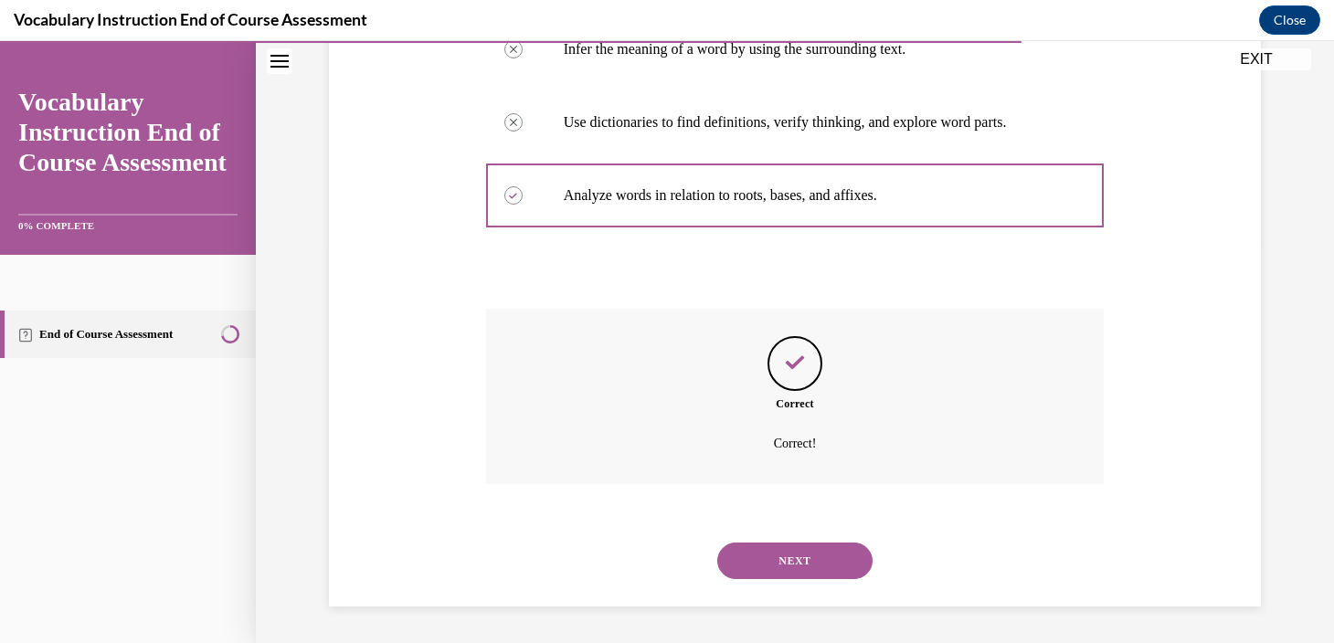
click at [847, 562] on button "NEXT" at bounding box center [794, 561] width 155 height 37
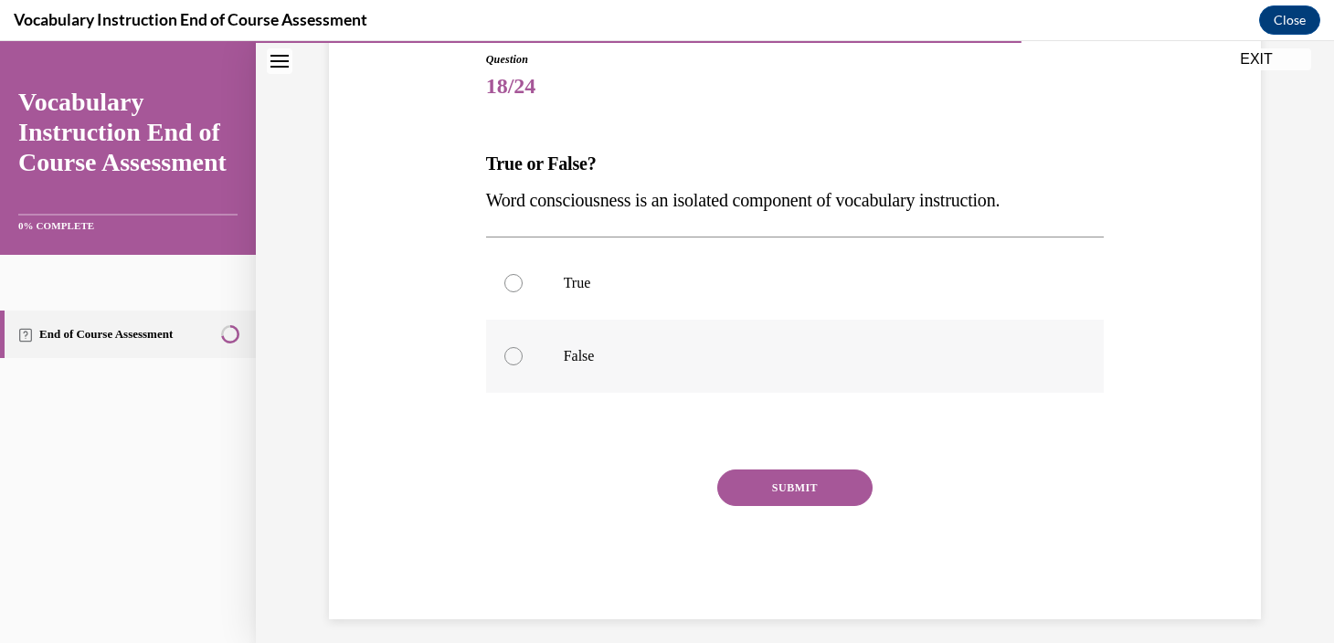
click at [1015, 366] on label "False" at bounding box center [795, 356] width 619 height 73
click at [523, 365] on input "False" at bounding box center [513, 356] width 18 height 18
radio input "true"
click at [777, 497] on button "SUBMIT" at bounding box center [794, 488] width 155 height 37
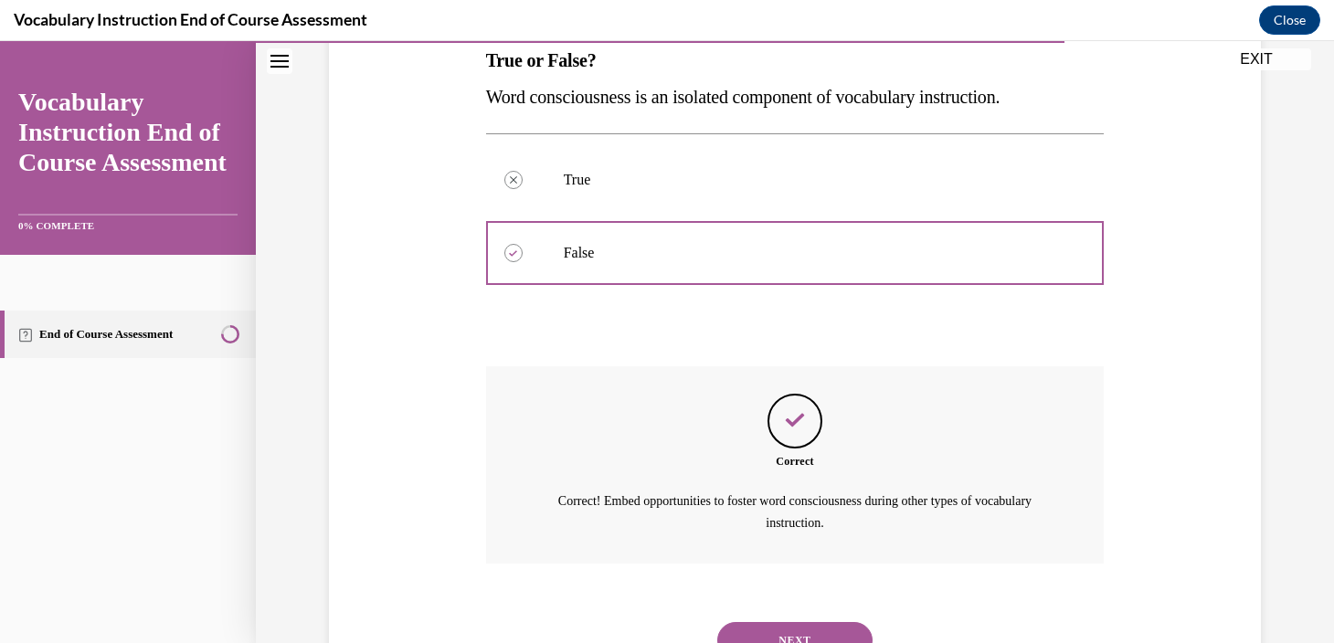
scroll to position [385, 0]
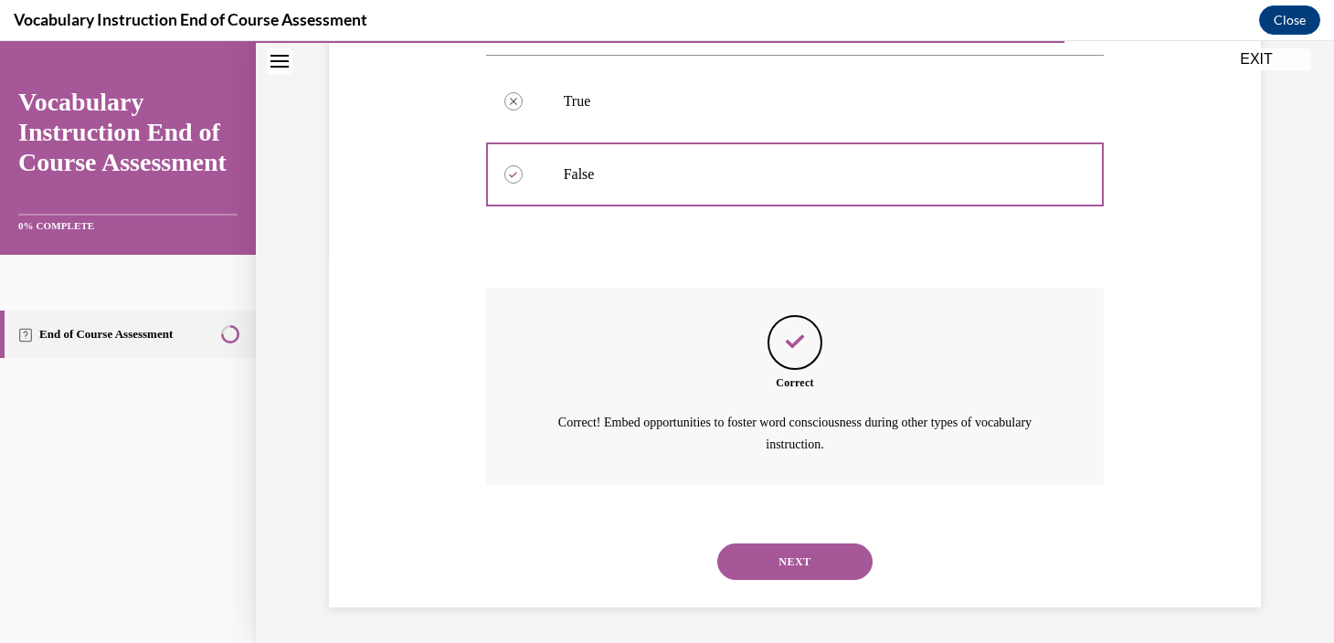
click at [776, 550] on button "NEXT" at bounding box center [794, 562] width 155 height 37
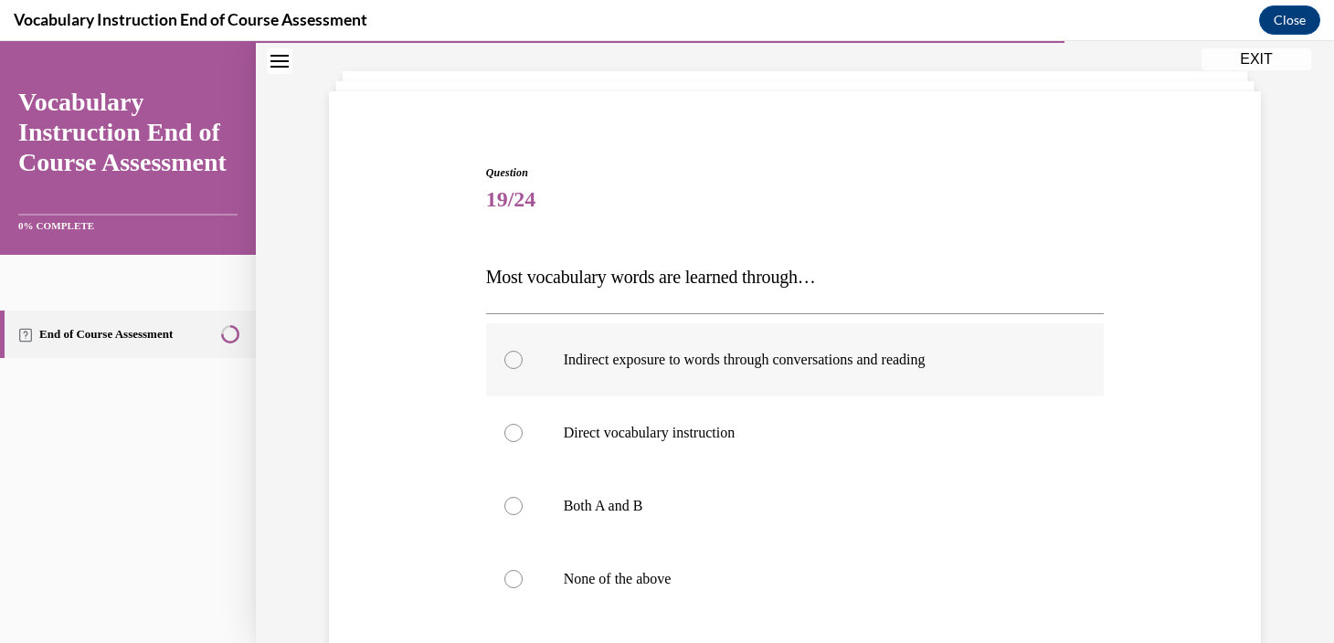
scroll to position [130, 0]
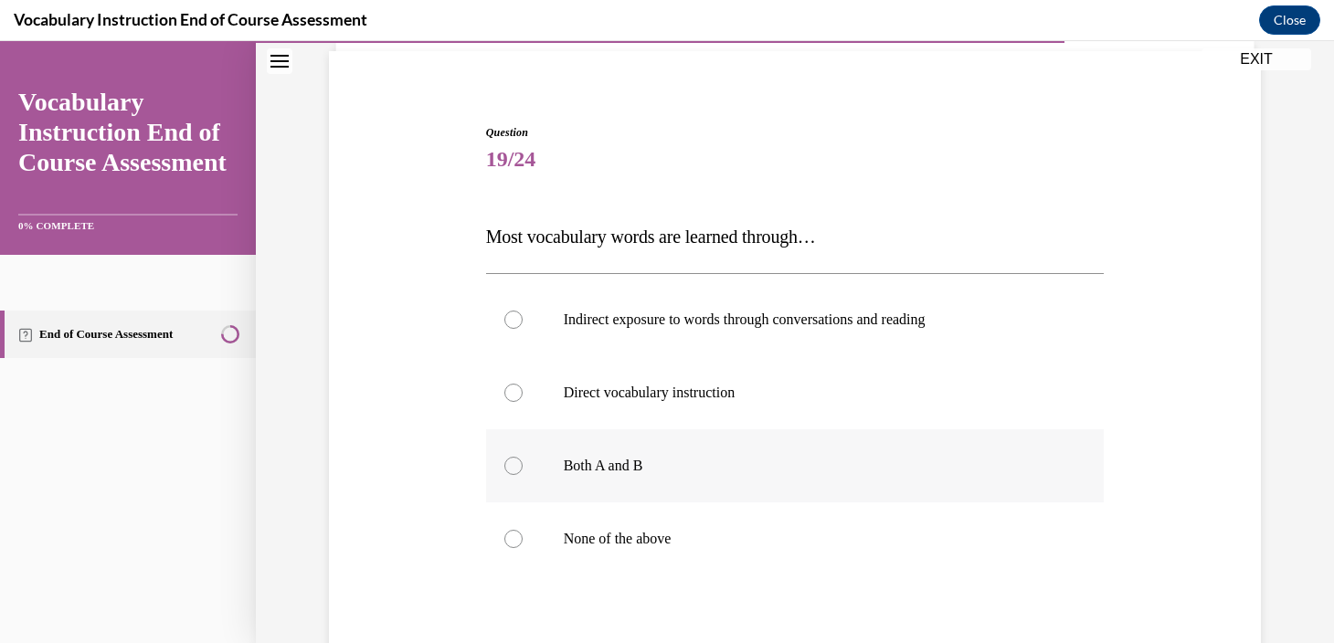
click at [638, 471] on p "Both A and B" at bounding box center [811, 466] width 495 height 18
click at [523, 471] on input "Both A and B" at bounding box center [513, 466] width 18 height 18
radio input "true"
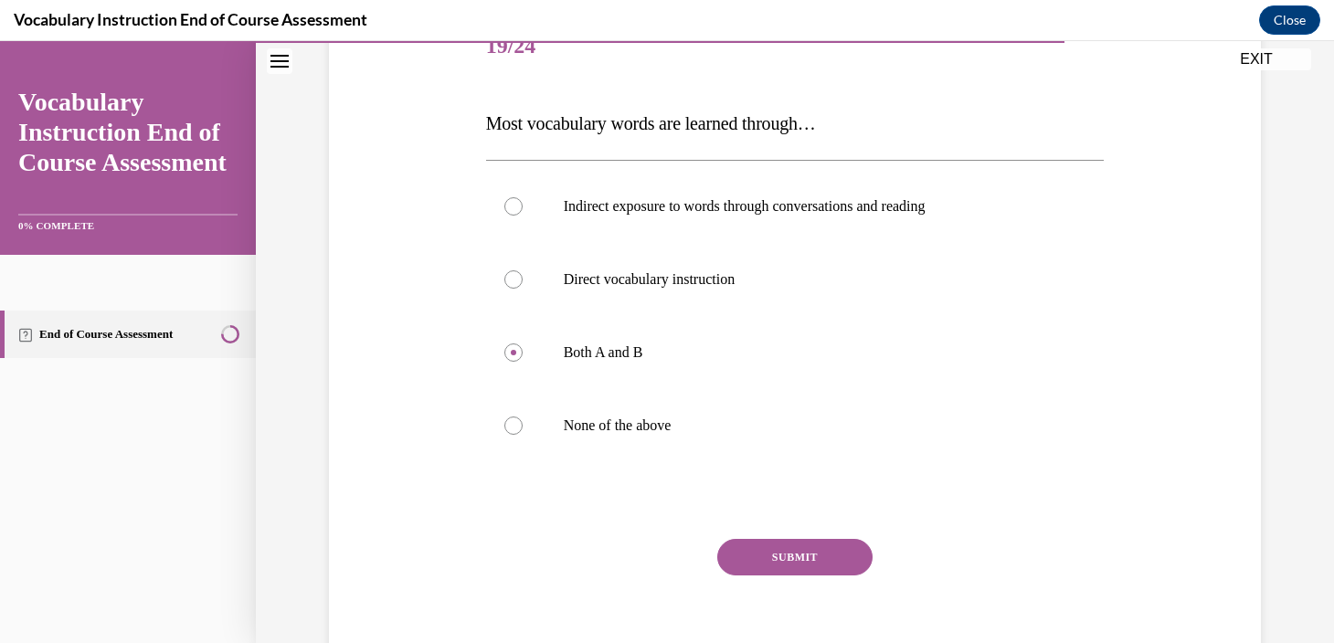
click at [753, 563] on button "SUBMIT" at bounding box center [794, 557] width 155 height 37
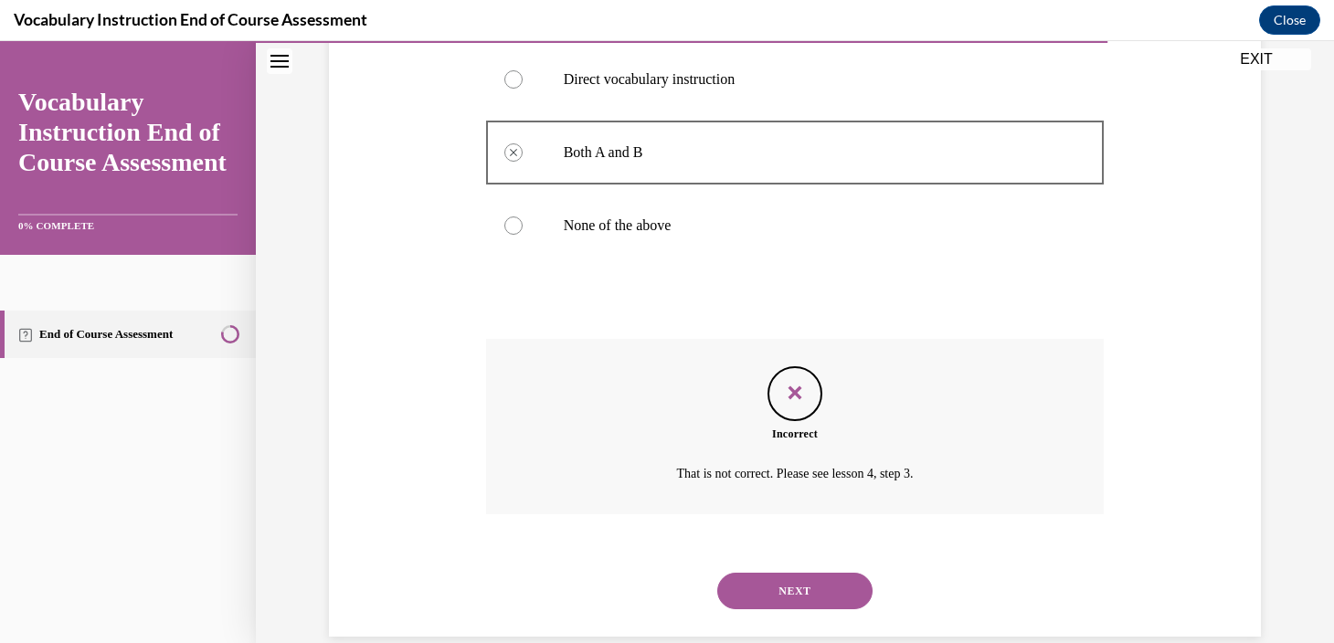
scroll to position [473, 0]
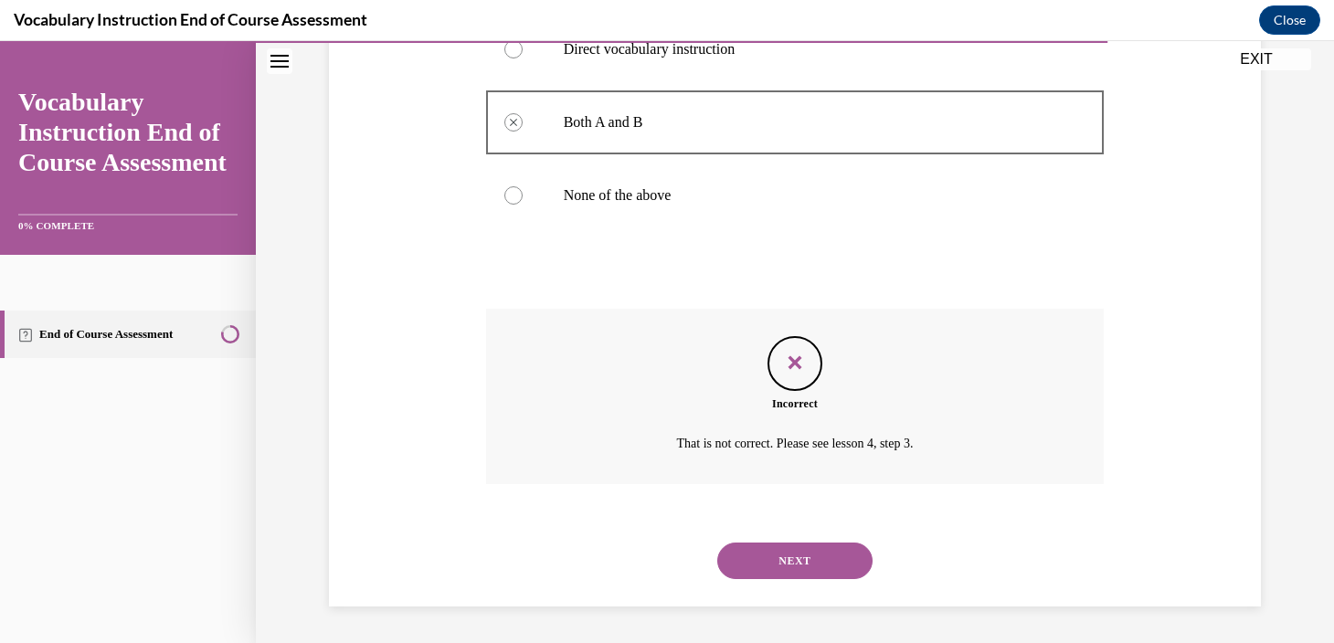
click at [759, 564] on button "NEXT" at bounding box center [794, 561] width 155 height 37
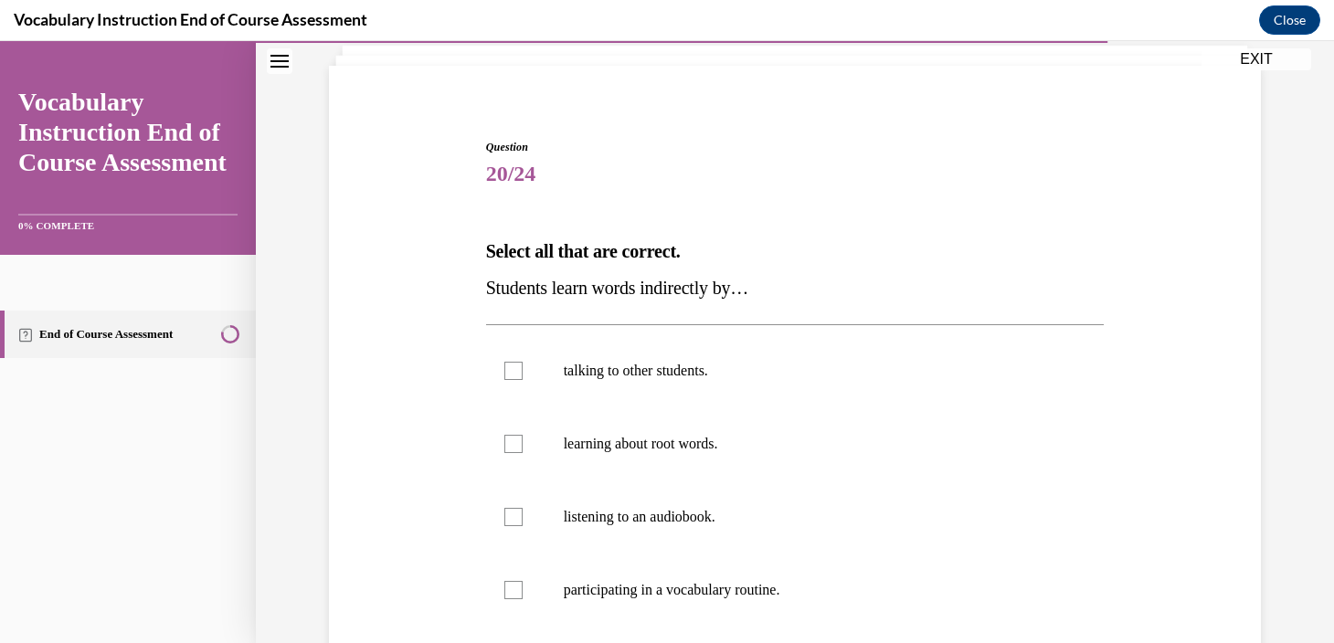
scroll to position [119, 0]
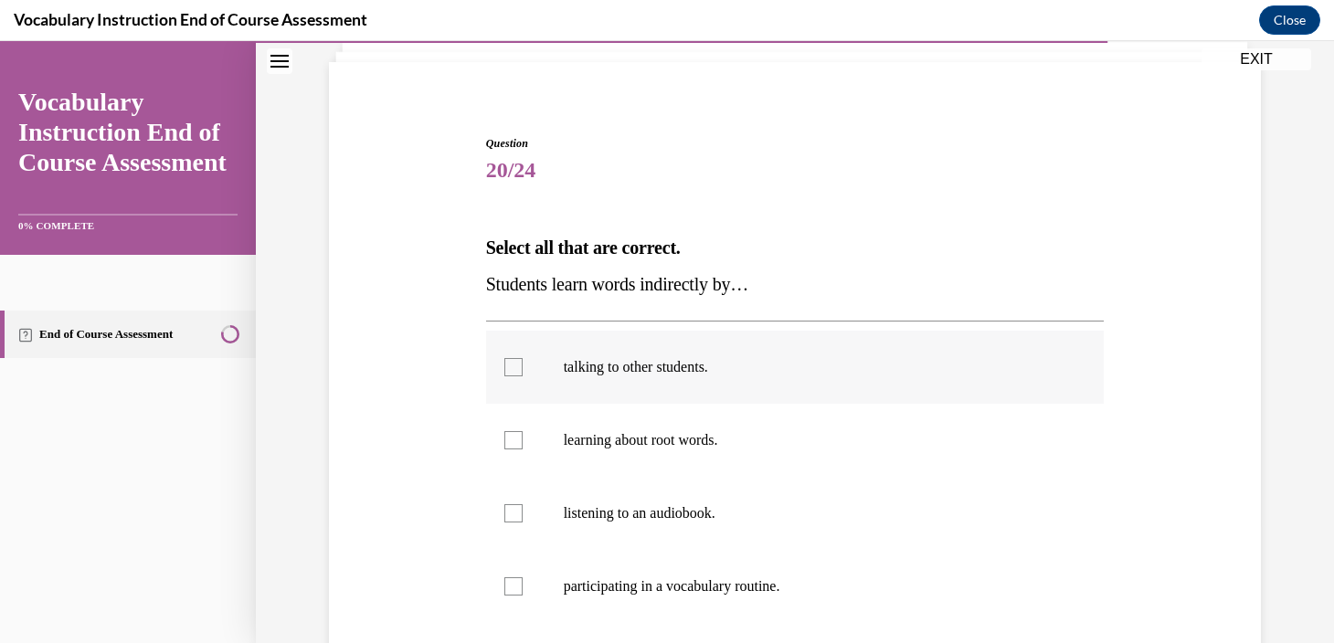
click at [841, 397] on label "talking to other students." at bounding box center [795, 367] width 619 height 73
click at [523, 376] on input "talking to other students." at bounding box center [513, 367] width 18 height 18
checkbox input "true"
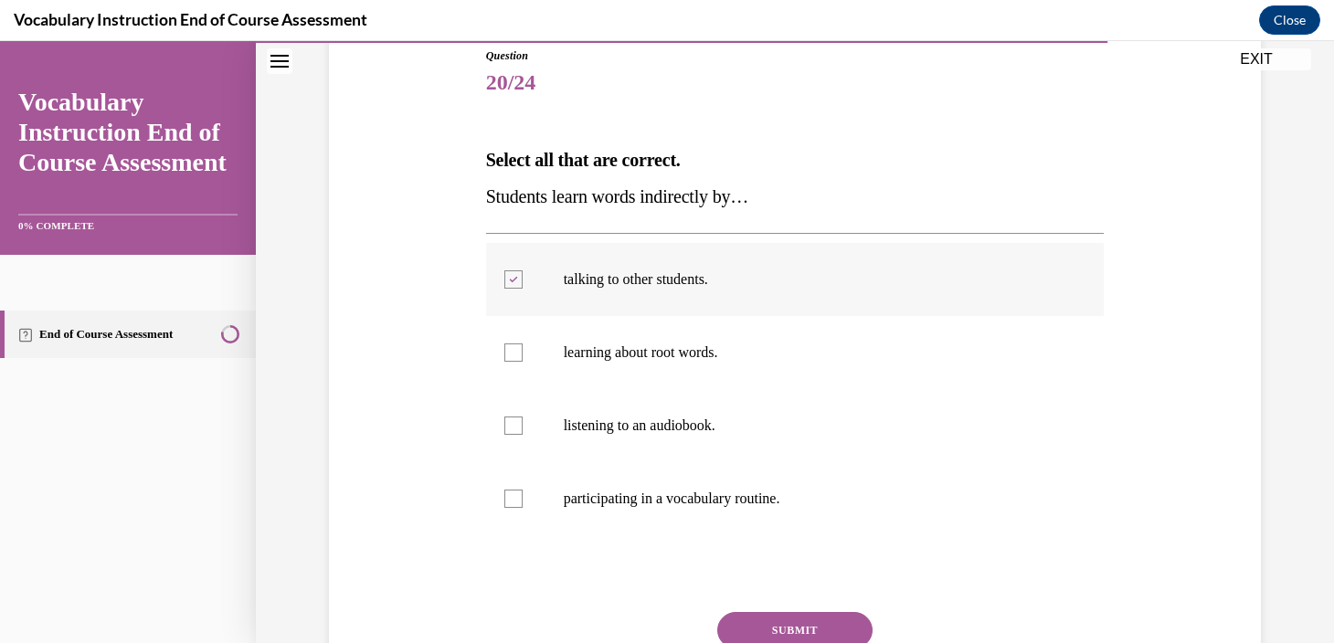
scroll to position [209, 0]
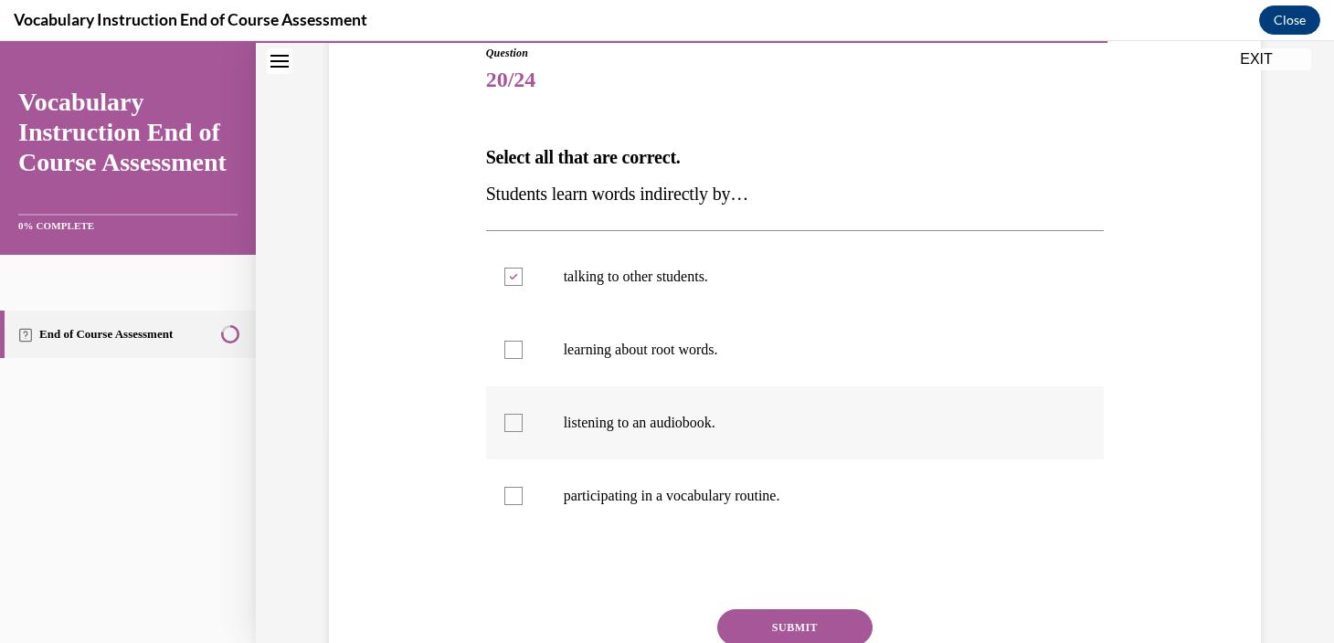
click at [839, 429] on p "listening to an audiobook." at bounding box center [811, 423] width 495 height 18
click at [523, 429] on input "listening to an audiobook." at bounding box center [513, 423] width 18 height 18
checkbox input "true"
click at [830, 625] on button "SUBMIT" at bounding box center [794, 627] width 155 height 37
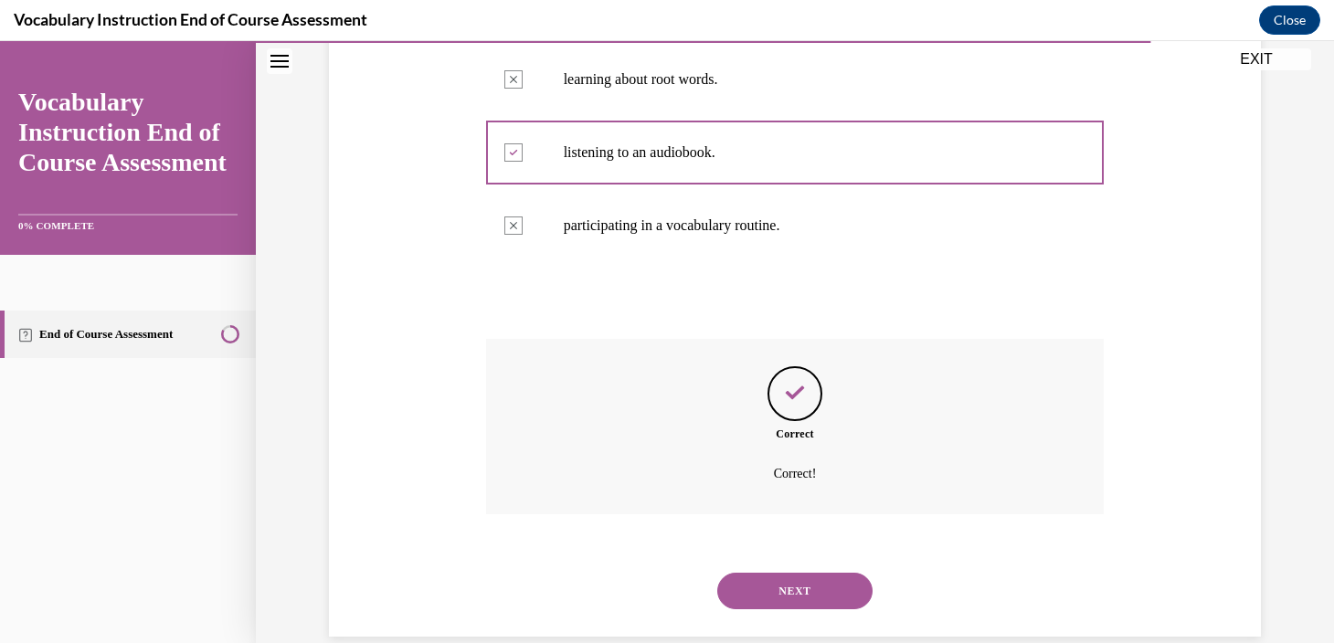
scroll to position [510, 0]
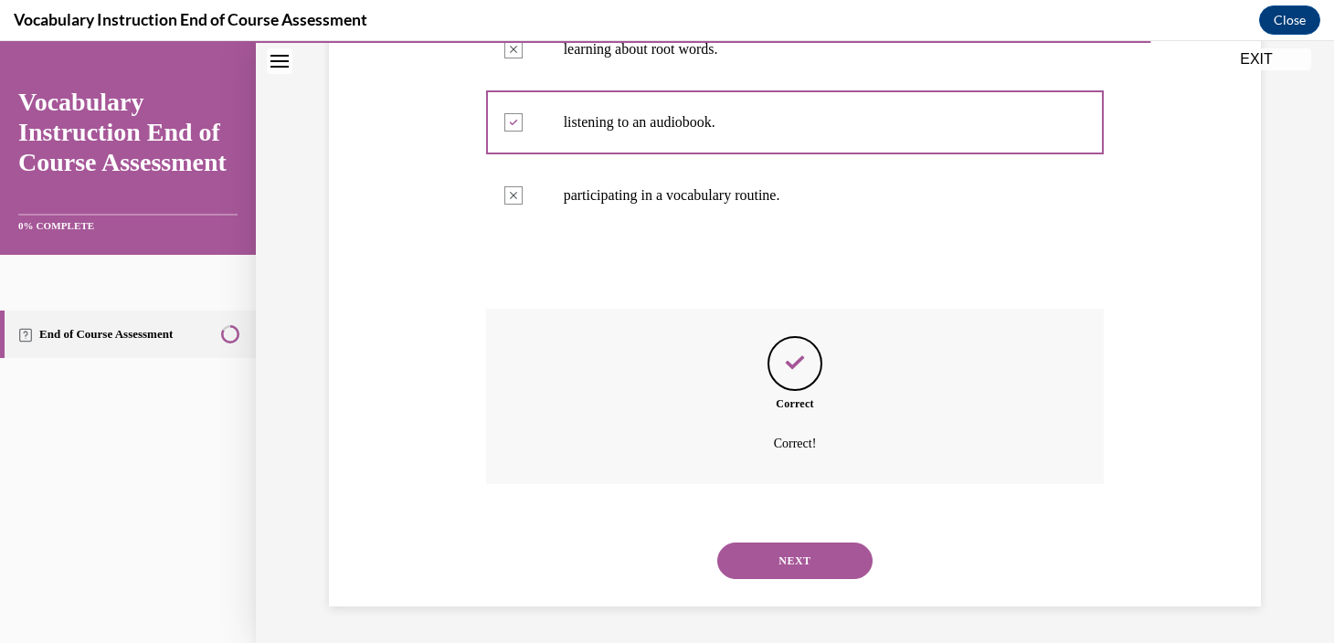
click at [841, 577] on button "NEXT" at bounding box center [794, 561] width 155 height 37
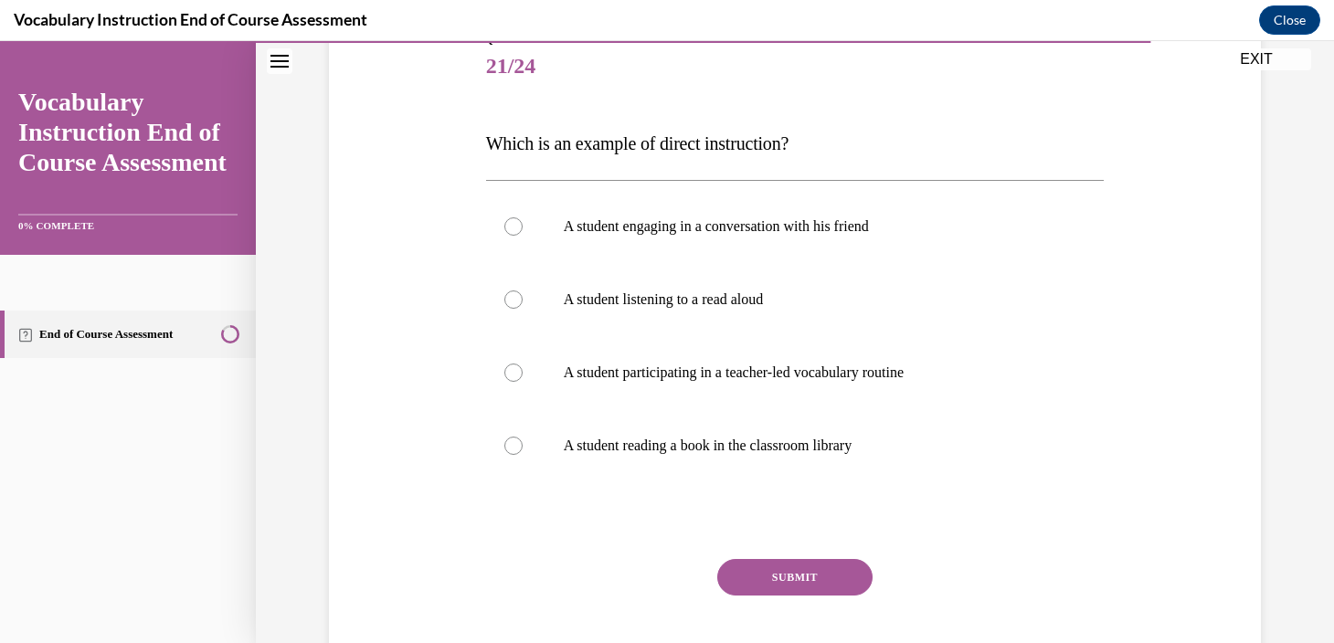
scroll to position [228, 0]
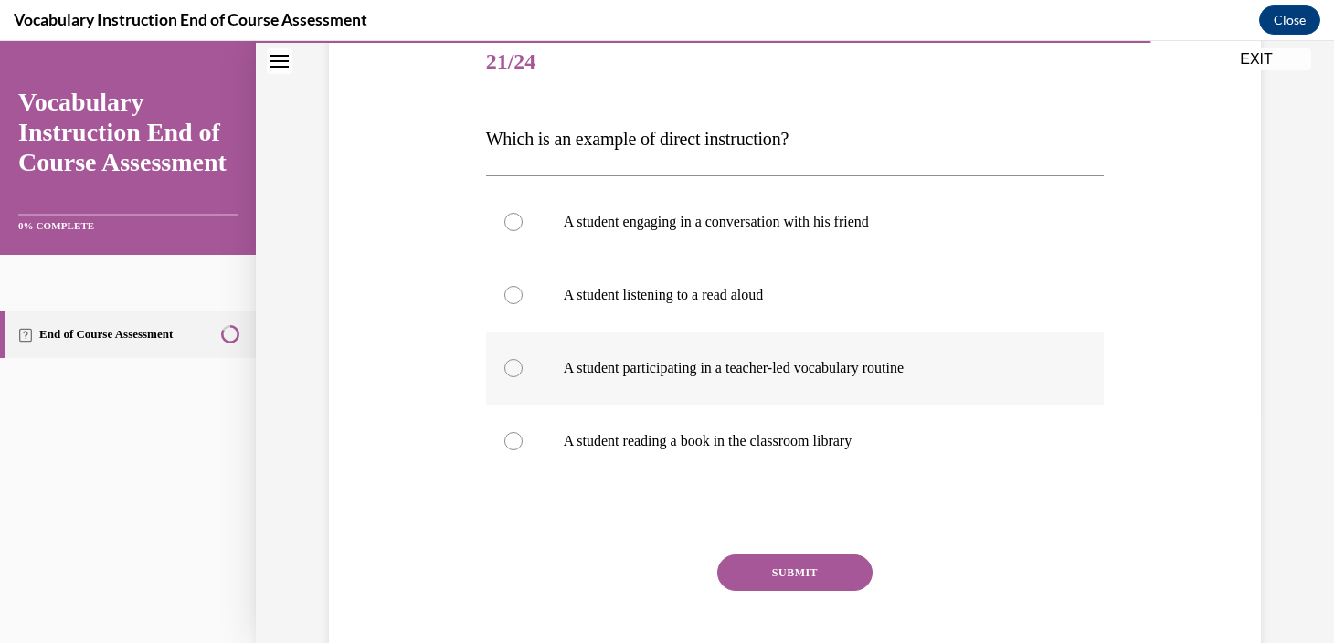
click at [892, 394] on label "A student participating in a teacher-led vocabulary routine" at bounding box center [795, 368] width 619 height 73
click at [523, 377] on input "A student participating in a teacher-led vocabulary routine" at bounding box center [513, 368] width 18 height 18
radio input "true"
click at [811, 580] on button "SUBMIT" at bounding box center [794, 573] width 155 height 37
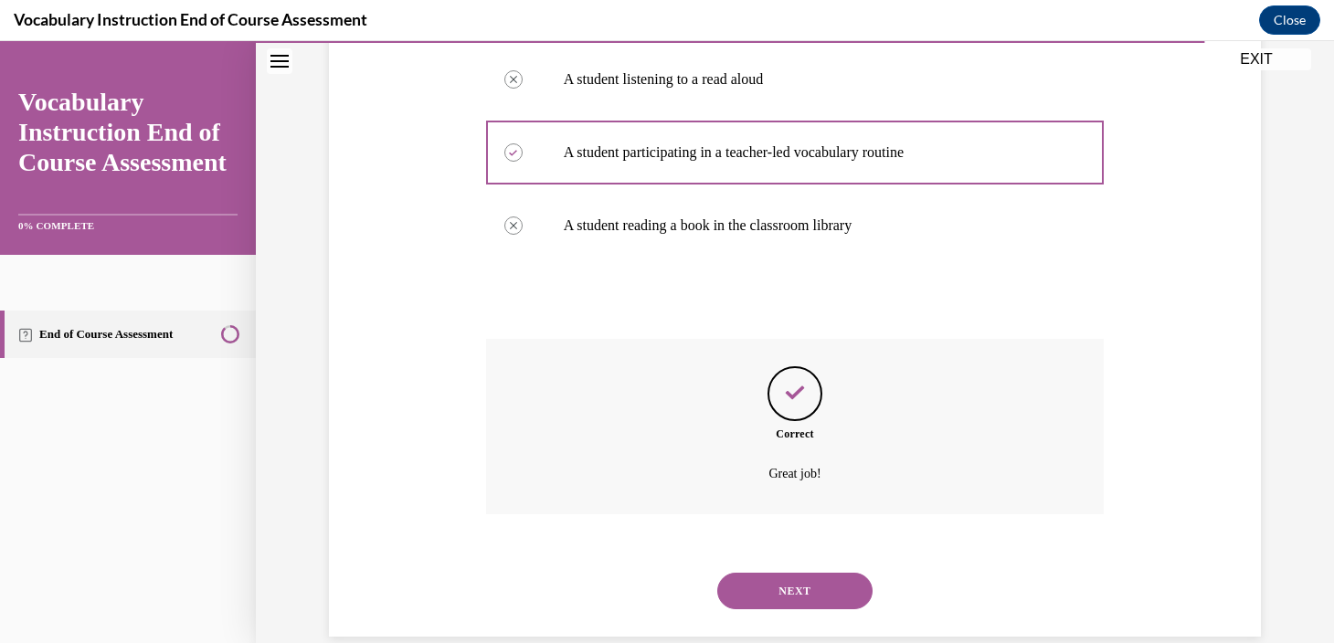
scroll to position [473, 0]
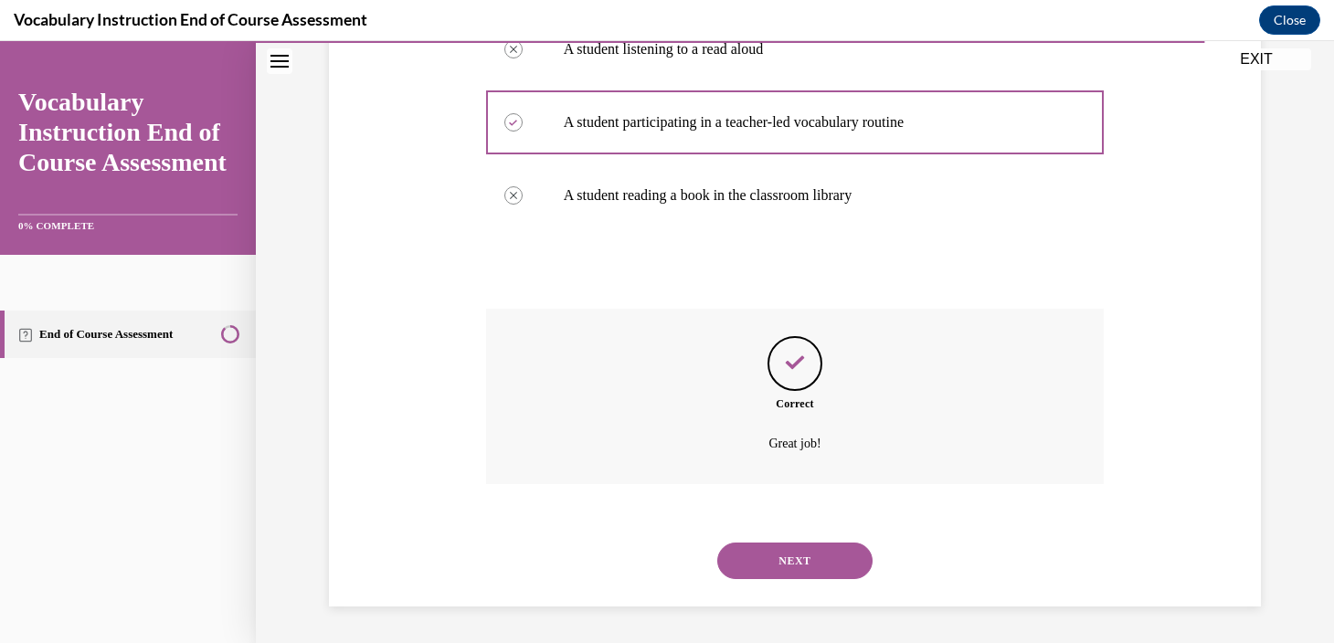
click at [823, 557] on button "NEXT" at bounding box center [794, 561] width 155 height 37
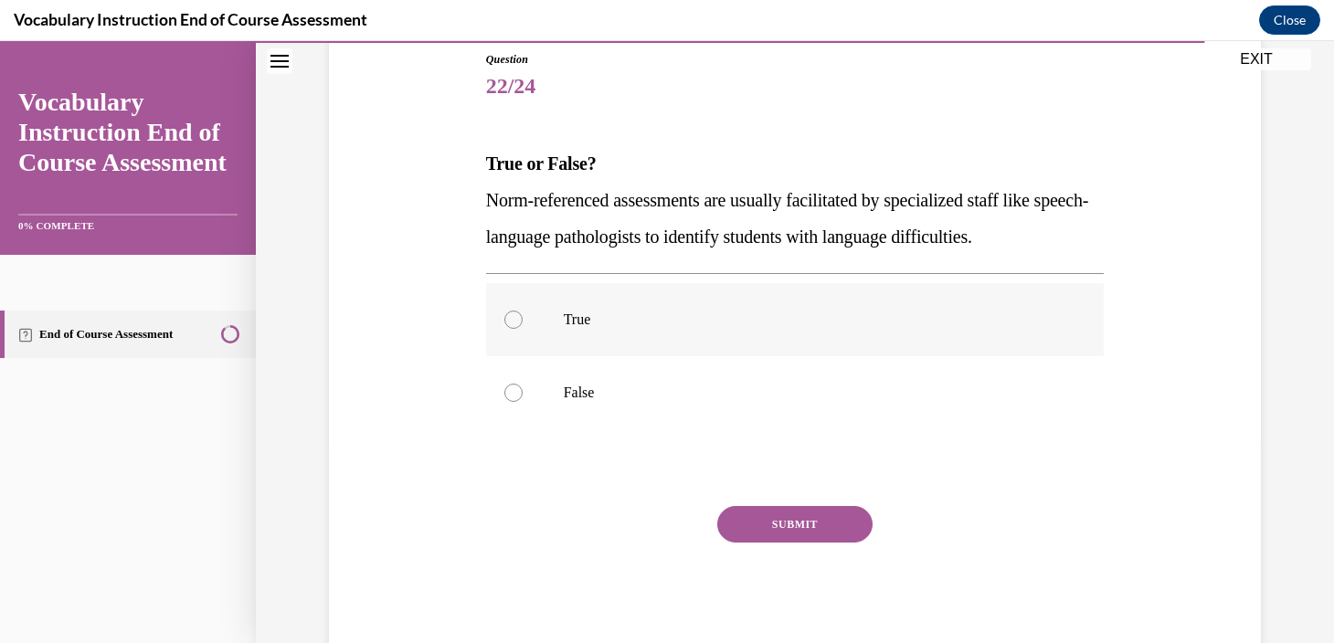
click at [750, 344] on label "True" at bounding box center [795, 319] width 619 height 73
click at [523, 329] on input "True" at bounding box center [513, 320] width 18 height 18
radio input "true"
click at [851, 528] on button "SUBMIT" at bounding box center [794, 524] width 155 height 37
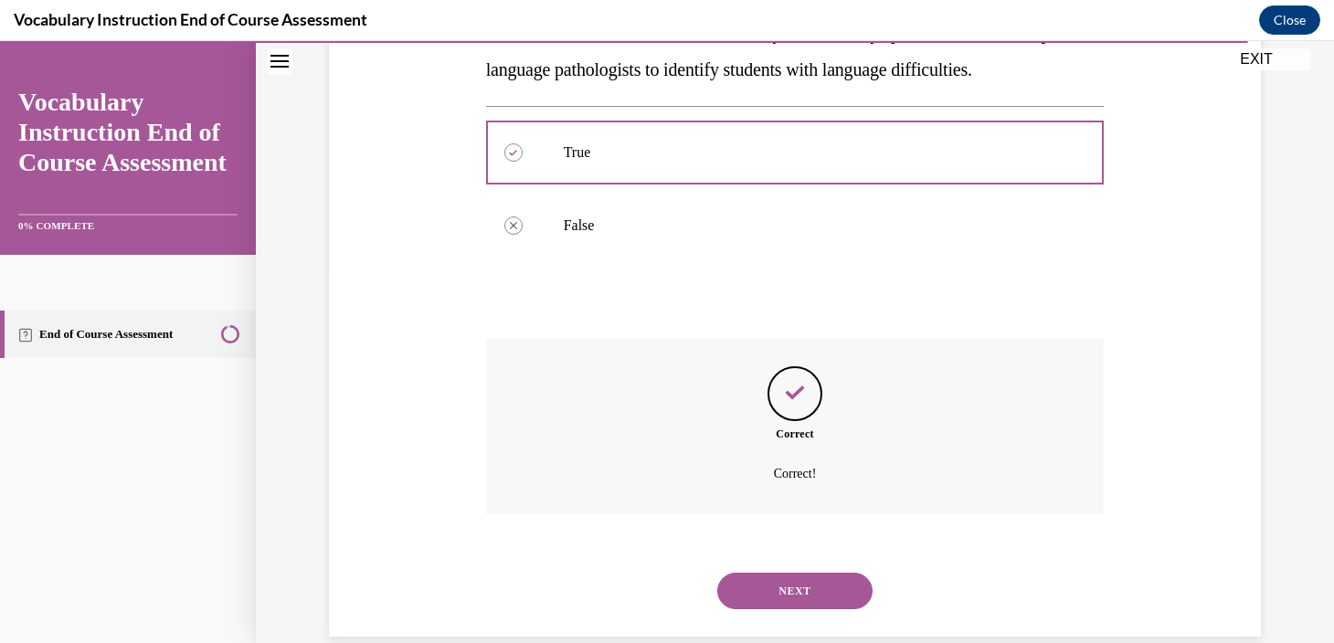
scroll to position [400, 0]
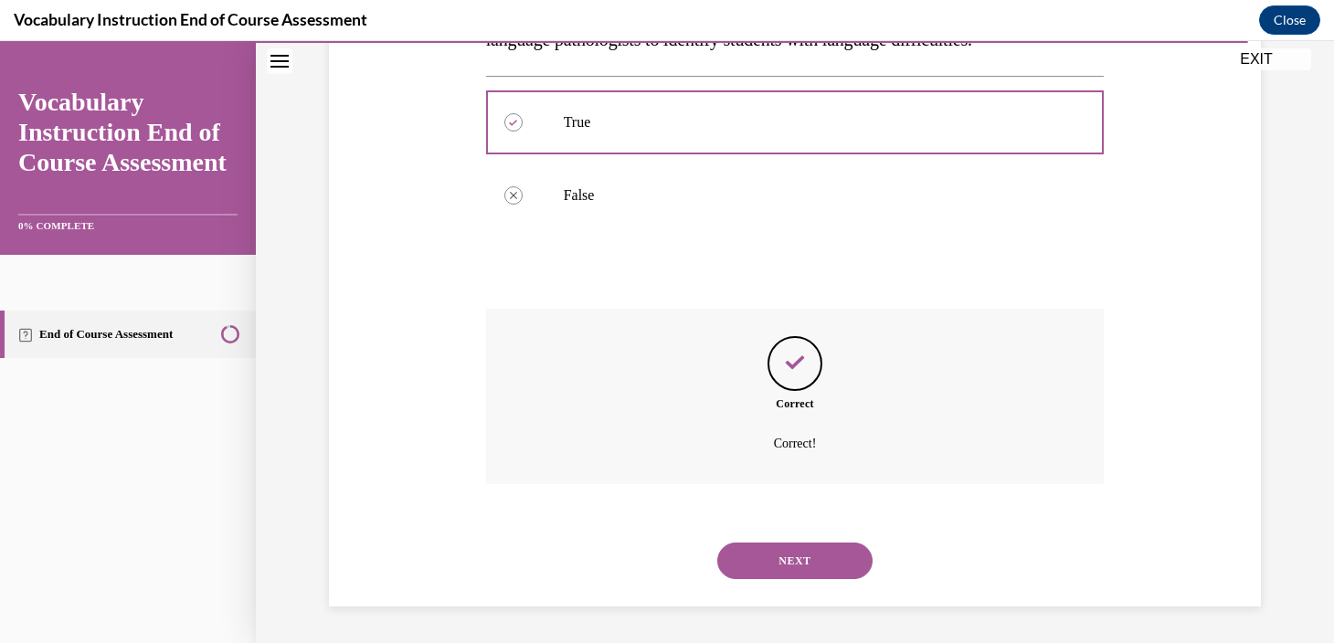
click at [844, 551] on button "NEXT" at bounding box center [794, 561] width 155 height 37
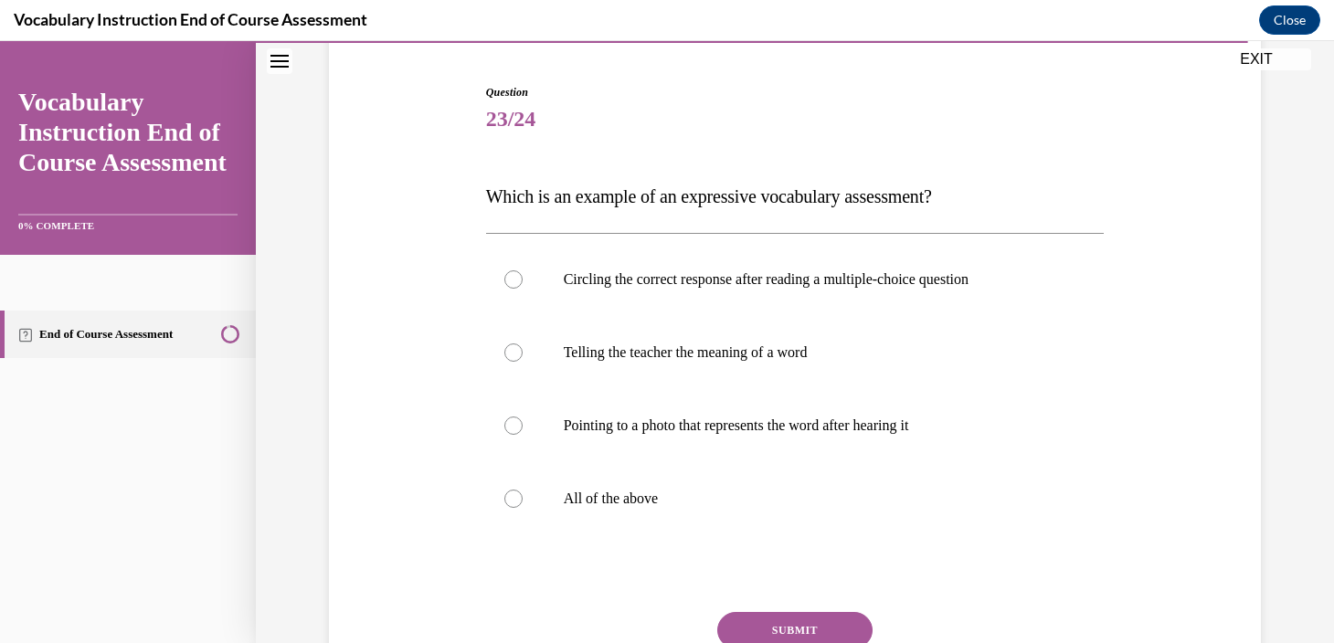
scroll to position [174, 0]
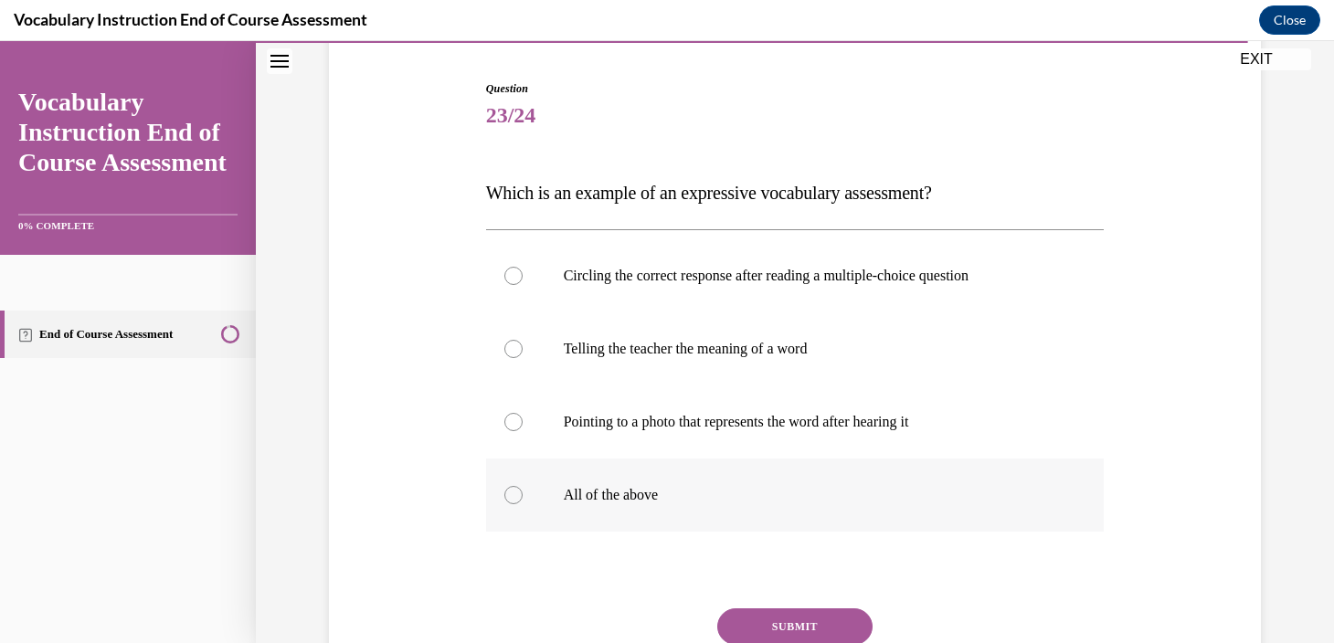
click at [805, 511] on label "All of the above" at bounding box center [795, 495] width 619 height 73
click at [523, 504] on input "All of the above" at bounding box center [513, 495] width 18 height 18
radio input "true"
click at [793, 616] on button "SUBMIT" at bounding box center [794, 627] width 155 height 37
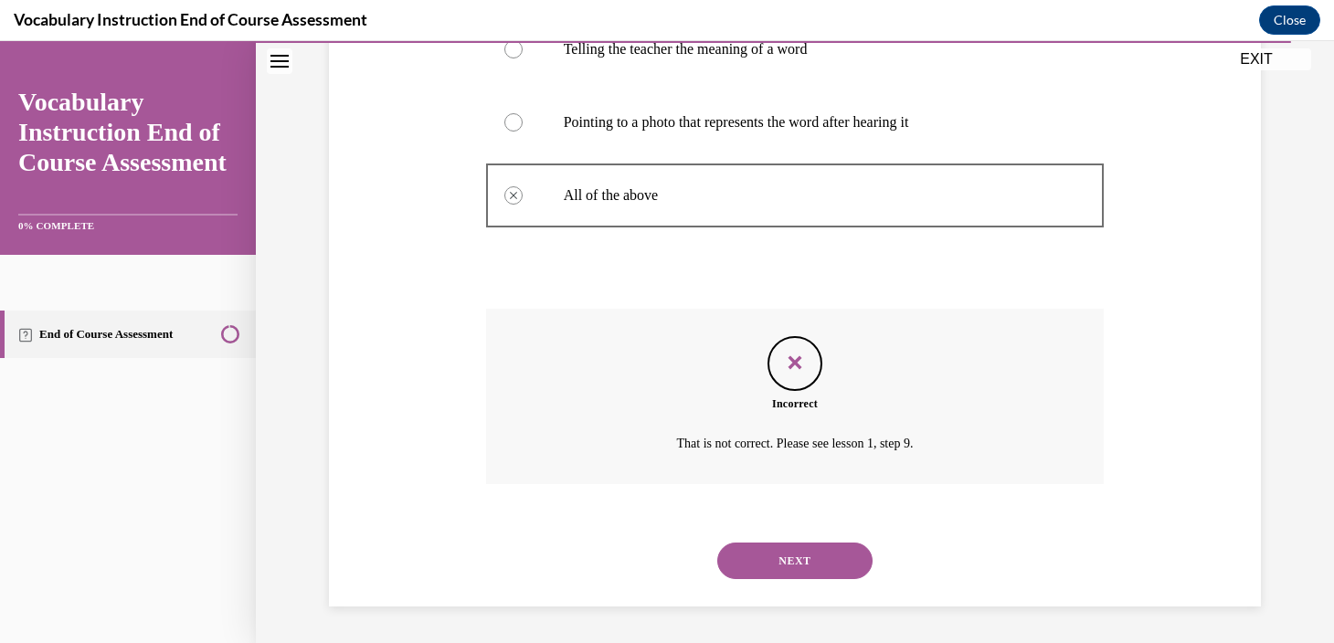
click at [811, 572] on button "NEXT" at bounding box center [794, 561] width 155 height 37
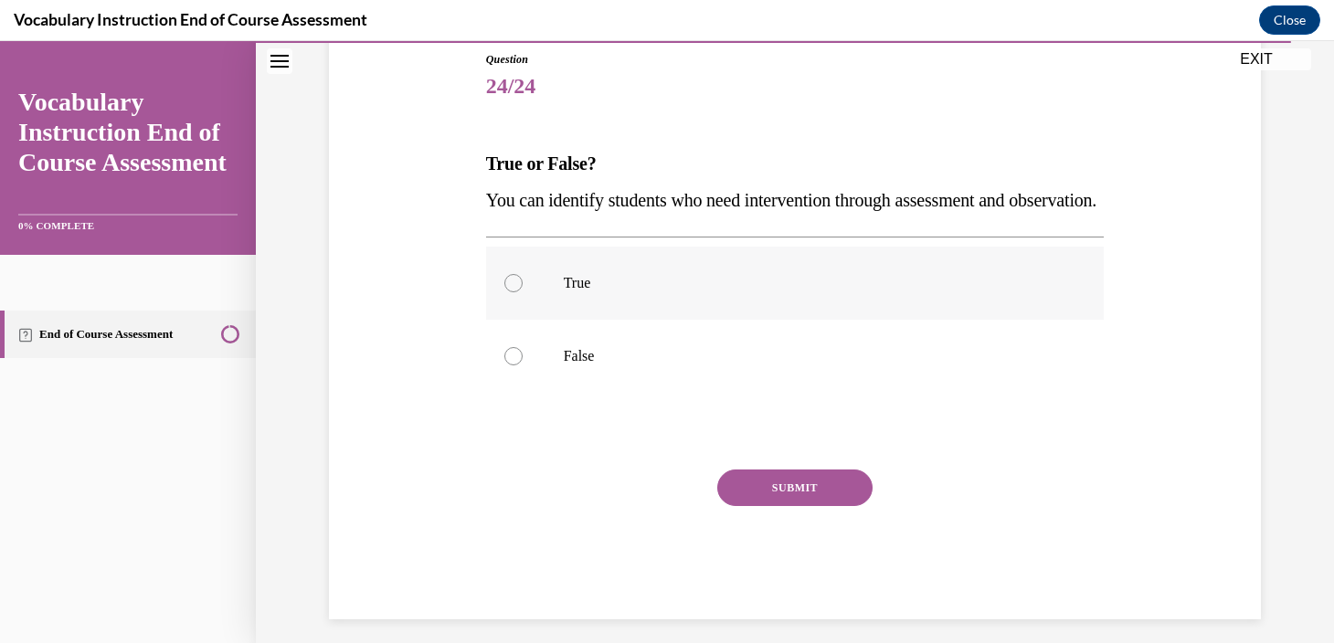
click at [653, 320] on label "True" at bounding box center [795, 283] width 619 height 73
click at [523, 292] on input "True" at bounding box center [513, 283] width 18 height 18
radio input "true"
click at [787, 506] on button "SUBMIT" at bounding box center [794, 488] width 155 height 37
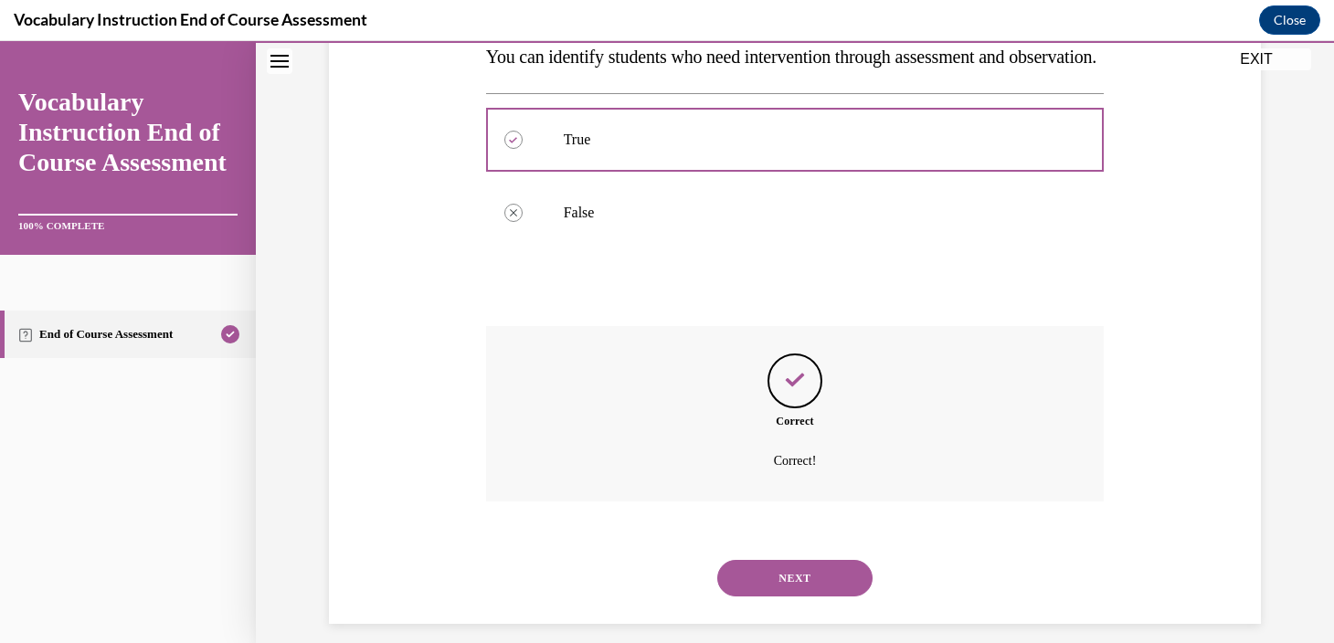
scroll to position [400, 0]
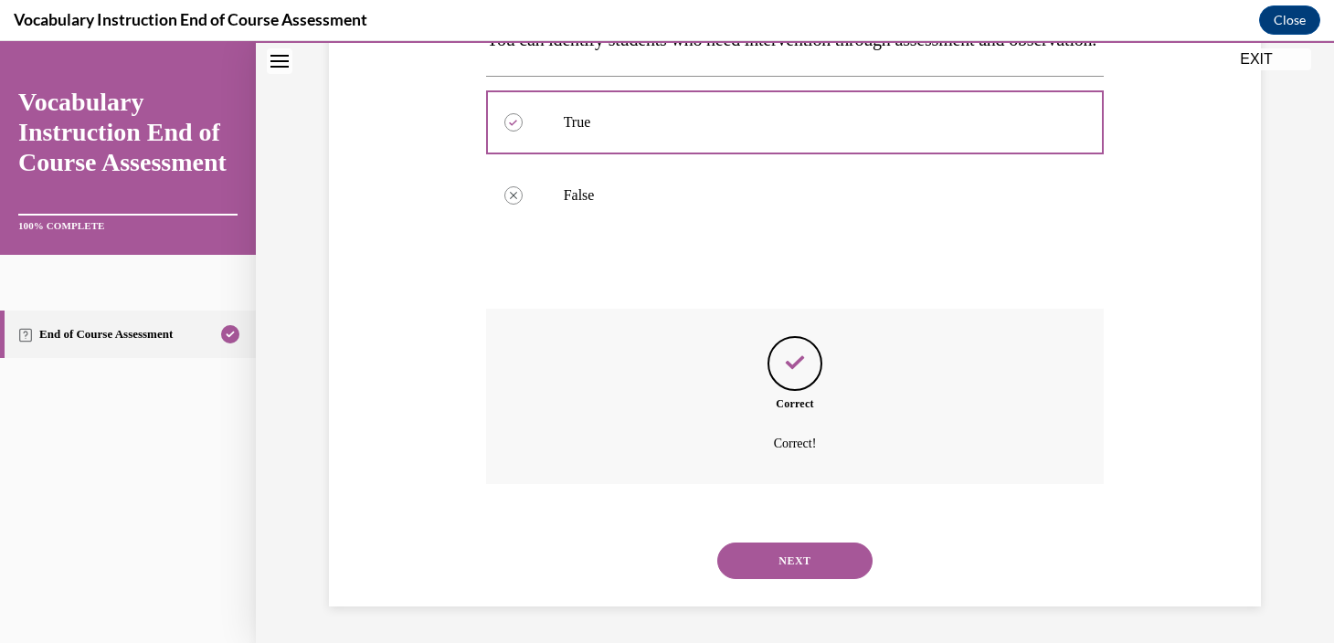
click at [783, 549] on button "NEXT" at bounding box center [794, 561] width 155 height 37
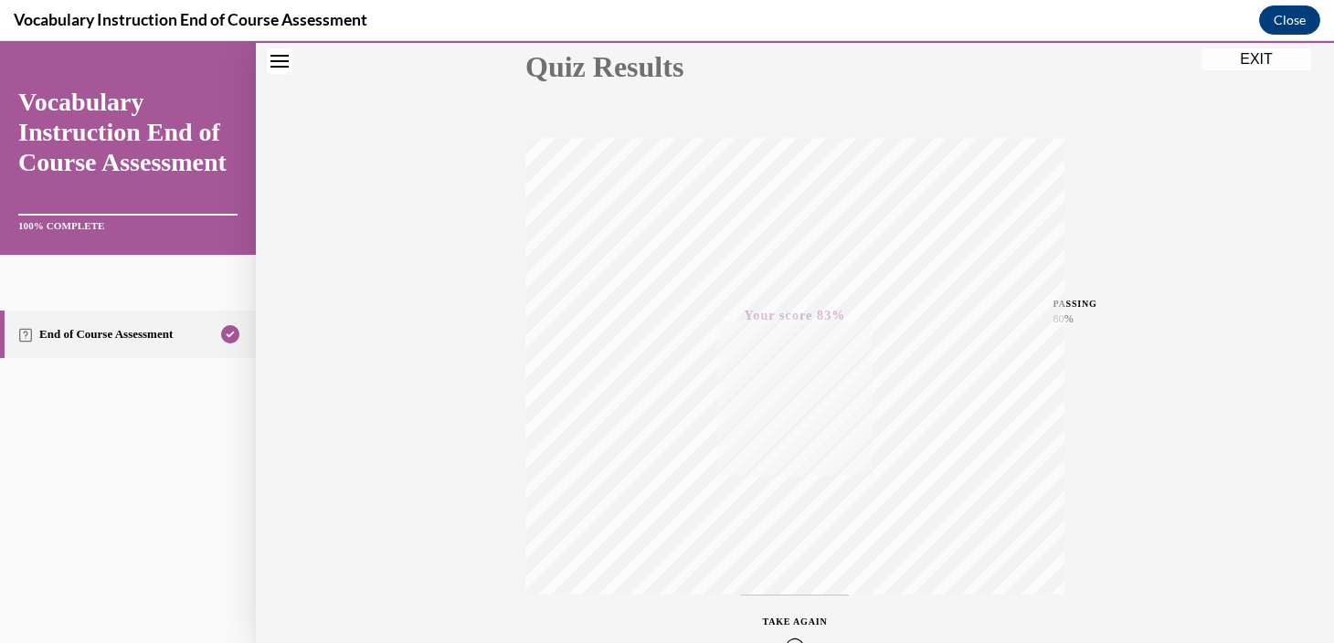
scroll to position [0, 0]
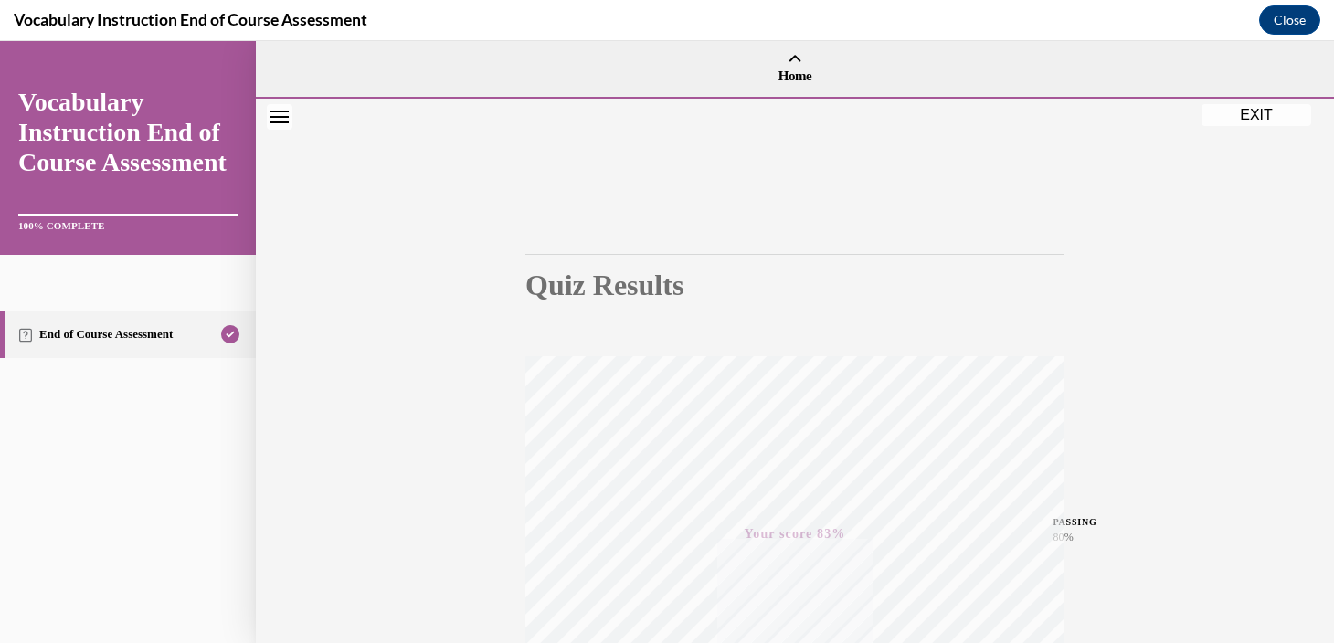
click at [1236, 116] on button "EXIT" at bounding box center [1257, 115] width 110 height 22
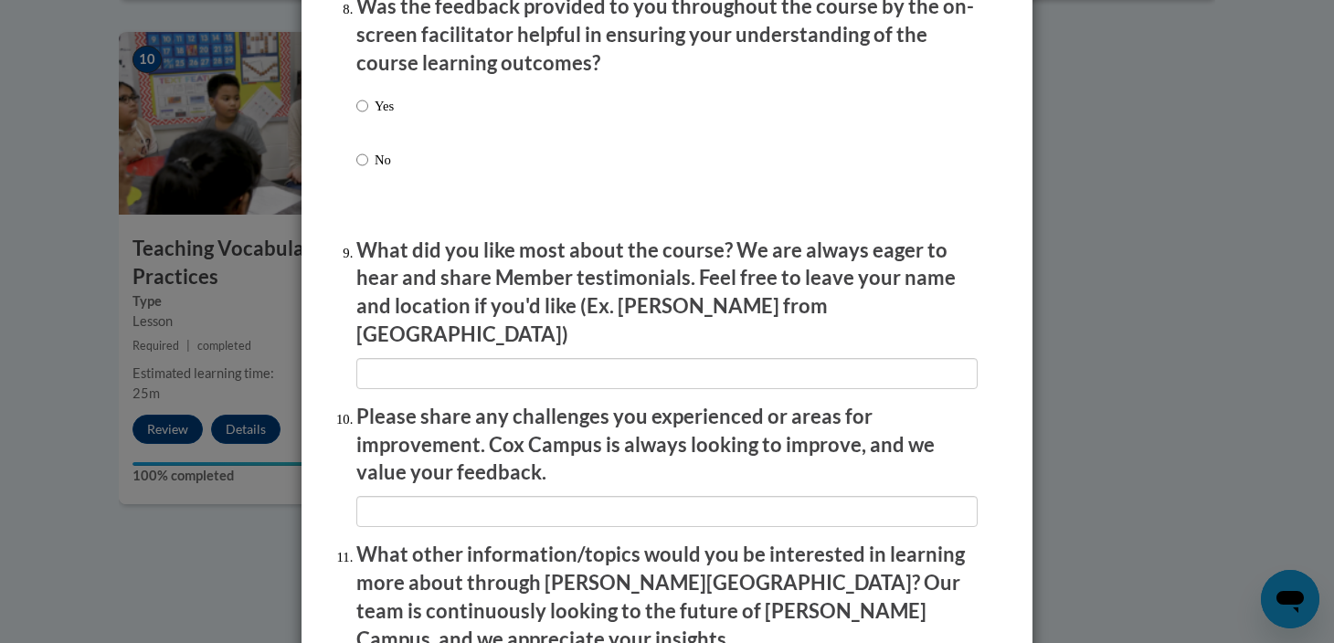
scroll to position [3158, 0]
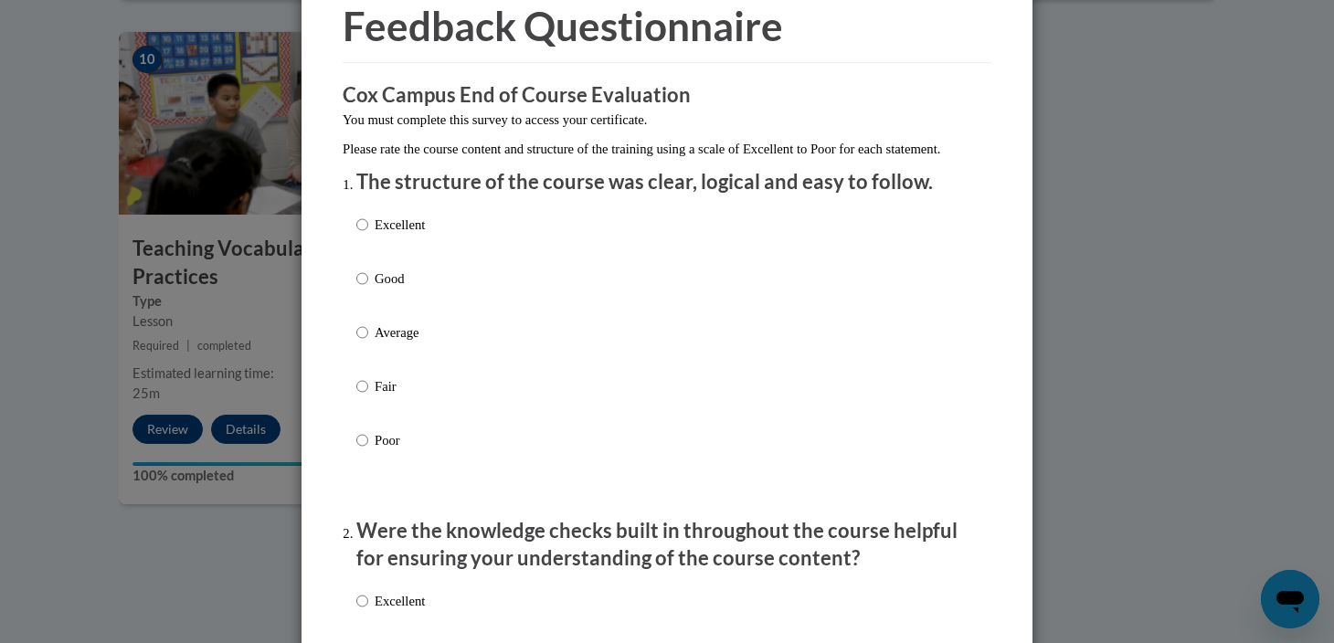
scroll to position [0, 0]
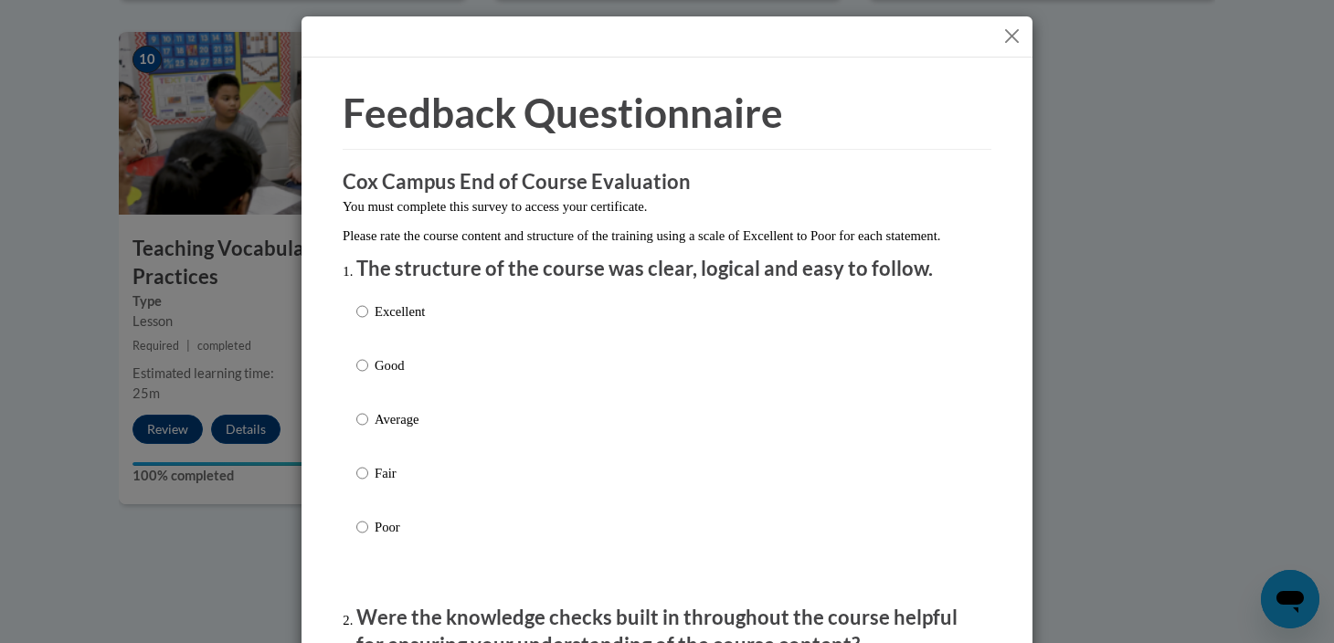
click at [1012, 39] on button "Close" at bounding box center [1012, 36] width 23 height 23
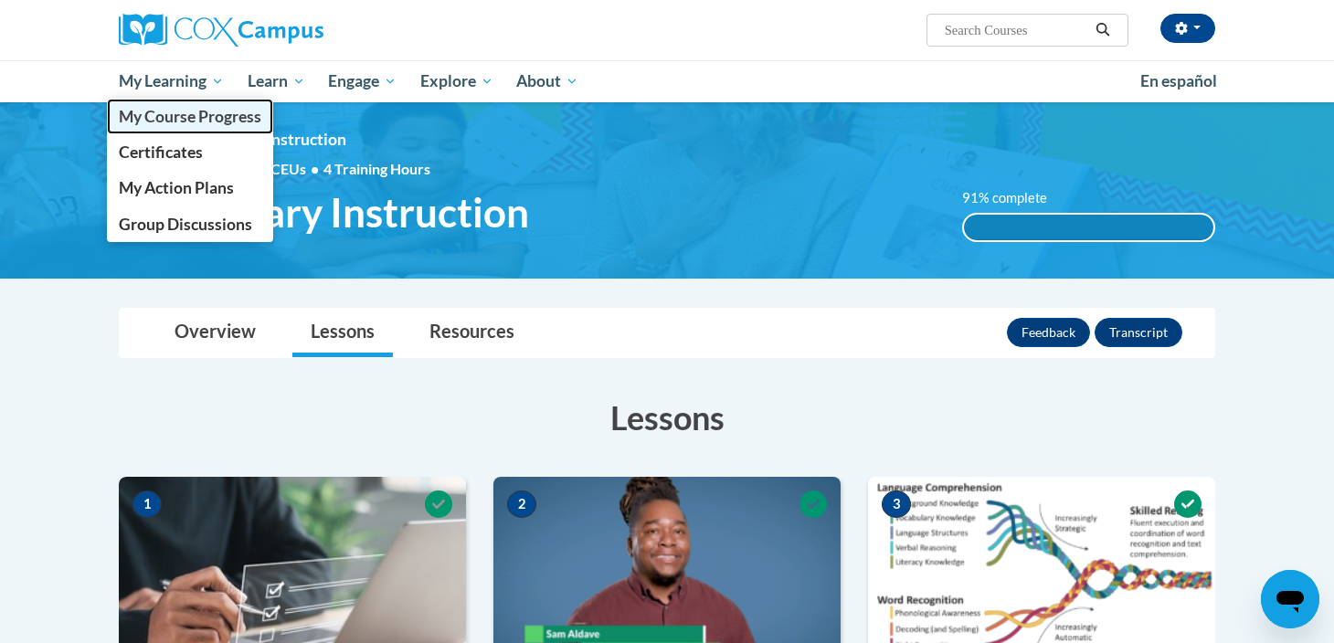
click at [169, 122] on span "My Course Progress" at bounding box center [190, 116] width 143 height 19
